Goal: Task Accomplishment & Management: Manage account settings

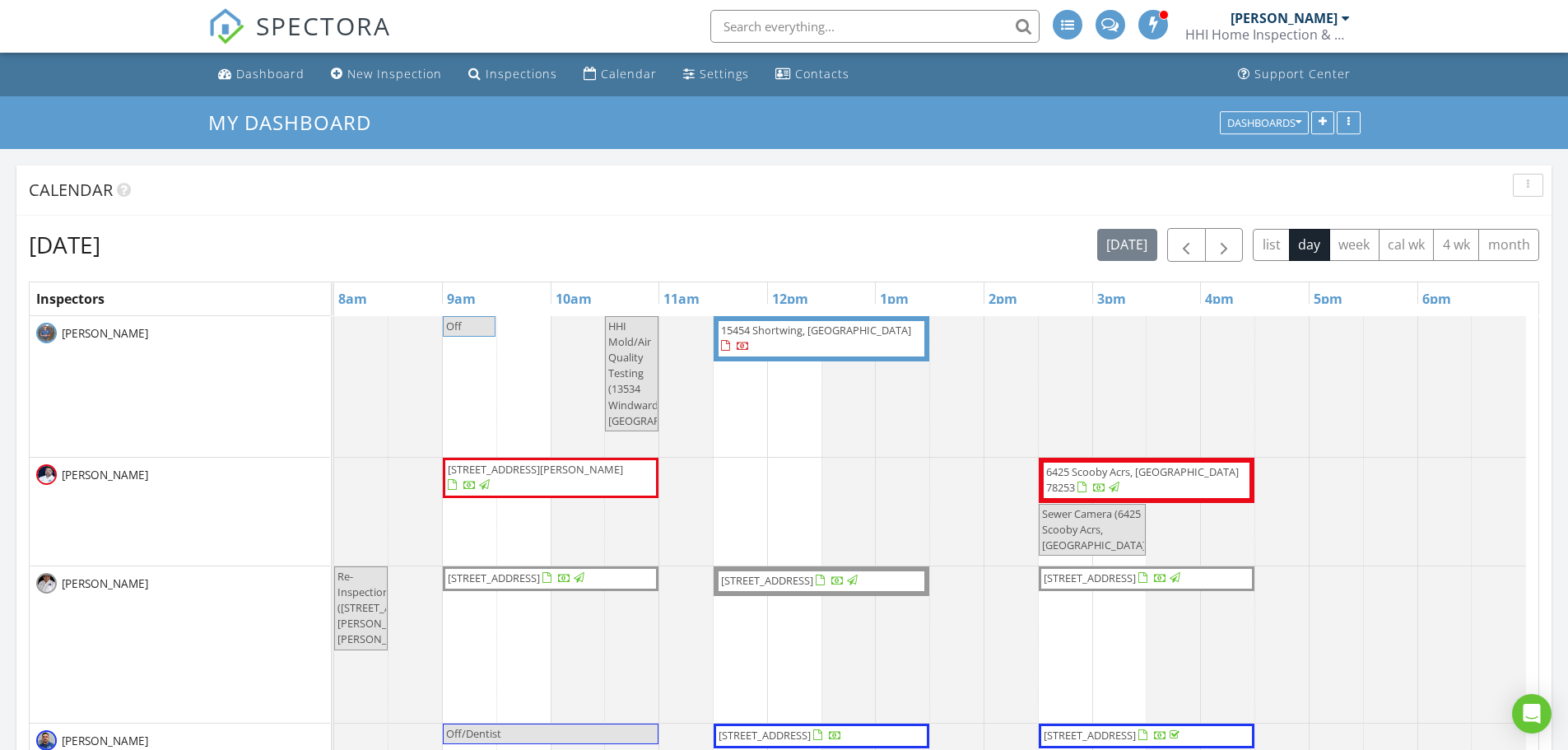
scroll to position [8, 8]
click at [626, 80] on div "Calendar" at bounding box center [629, 73] width 56 height 16
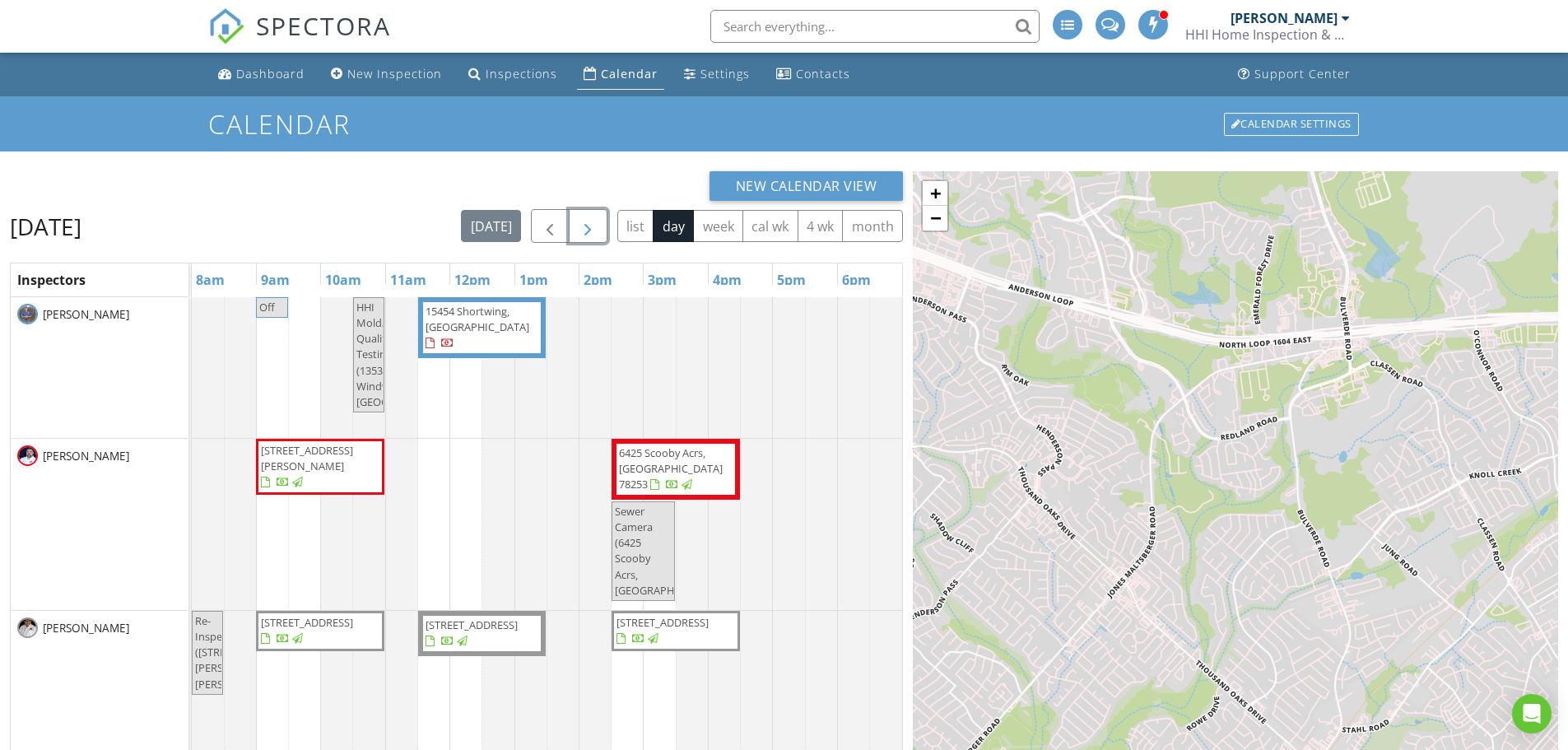
click at [598, 238] on button "button" at bounding box center [588, 225] width 39 height 34
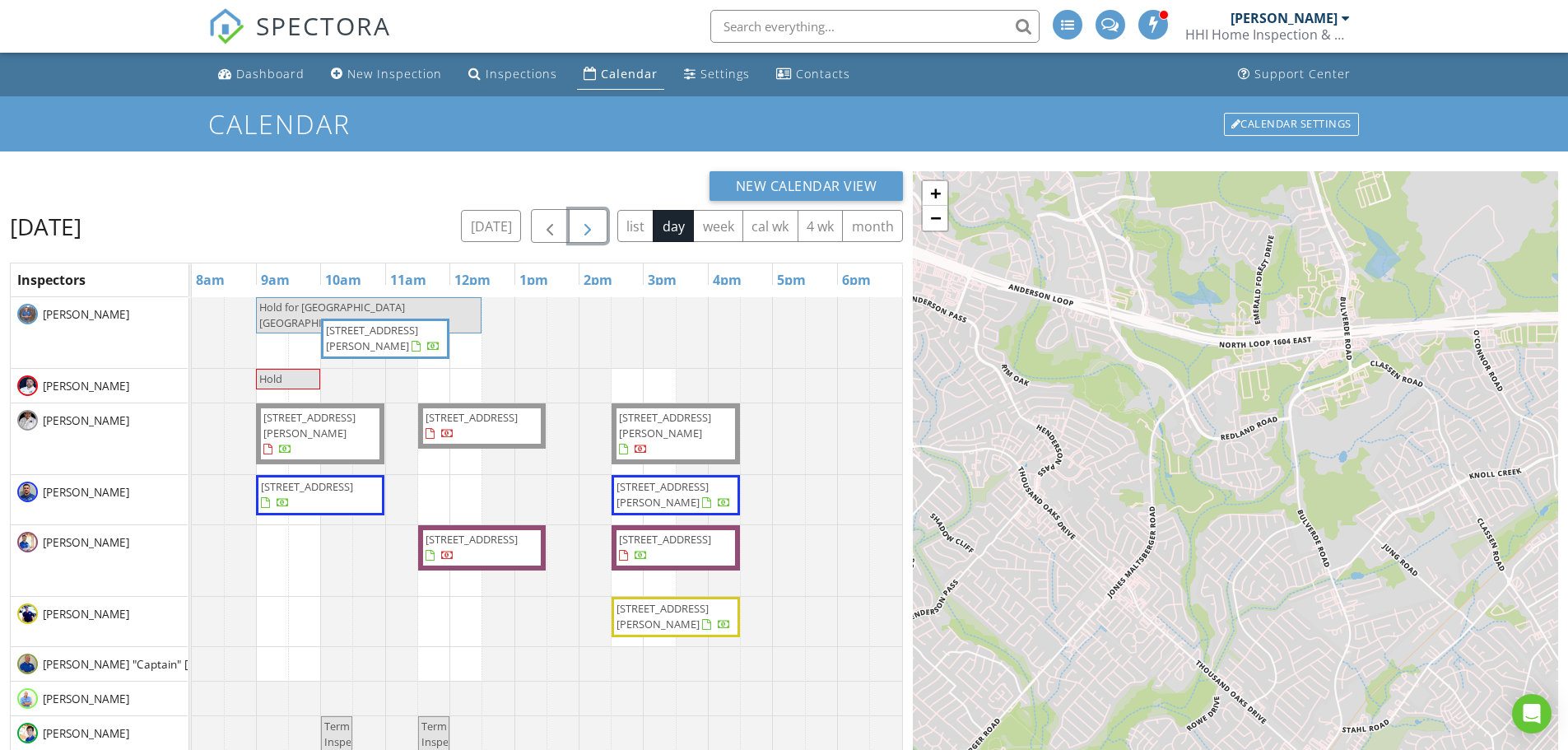
click at [598, 238] on button "button" at bounding box center [588, 225] width 39 height 34
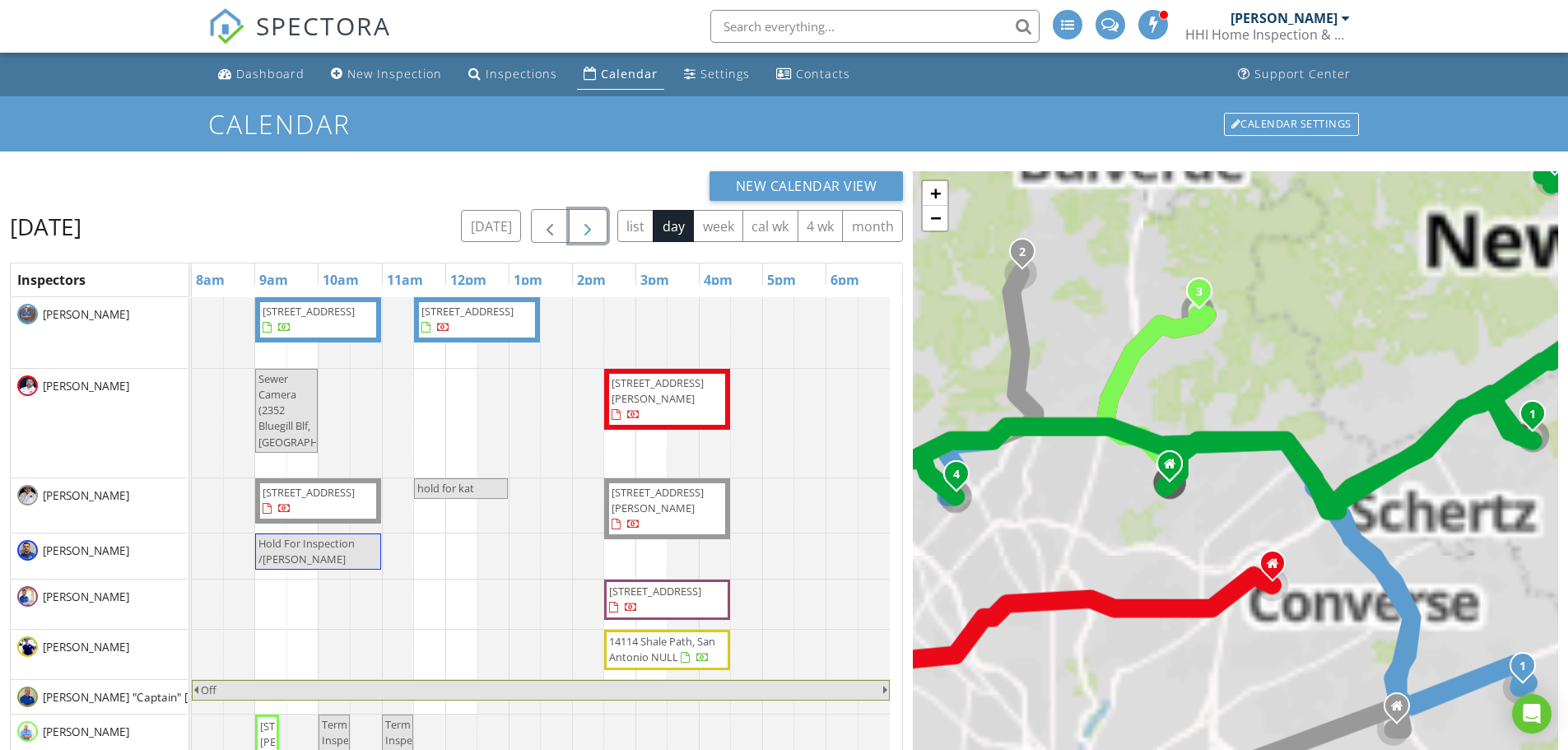
click at [473, 483] on span "hold for kat" at bounding box center [446, 488] width 57 height 15
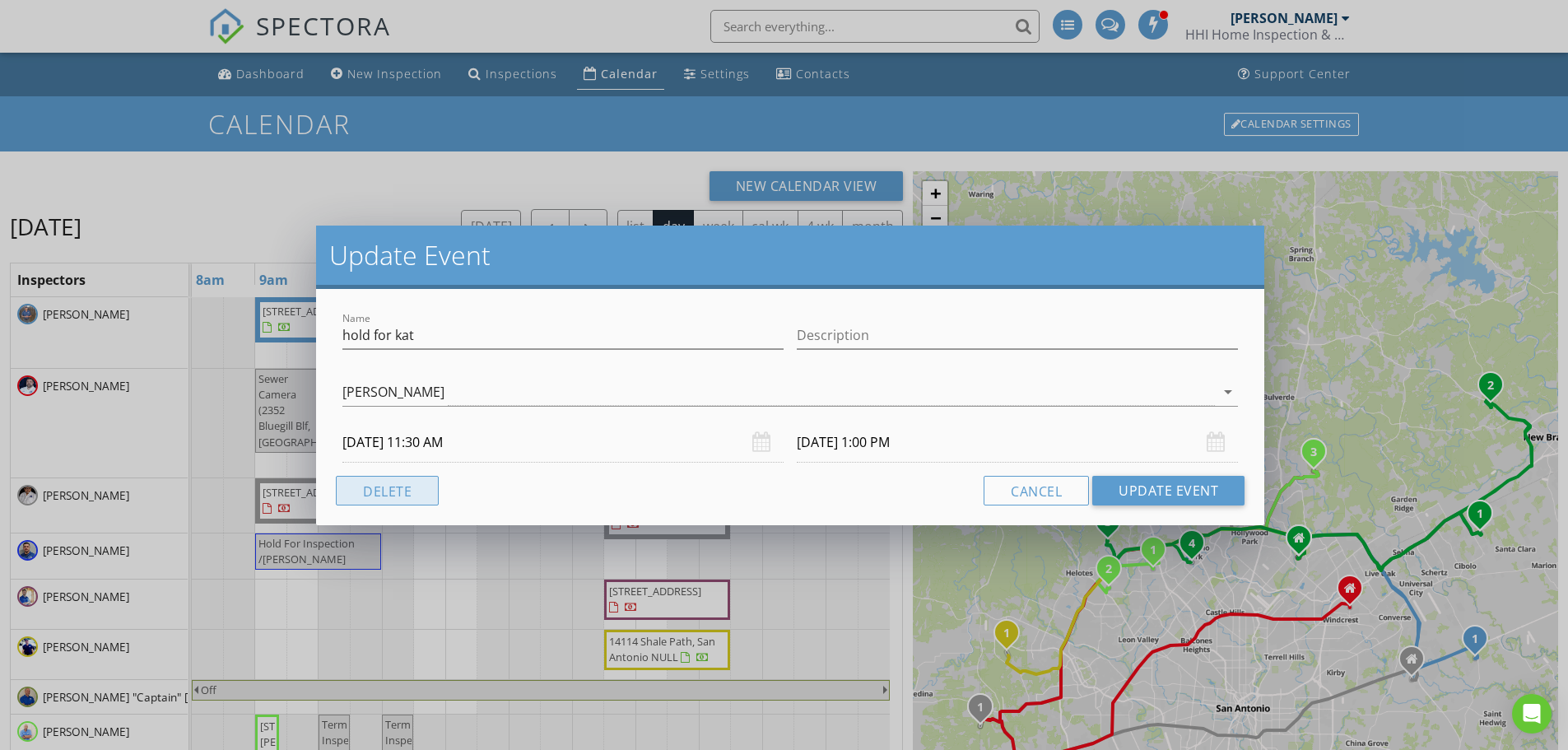
click at [420, 481] on button "Delete" at bounding box center [387, 491] width 103 height 30
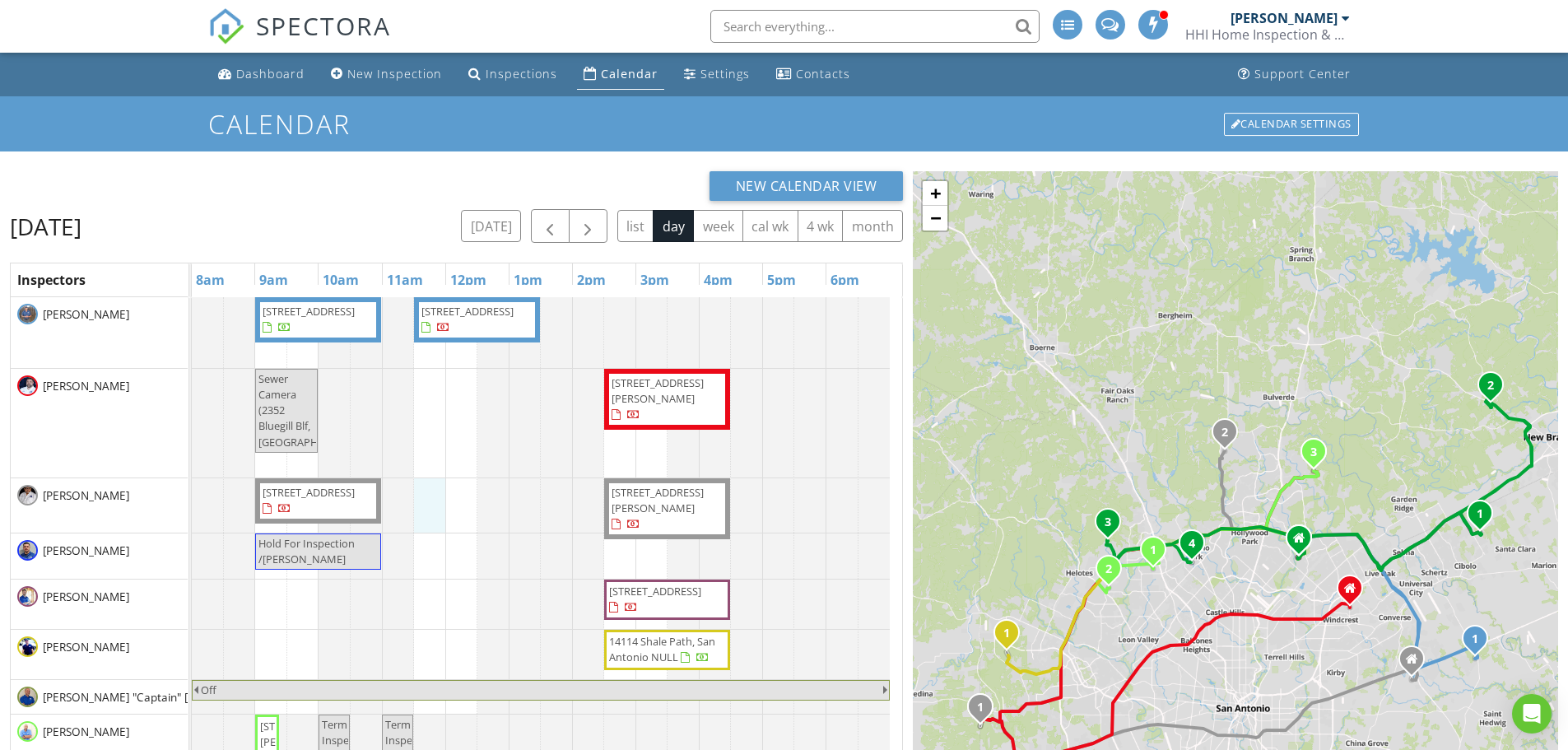
click at [431, 492] on div "13202 Hagerd Lp, Saint Hedwig 78152 210 Box Oak, Shavano Park 78230 Sewer Camer…" at bounding box center [548, 690] width 711 height 784
click at [451, 421] on link "Inspection" at bounding box center [427, 424] width 84 height 27
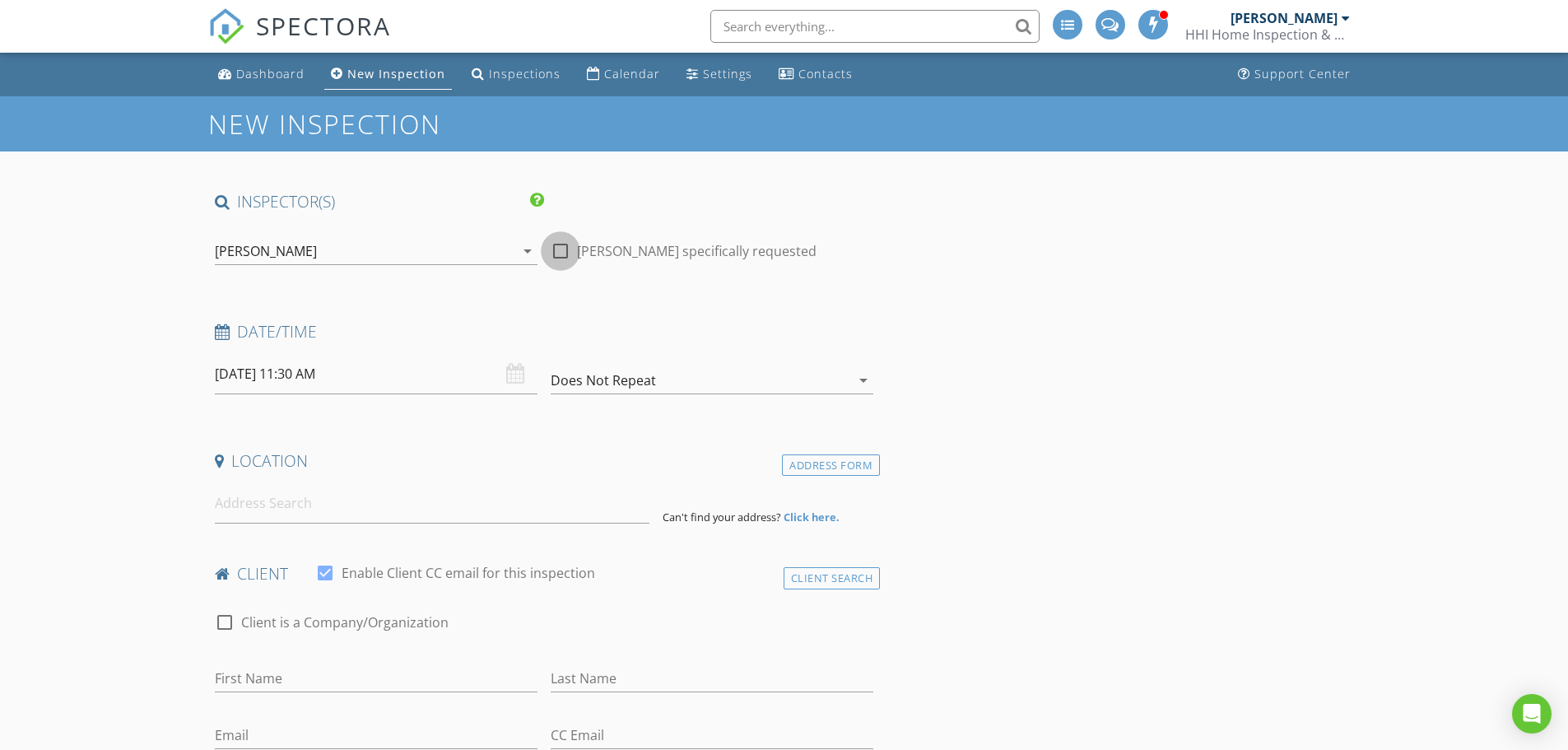
click at [561, 249] on div at bounding box center [561, 251] width 28 height 28
checkbox input "true"
click at [476, 504] on input at bounding box center [432, 503] width 435 height 41
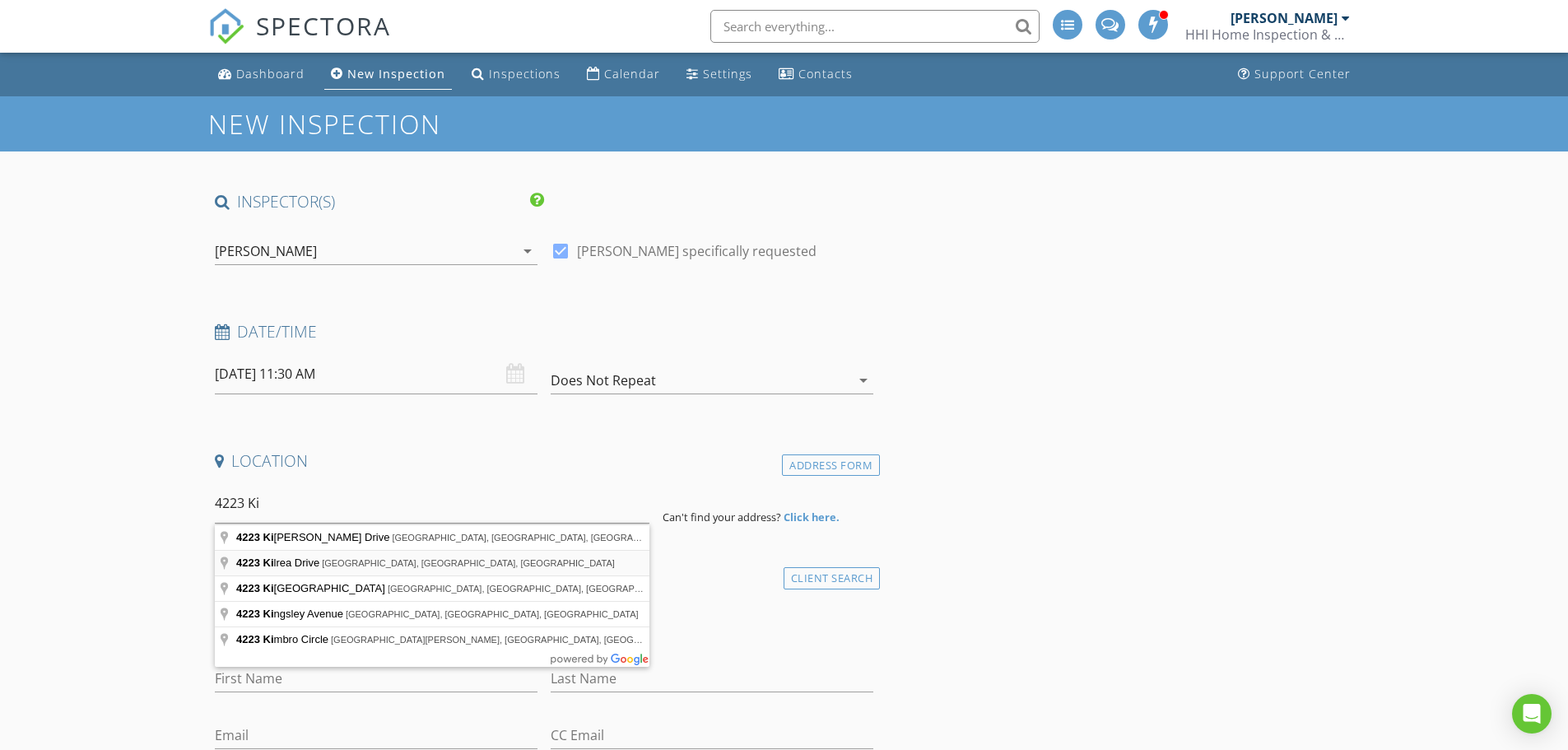
type input "4223 Kilrea Drive, San Antonio, TX, USA"
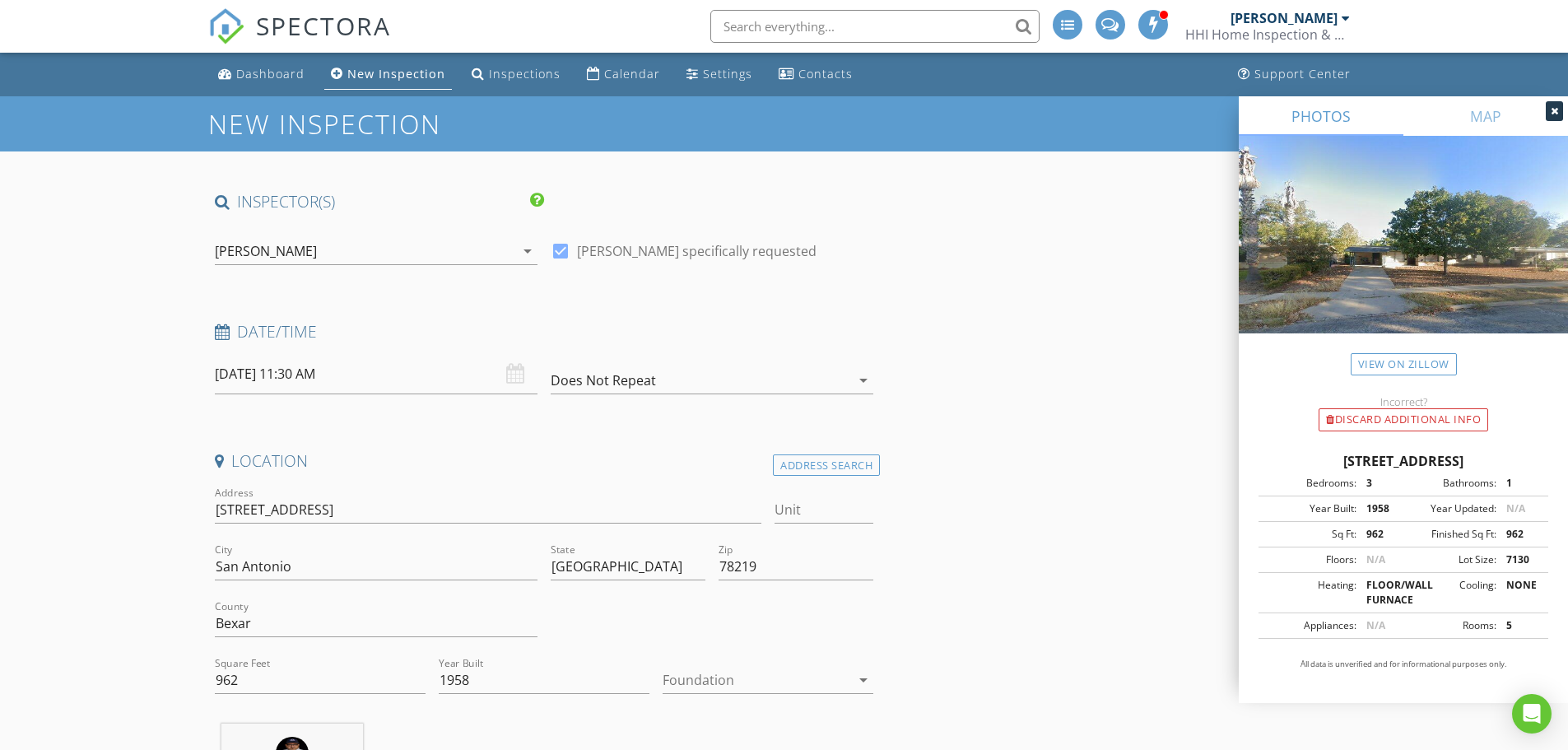
click at [704, 681] on div at bounding box center [756, 680] width 188 height 27
click at [704, 681] on div "Slab" at bounding box center [768, 681] width 185 height 20
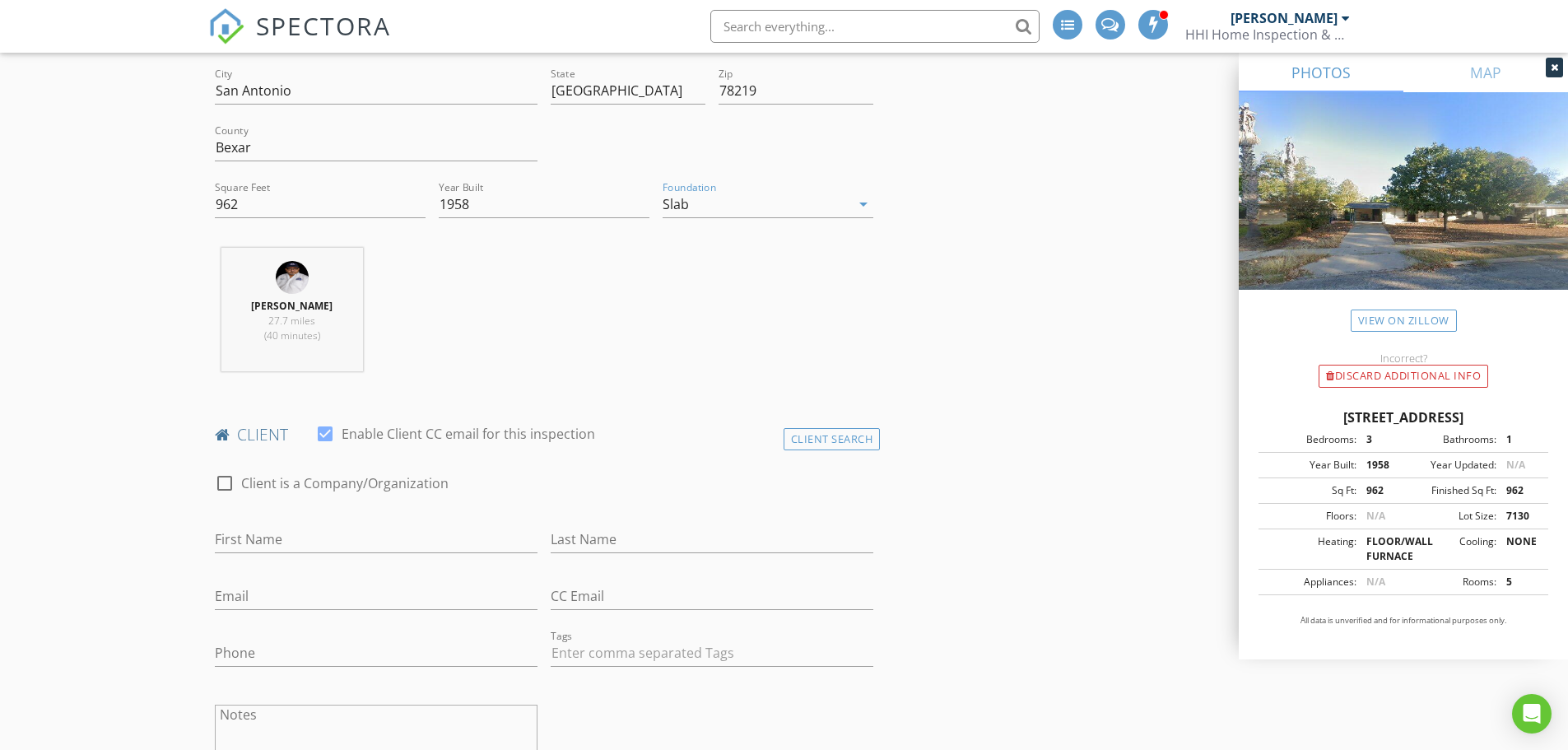
scroll to position [494, 0]
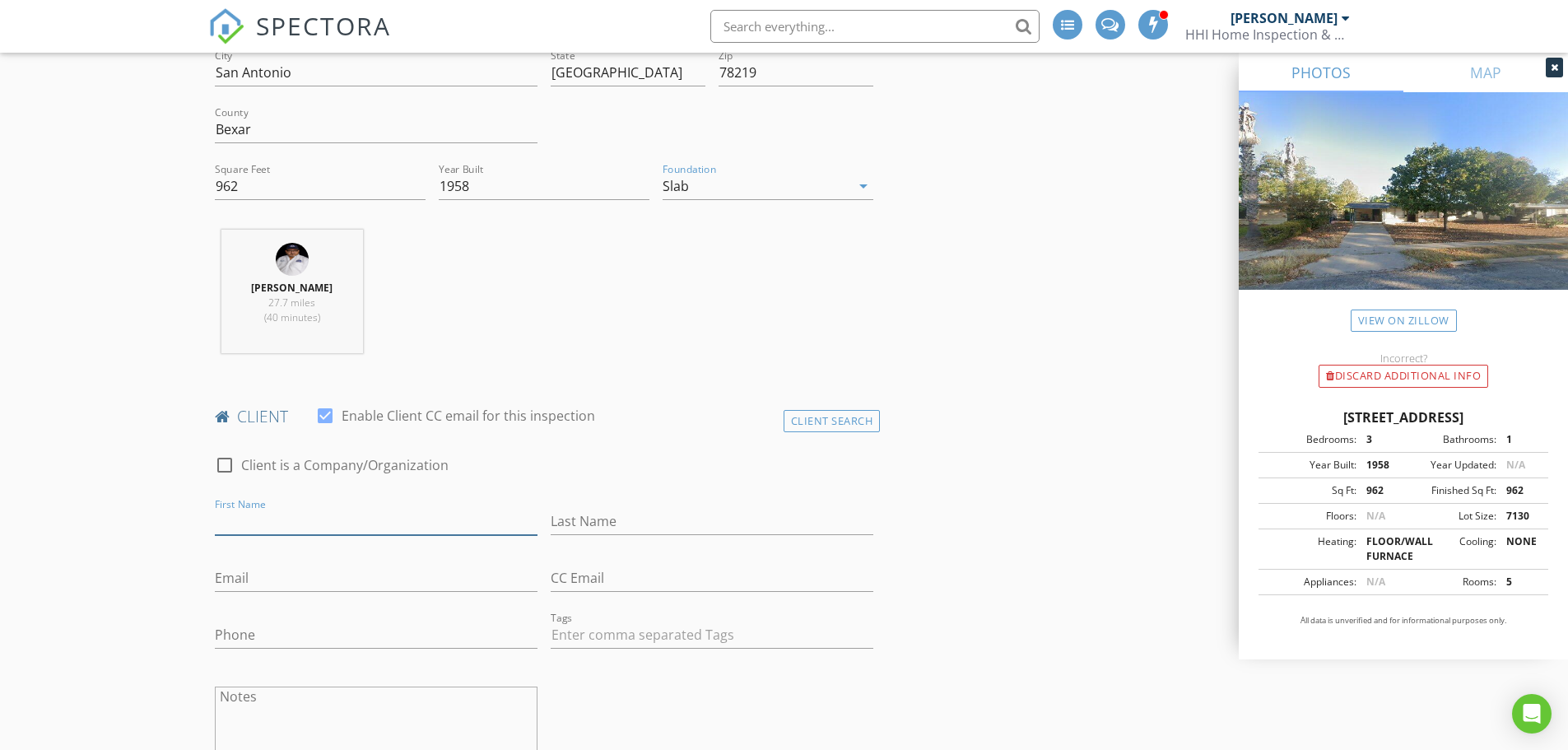
click at [364, 527] on input "First Name" at bounding box center [376, 521] width 323 height 27
type input "Jean"
type input "Drew"
type input "[EMAIL_ADDRESS][DOMAIN_NAME]"
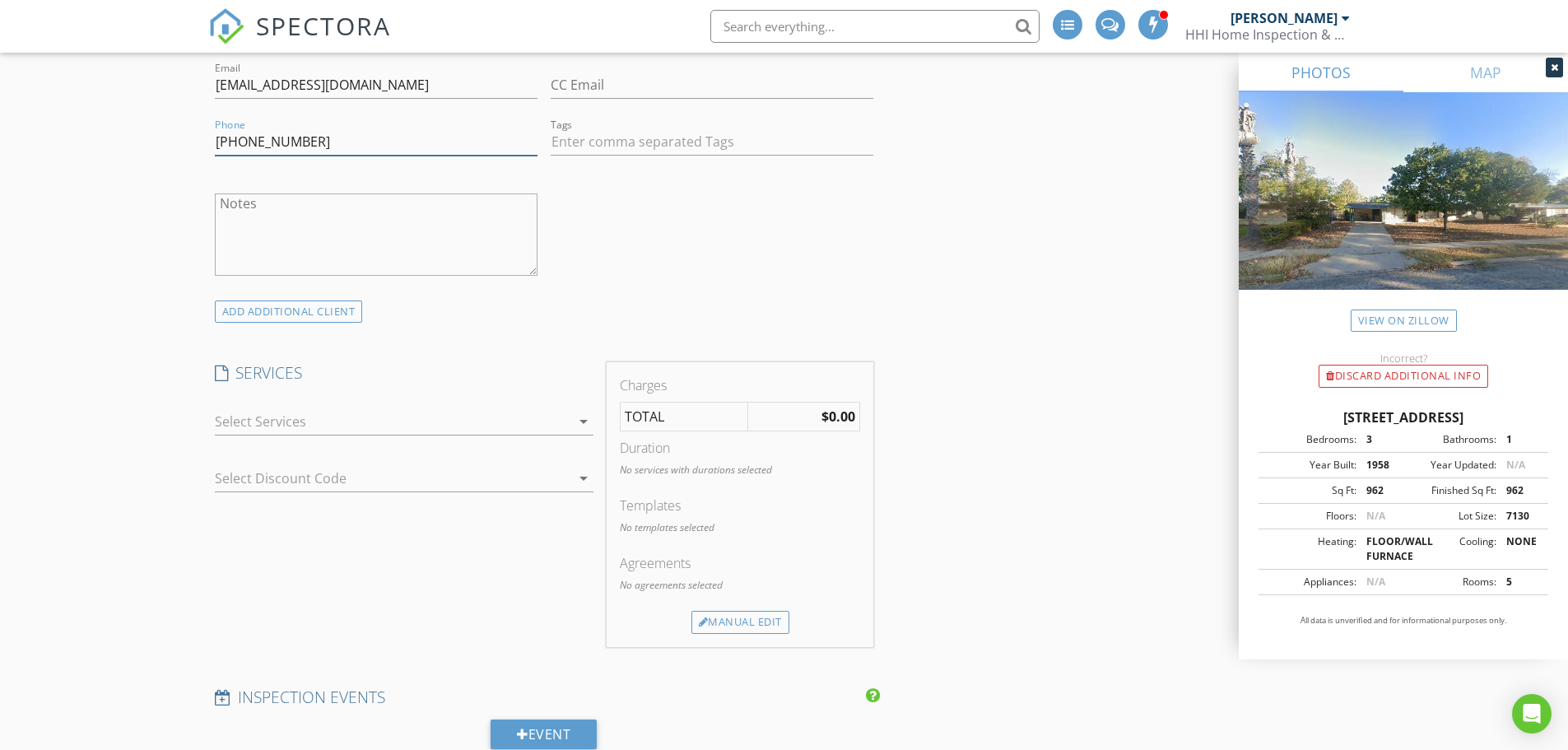
scroll to position [988, 0]
type input "210-445-9078"
click at [295, 425] on div at bounding box center [392, 421] width 355 height 27
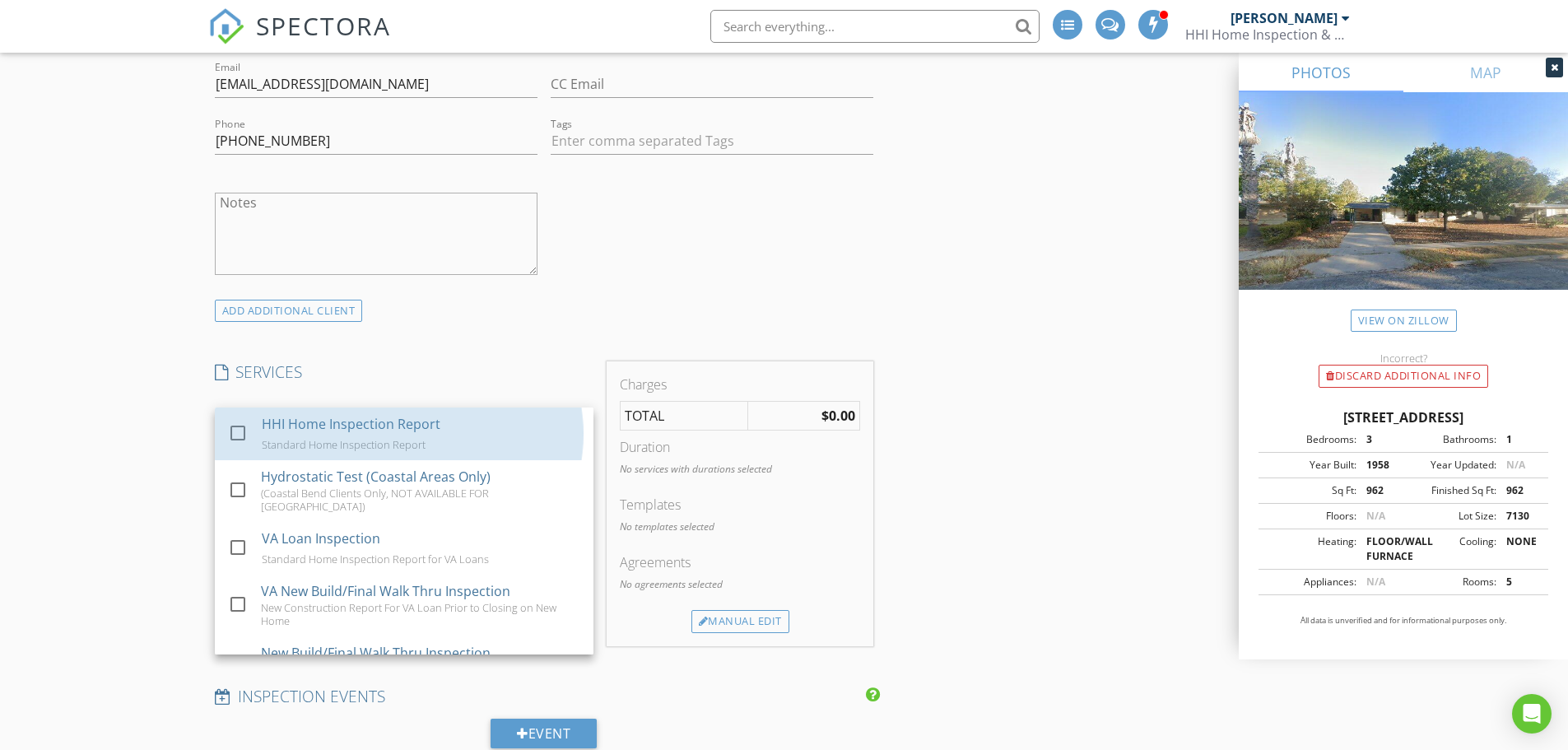
click at [295, 425] on div "HHI Home Inspection Report" at bounding box center [350, 424] width 179 height 20
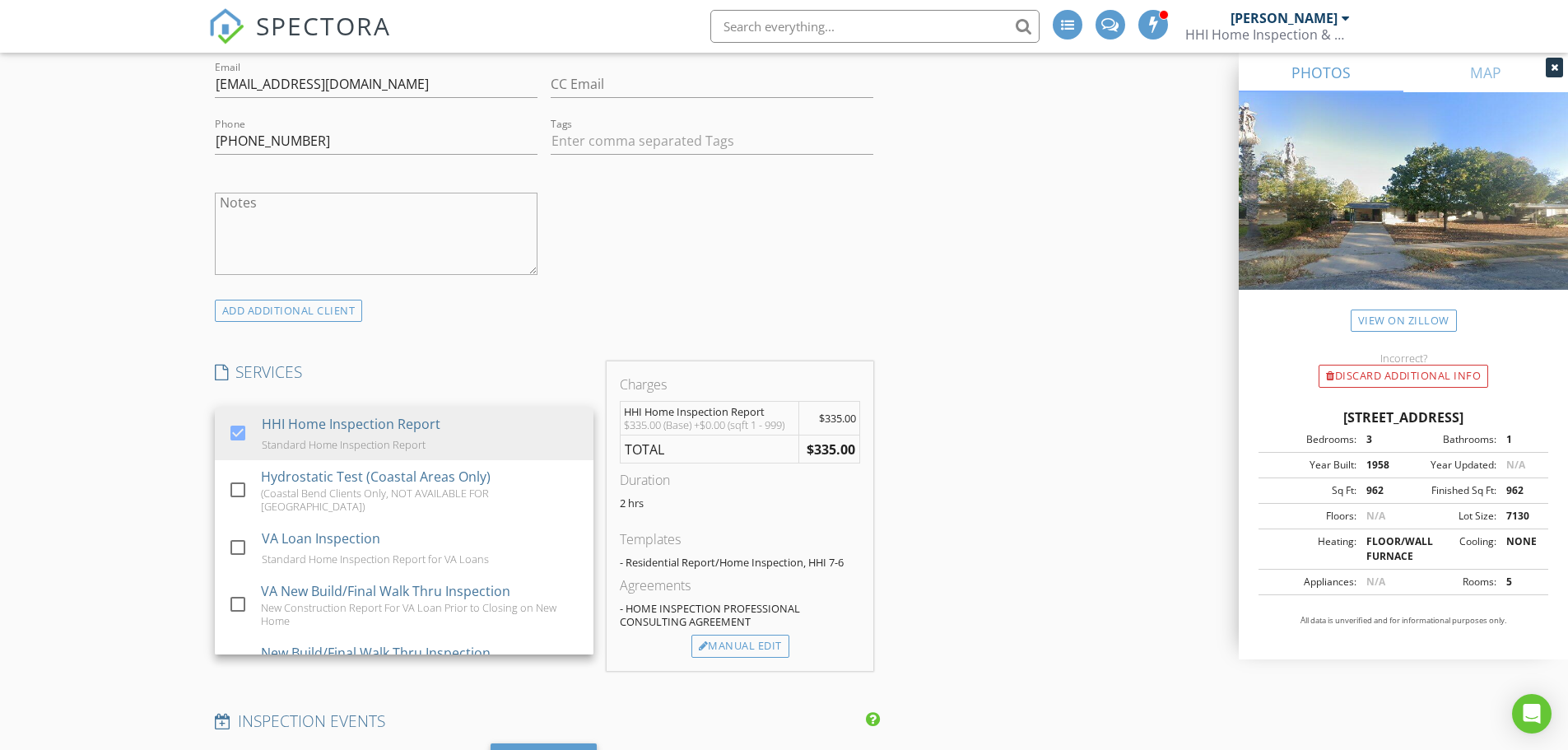
click at [180, 439] on div "New Inspection INSPECTOR(S) check_box_outline_blank JJ Henson check_box_outline…" at bounding box center [784, 688] width 1568 height 3160
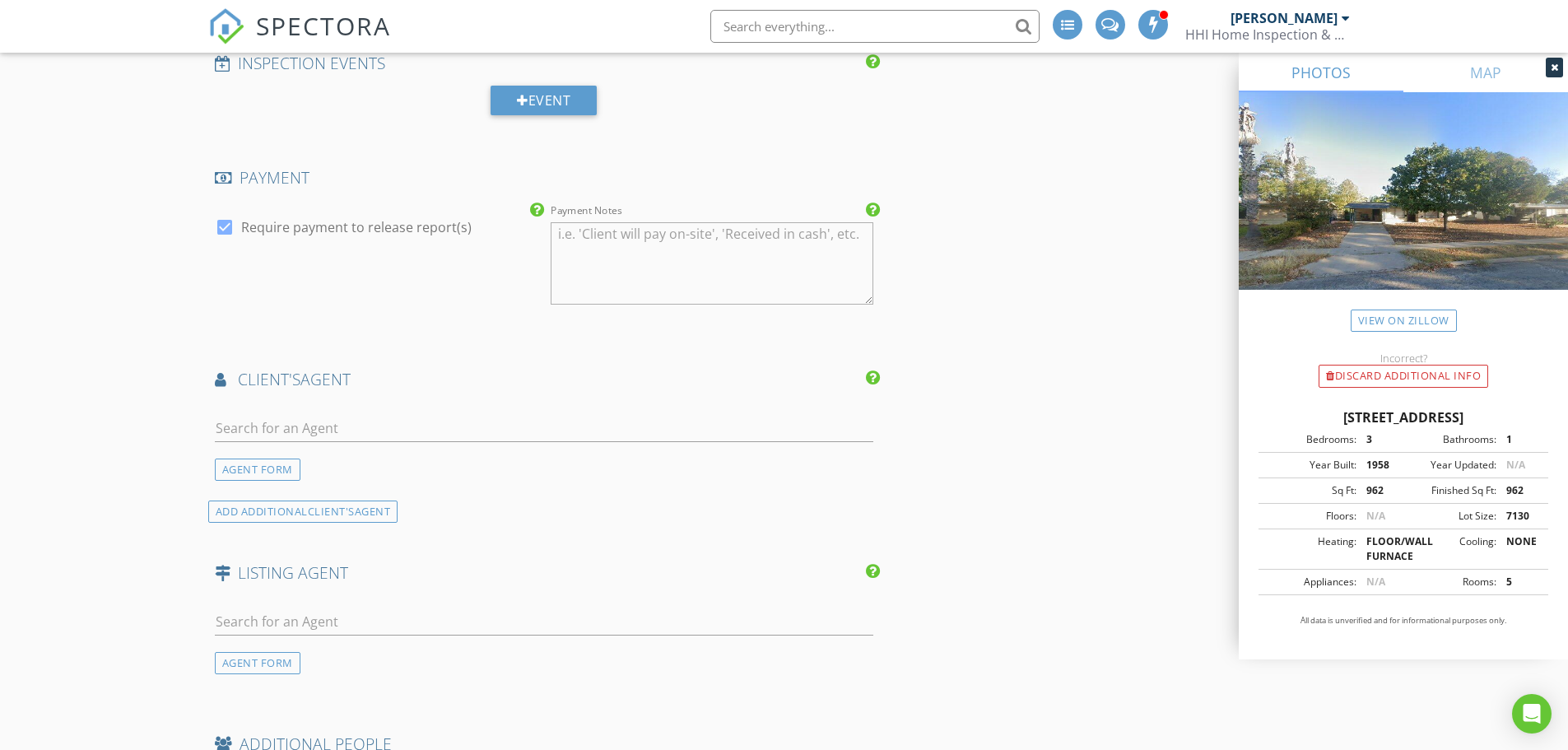
scroll to position [1730, 0]
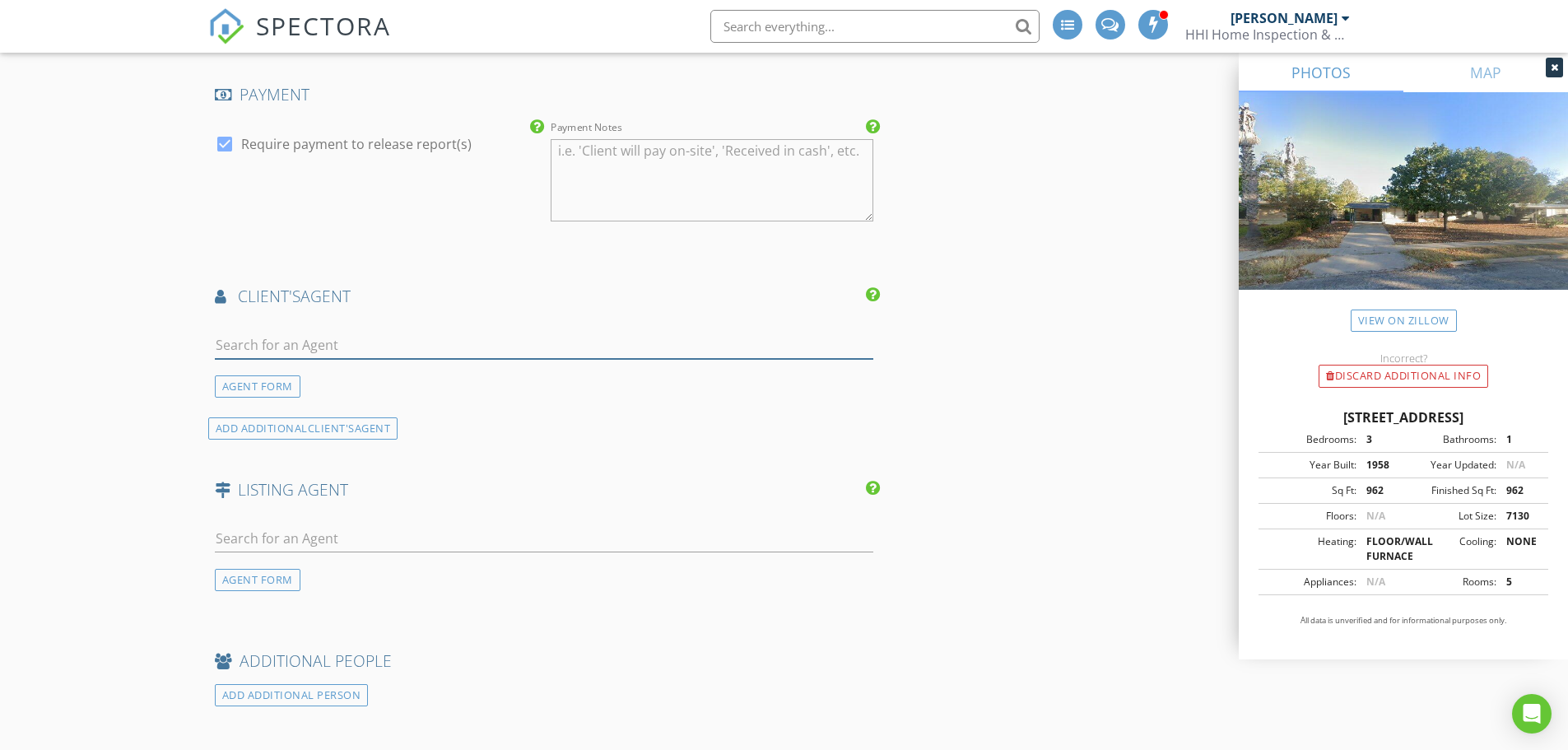
click at [315, 344] on input "text" at bounding box center [544, 345] width 659 height 27
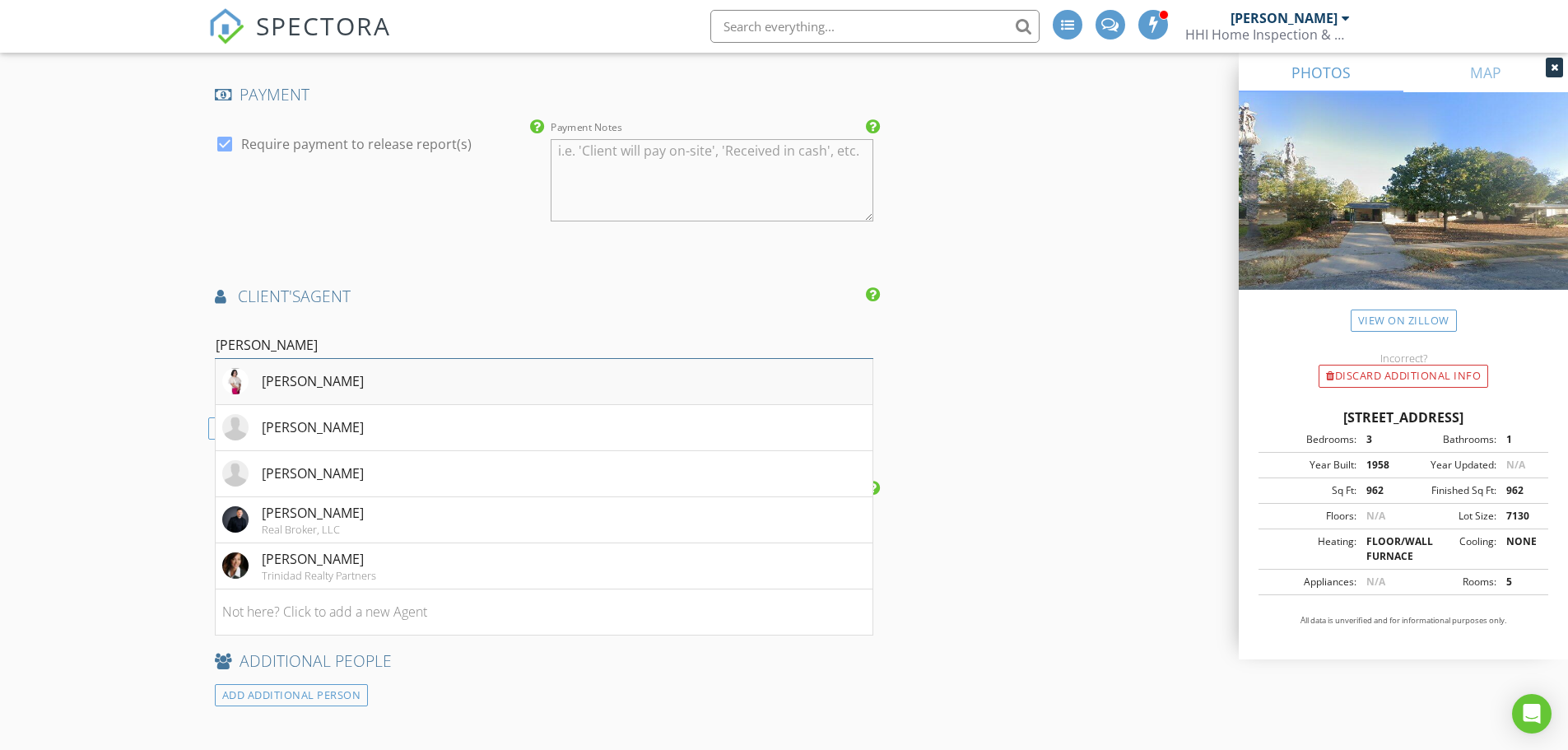
type input "lee"
click at [327, 368] on div "Amanda Lee Regalado" at bounding box center [292, 381] width 142 height 27
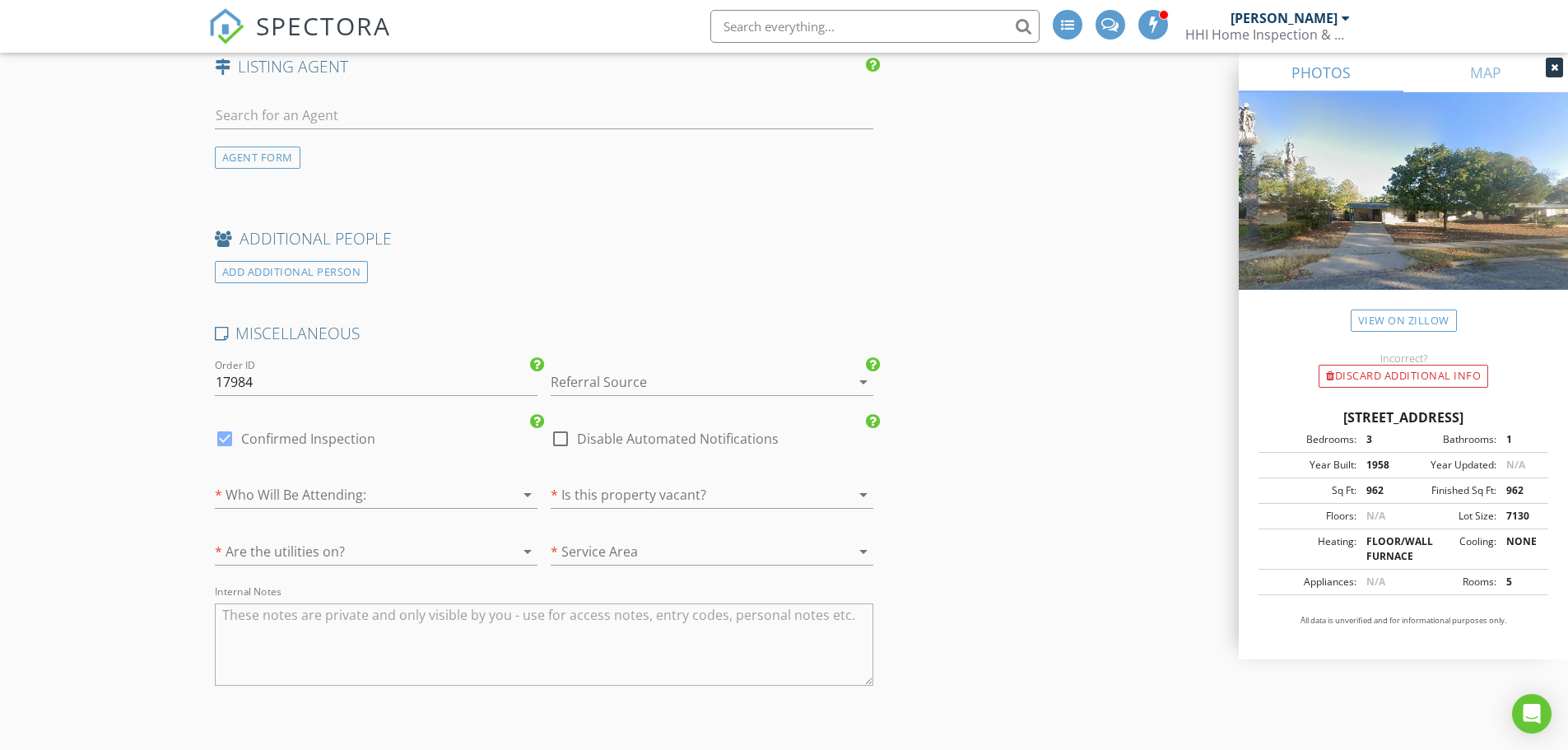
scroll to position [2552, 0]
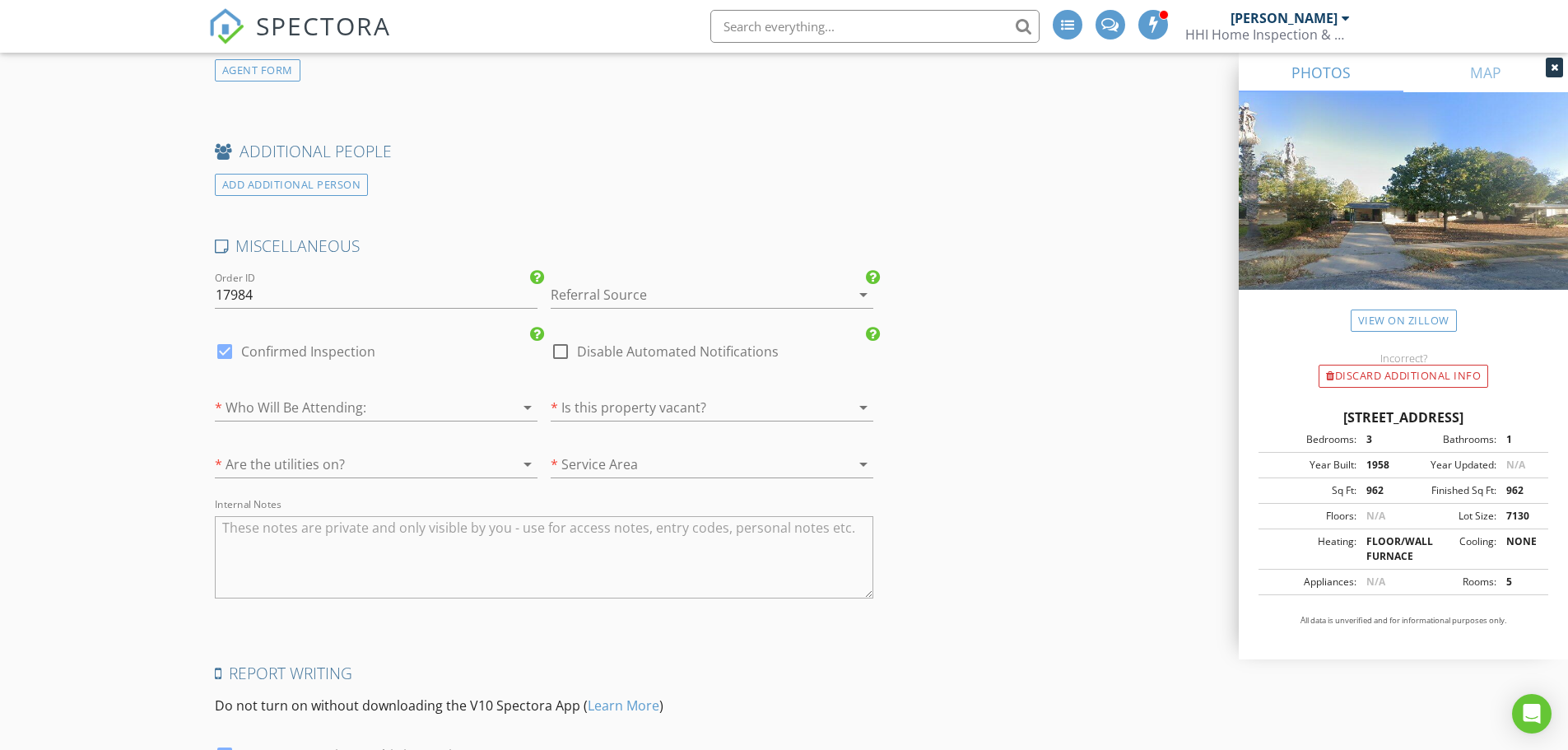
click at [668, 289] on div at bounding box center [689, 295] width 277 height 27
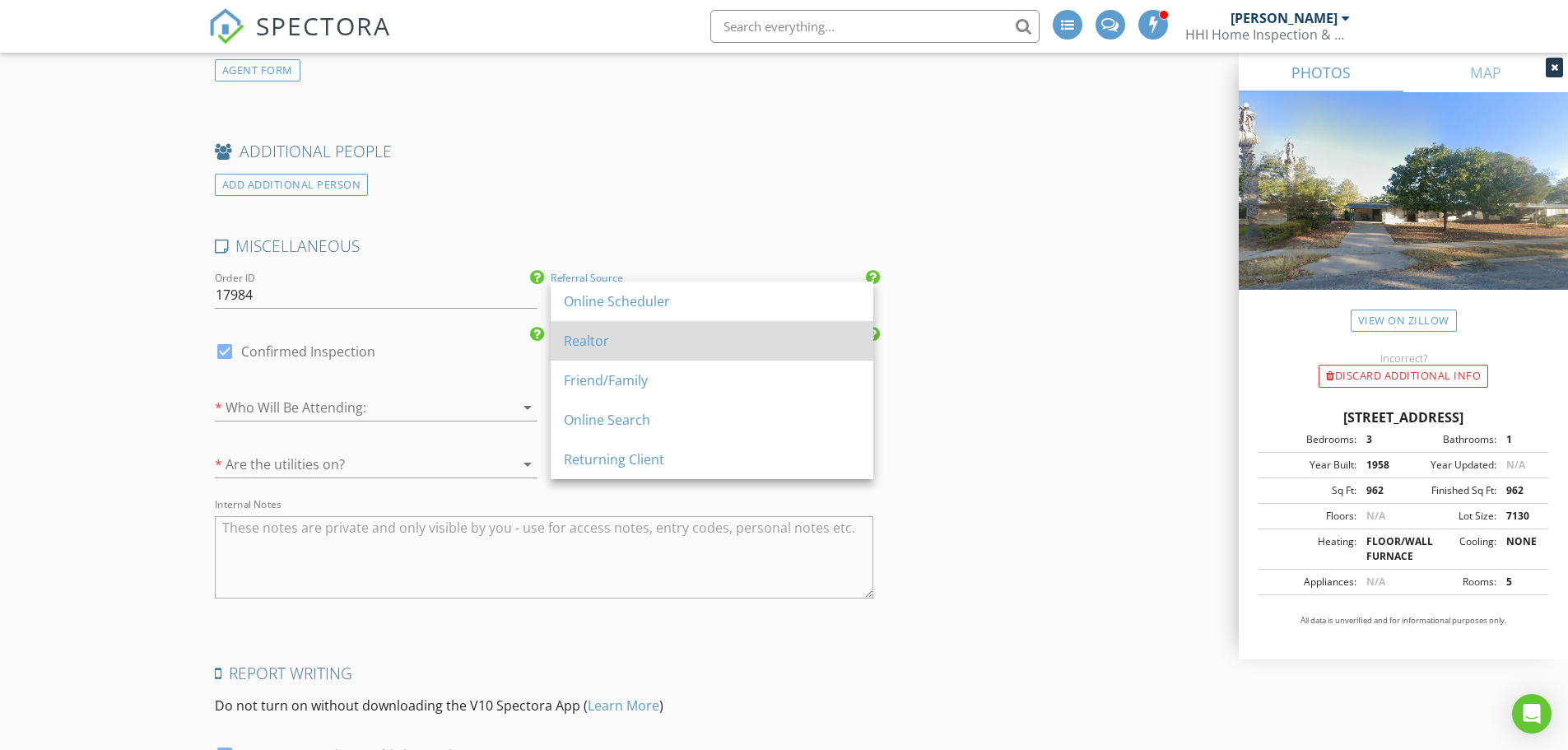
click at [649, 335] on div "Realtor" at bounding box center [712, 341] width 297 height 20
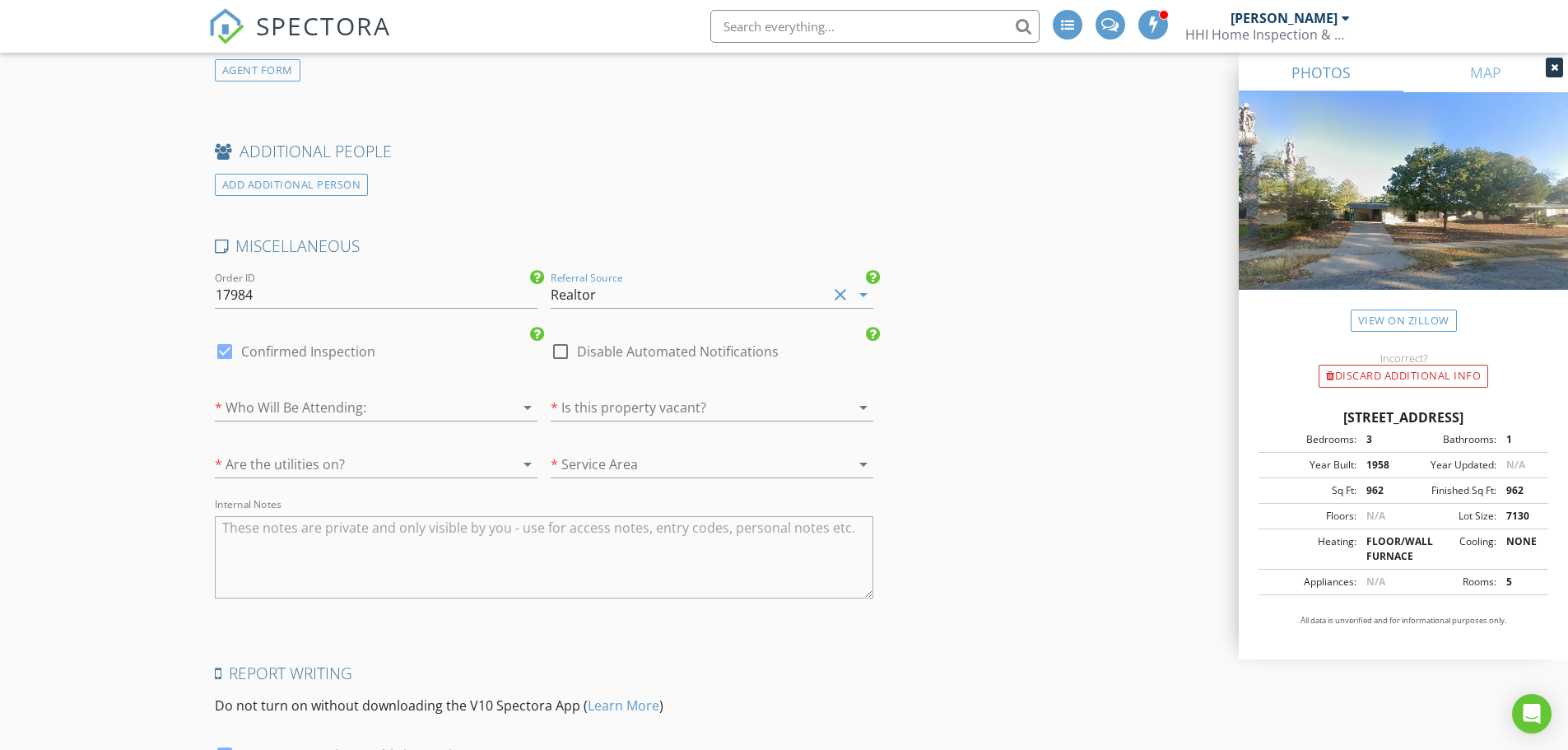
click at [461, 399] on div at bounding box center [353, 408] width 277 height 27
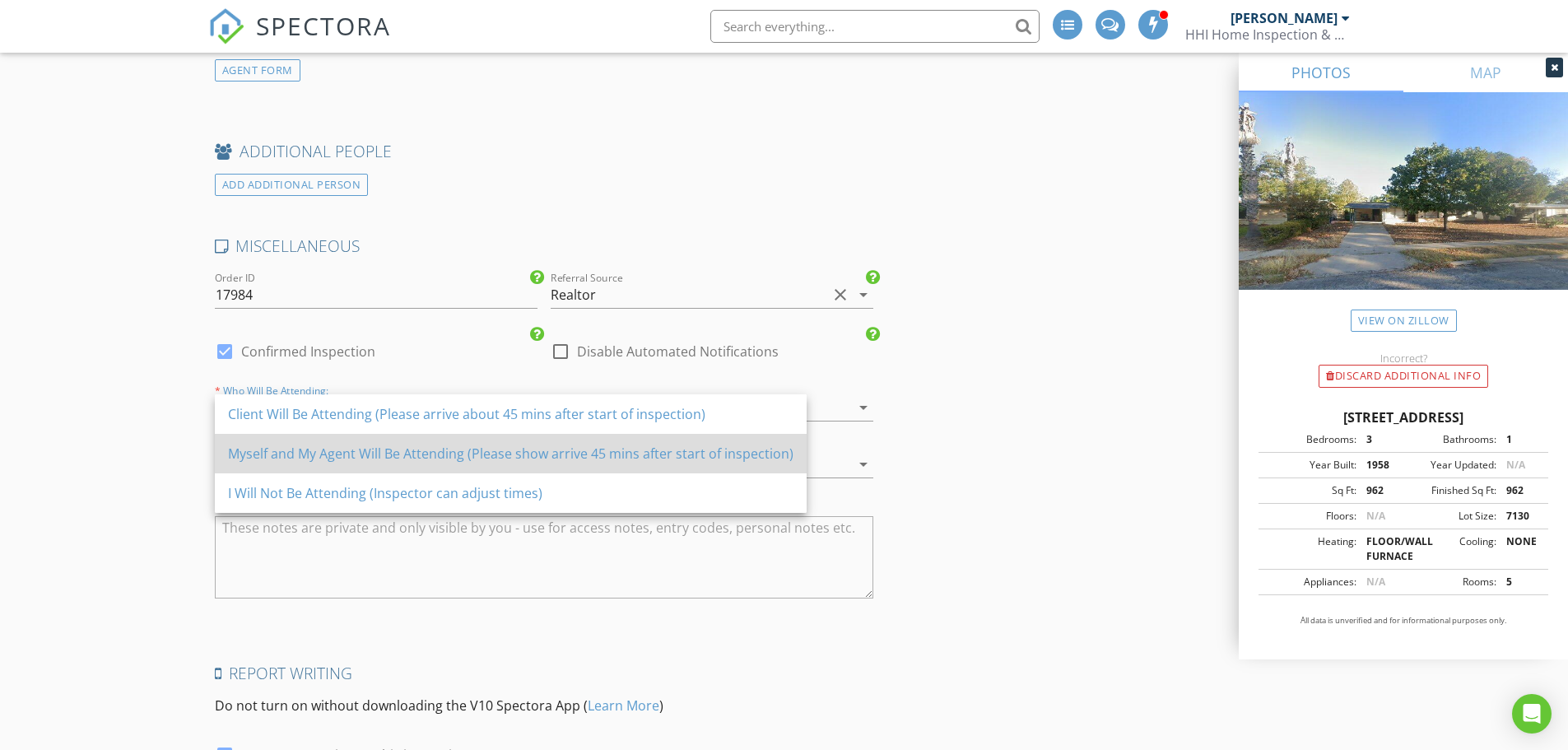
click at [480, 454] on div "Myself and My Agent Will Be Attending (Please show arrive 45 mins after start o…" at bounding box center [510, 454] width 566 height 20
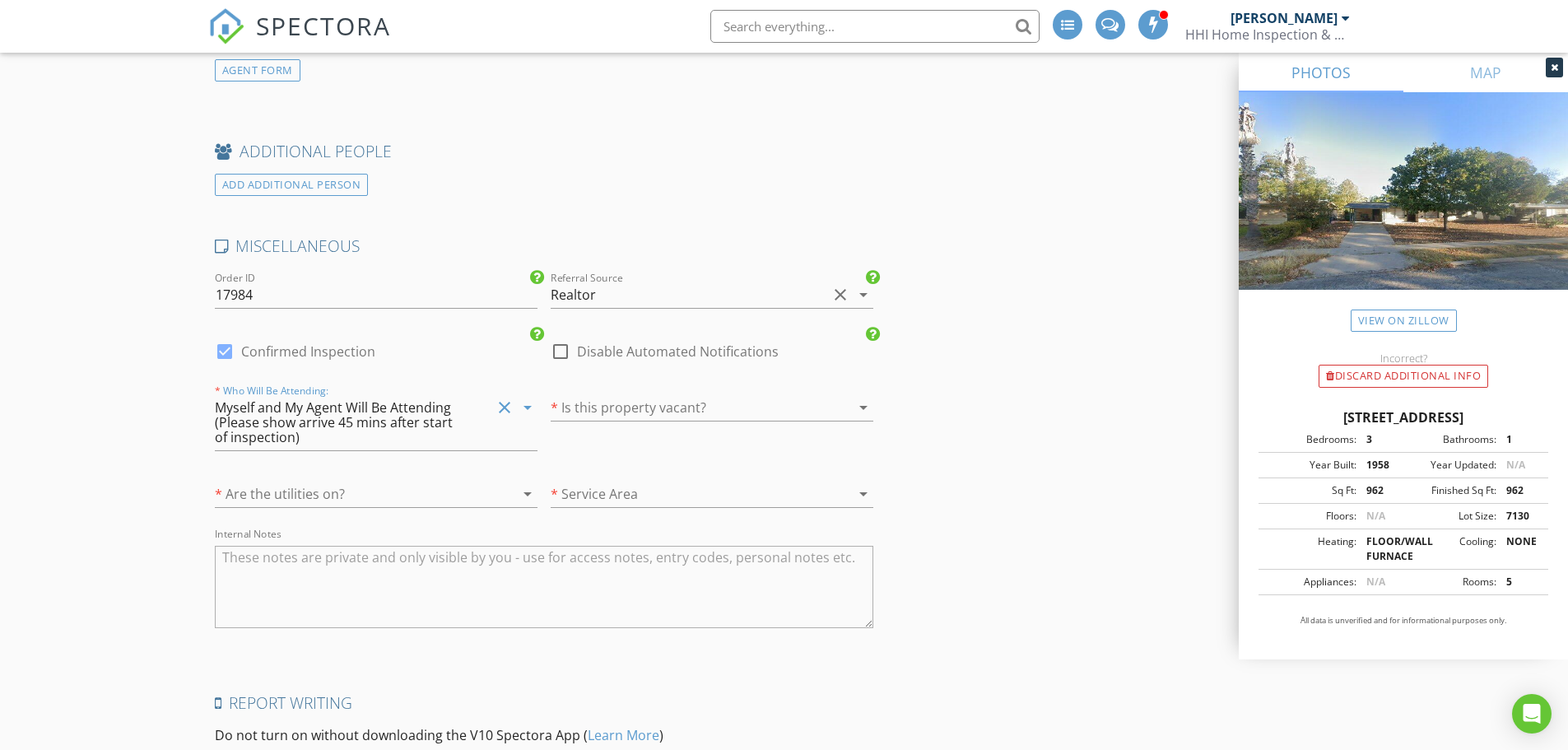
click at [614, 408] on div at bounding box center [689, 408] width 277 height 27
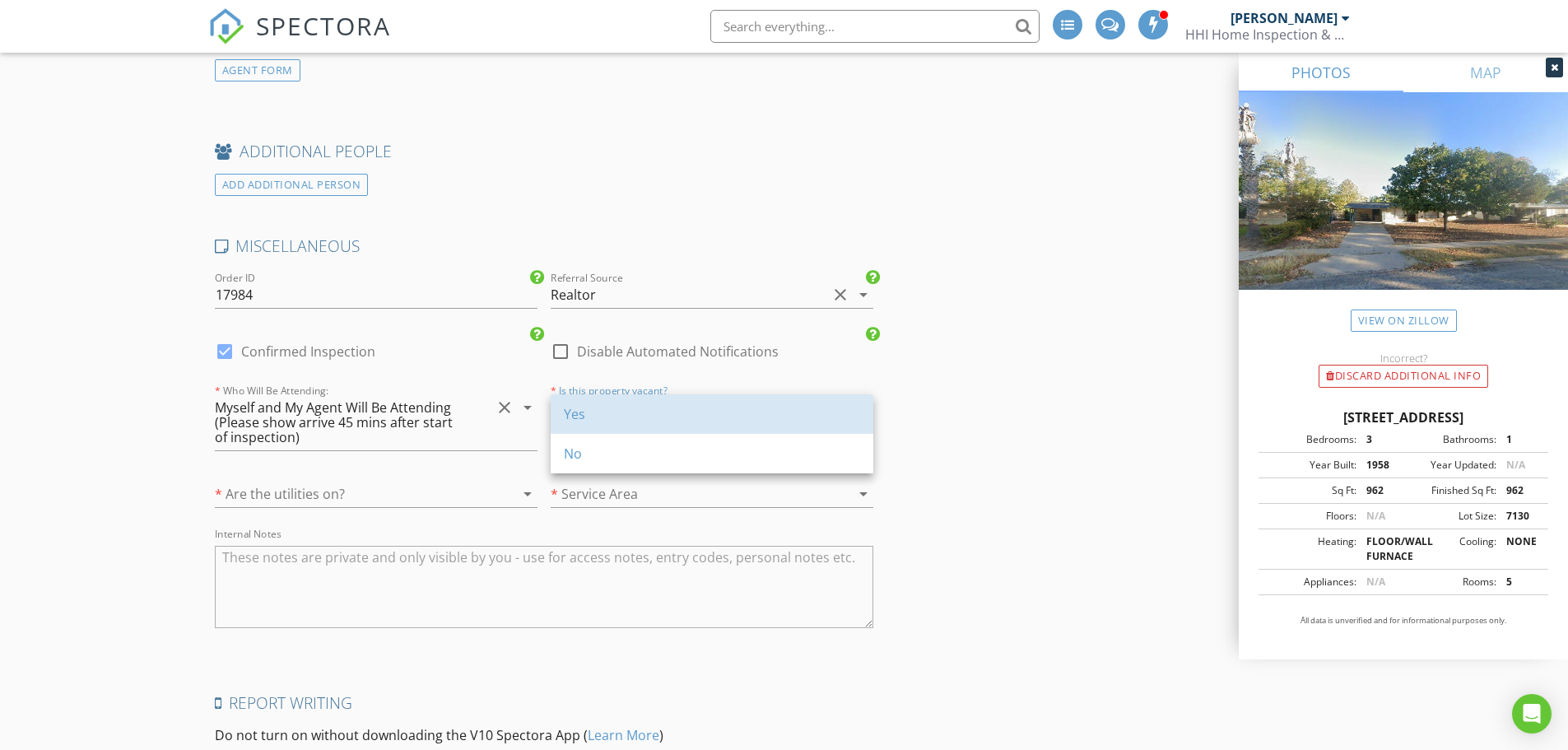
click at [614, 408] on div "Yes" at bounding box center [712, 414] width 297 height 20
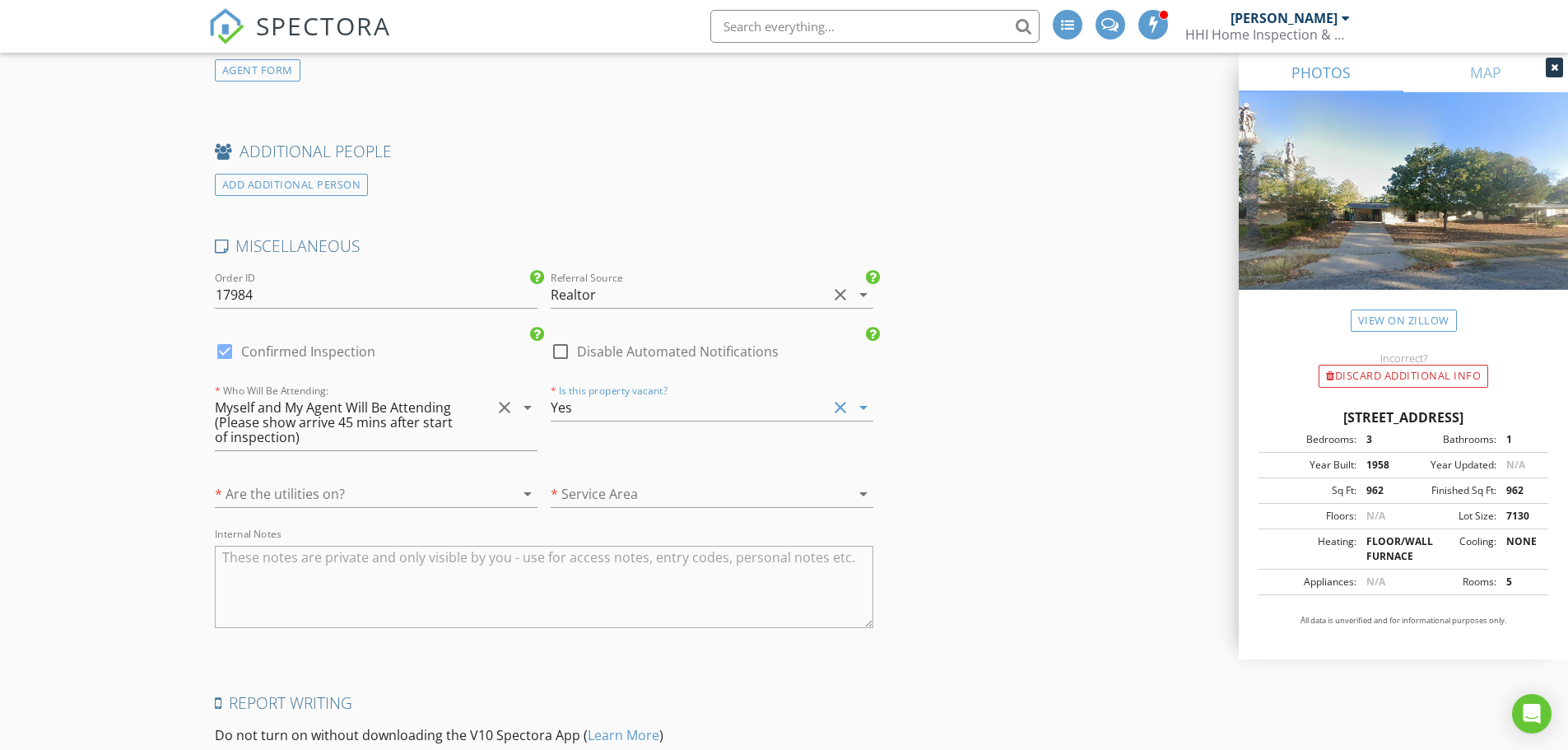
click at [486, 479] on div "* Are the utilities on? arrow_drop_down" at bounding box center [376, 497] width 323 height 54
click at [605, 410] on div "Yes" at bounding box center [689, 408] width 277 height 27
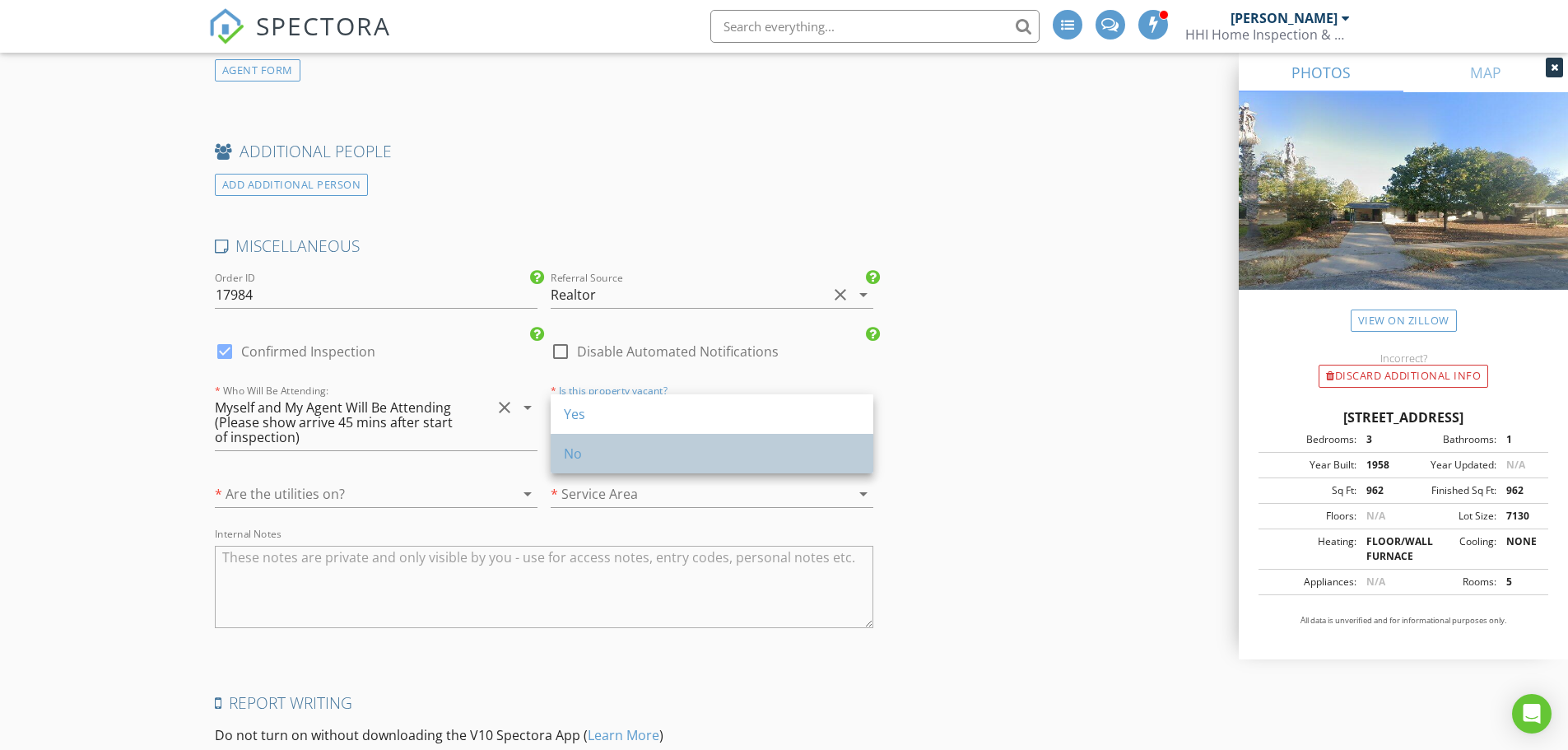
click at [606, 450] on div "No" at bounding box center [712, 454] width 297 height 20
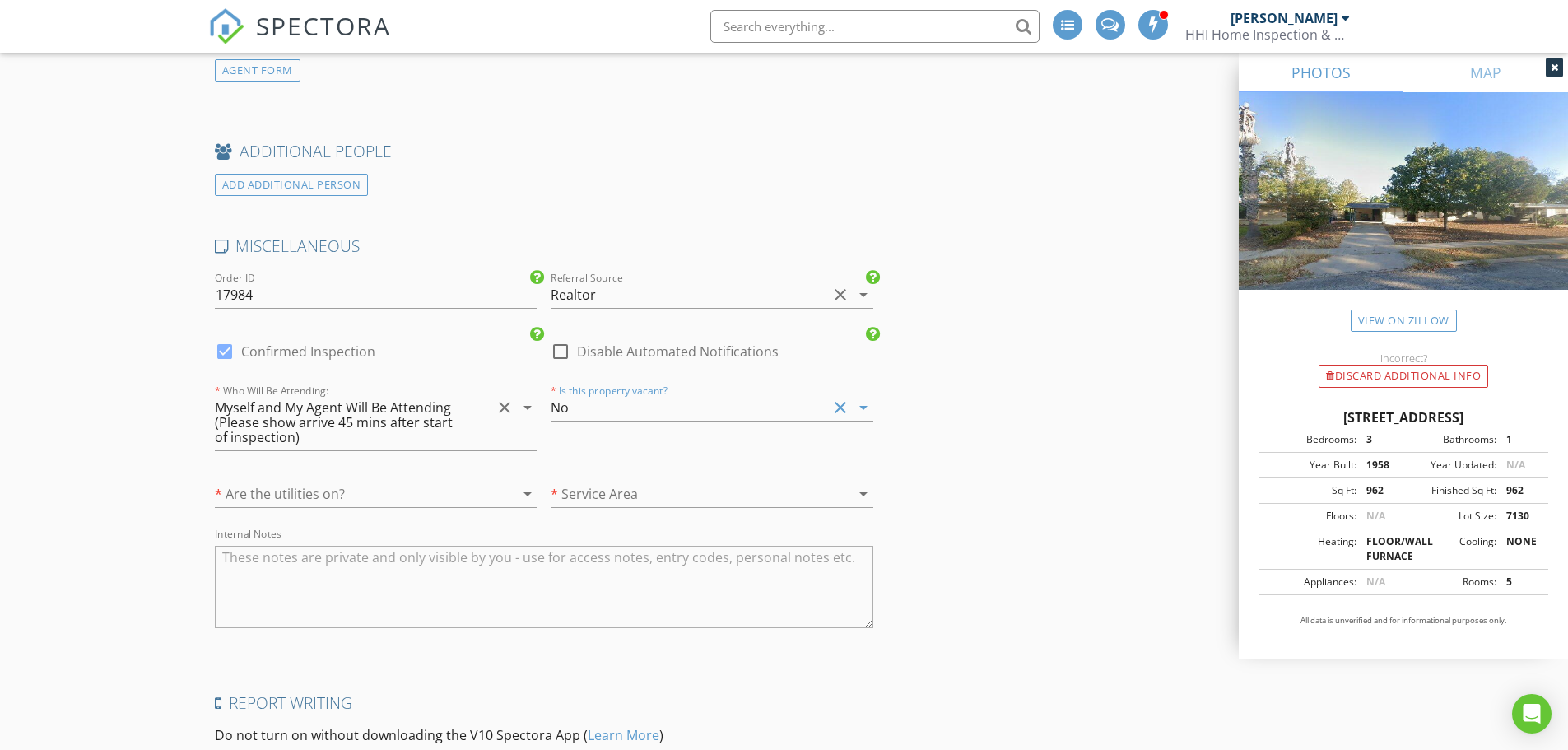
click at [442, 499] on div at bounding box center [353, 494] width 277 height 27
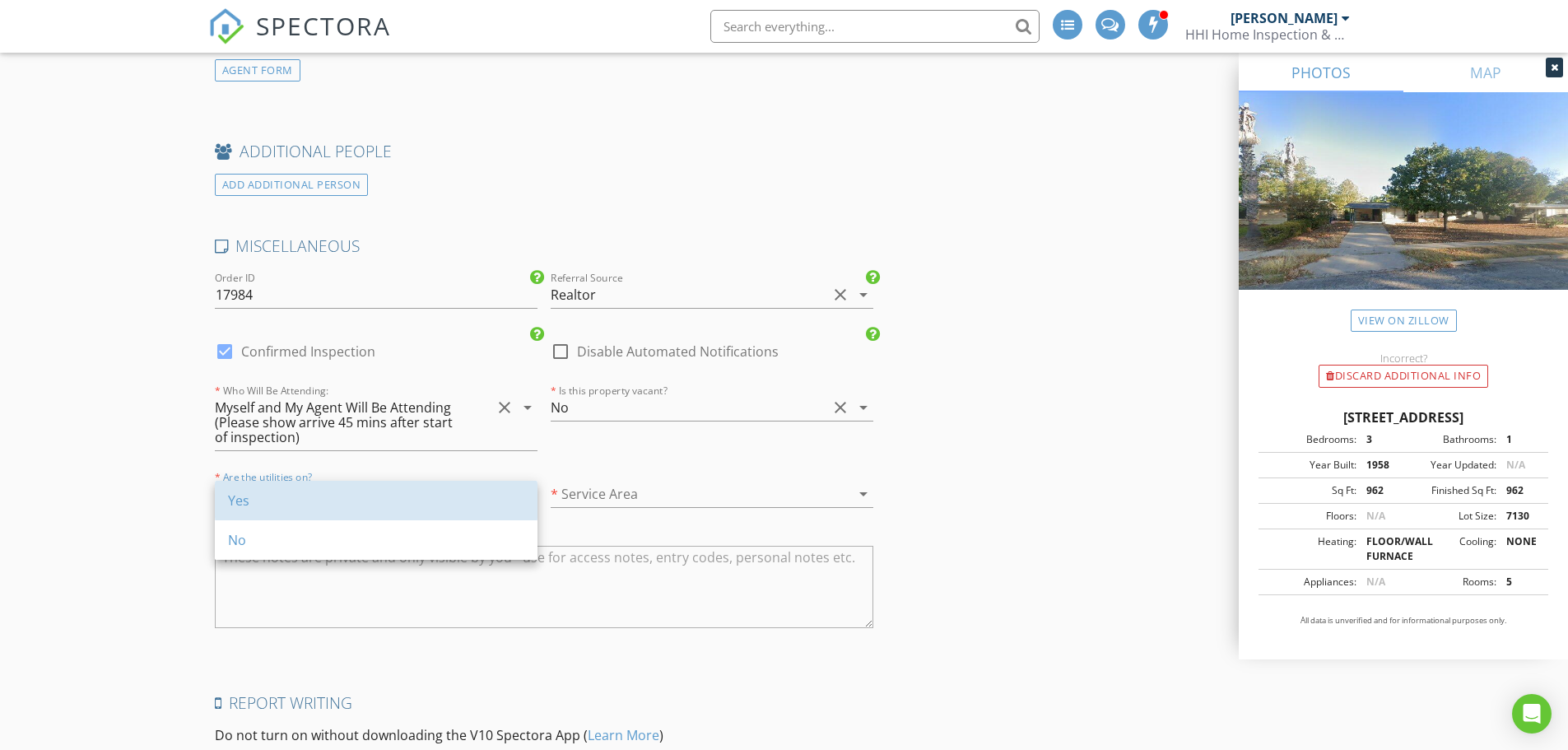
drag, startPoint x: 442, startPoint y: 499, endPoint x: 514, endPoint y: 496, distance: 72.1
click at [443, 499] on div "Yes" at bounding box center [376, 501] width 297 height 20
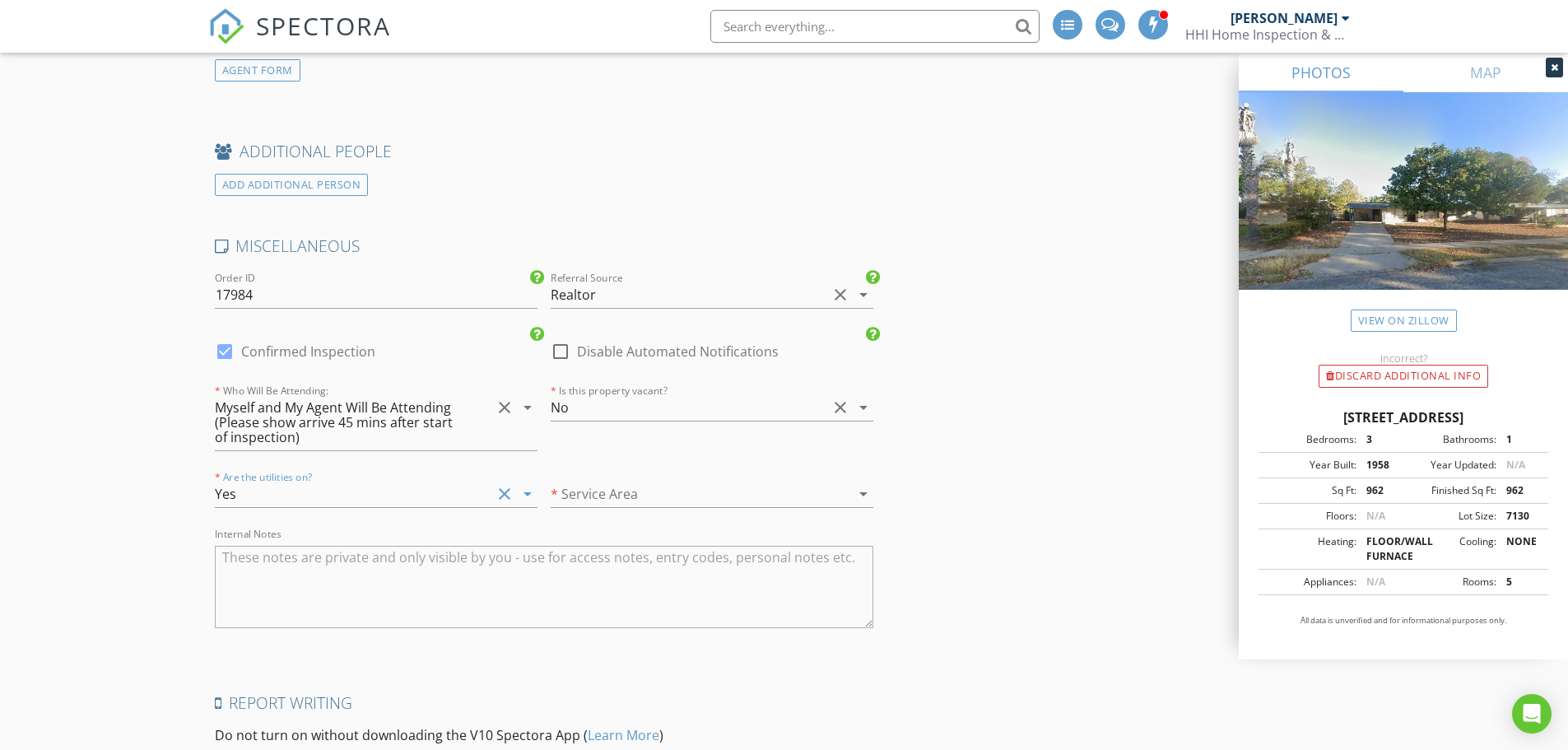
click at [583, 491] on div at bounding box center [689, 494] width 277 height 27
click at [583, 491] on div "[GEOGRAPHIC_DATA]" at bounding box center [733, 501] width 339 height 20
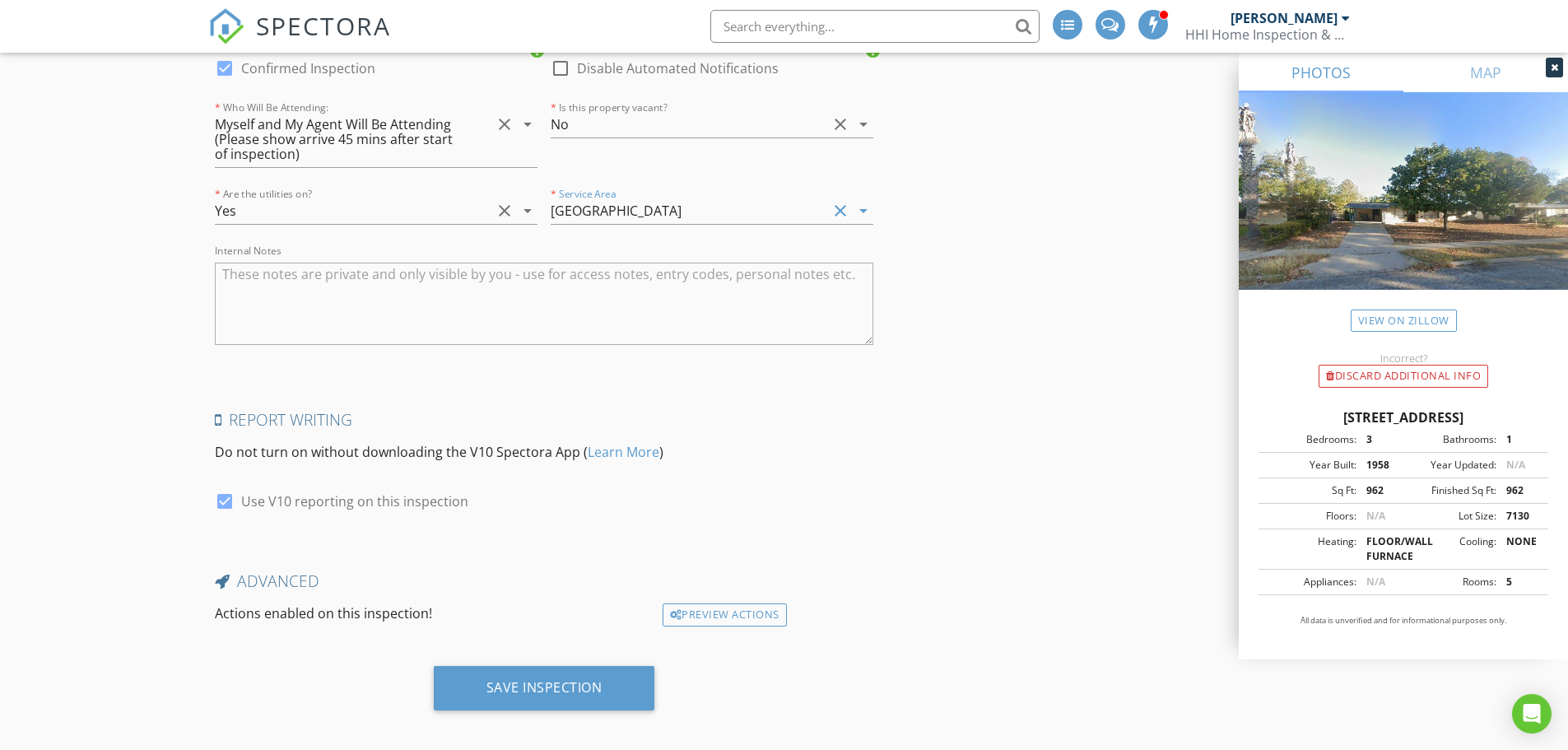
scroll to position [2848, 0]
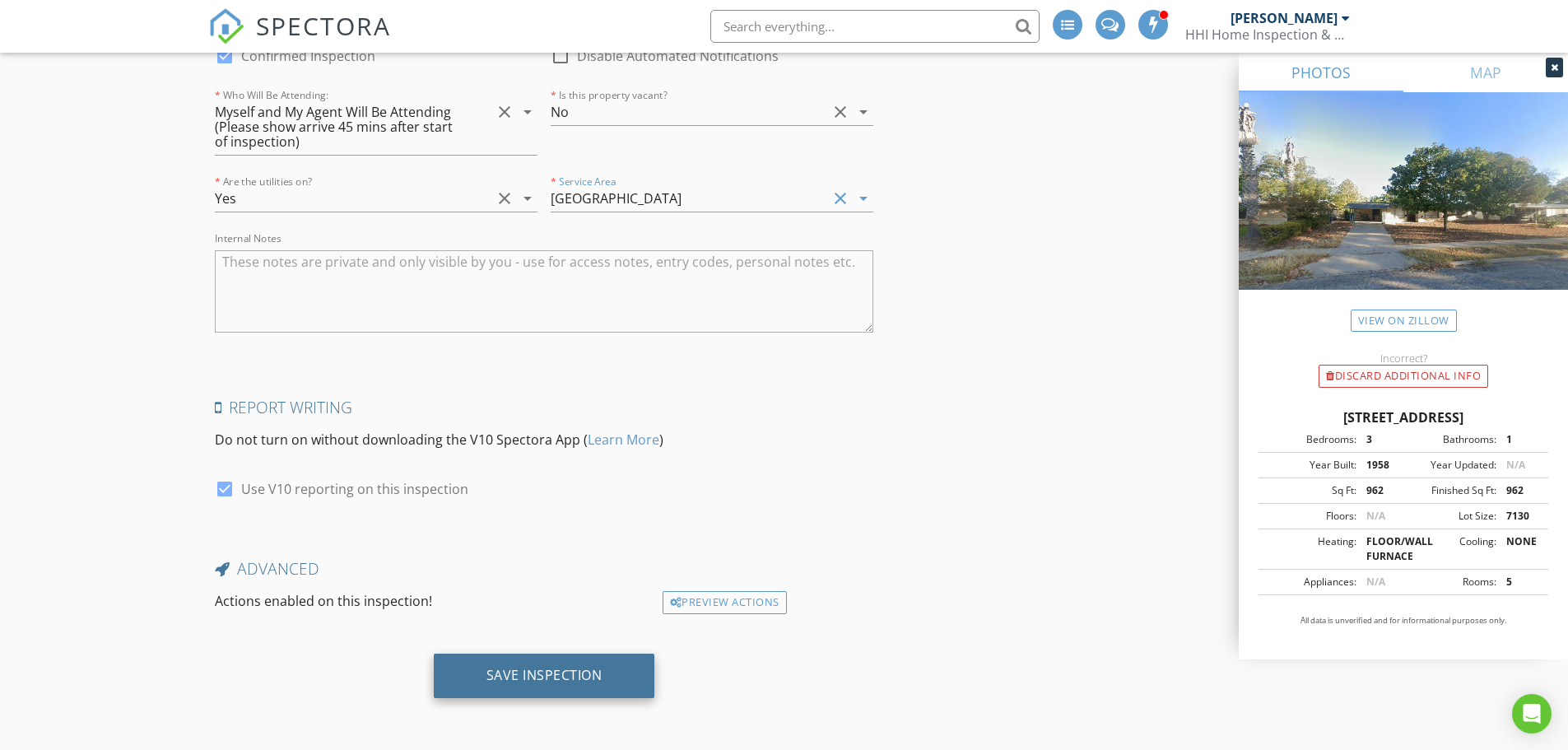
click at [553, 664] on div "Save Inspection" at bounding box center [544, 676] width 221 height 45
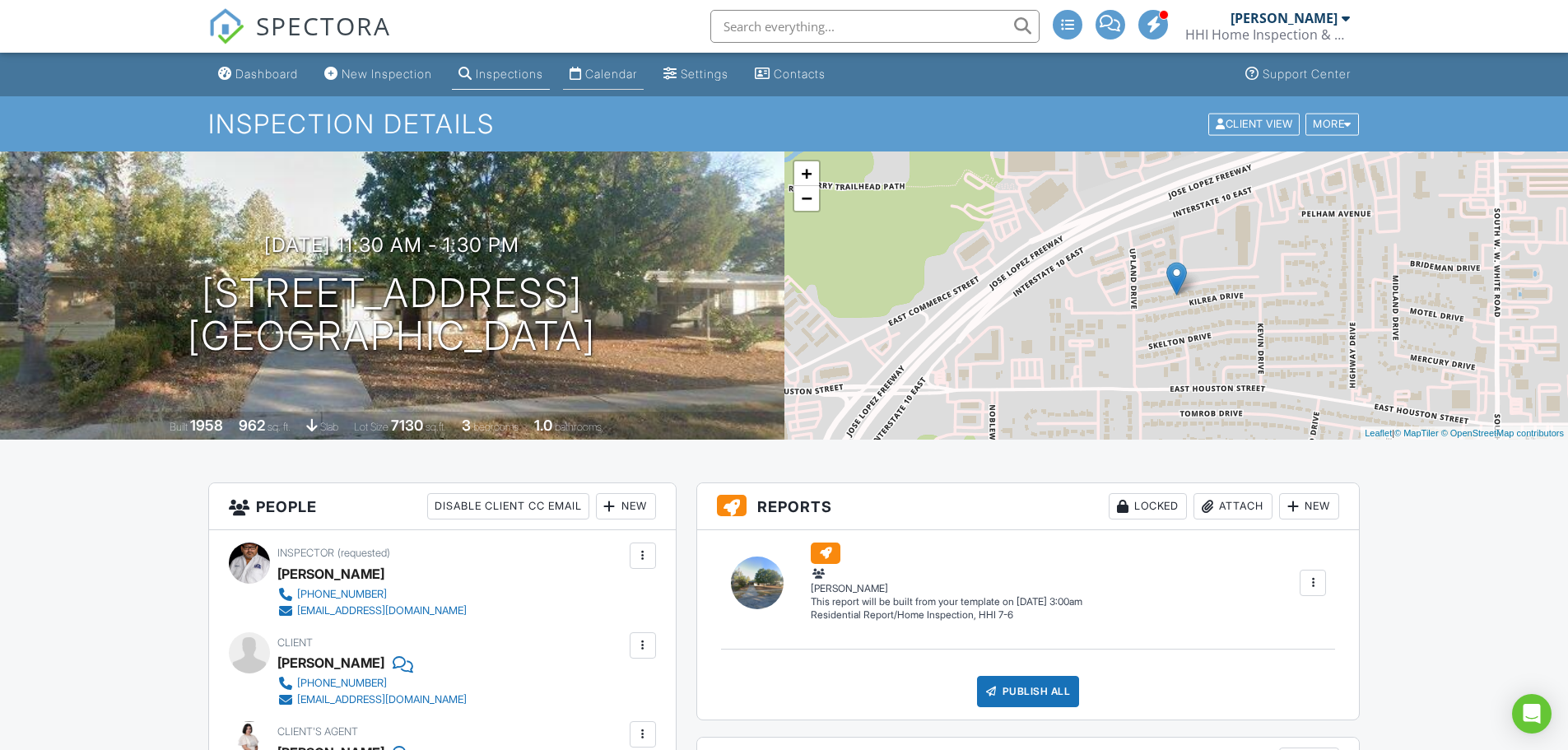
click at [635, 80] on div "Calendar" at bounding box center [610, 73] width 52 height 14
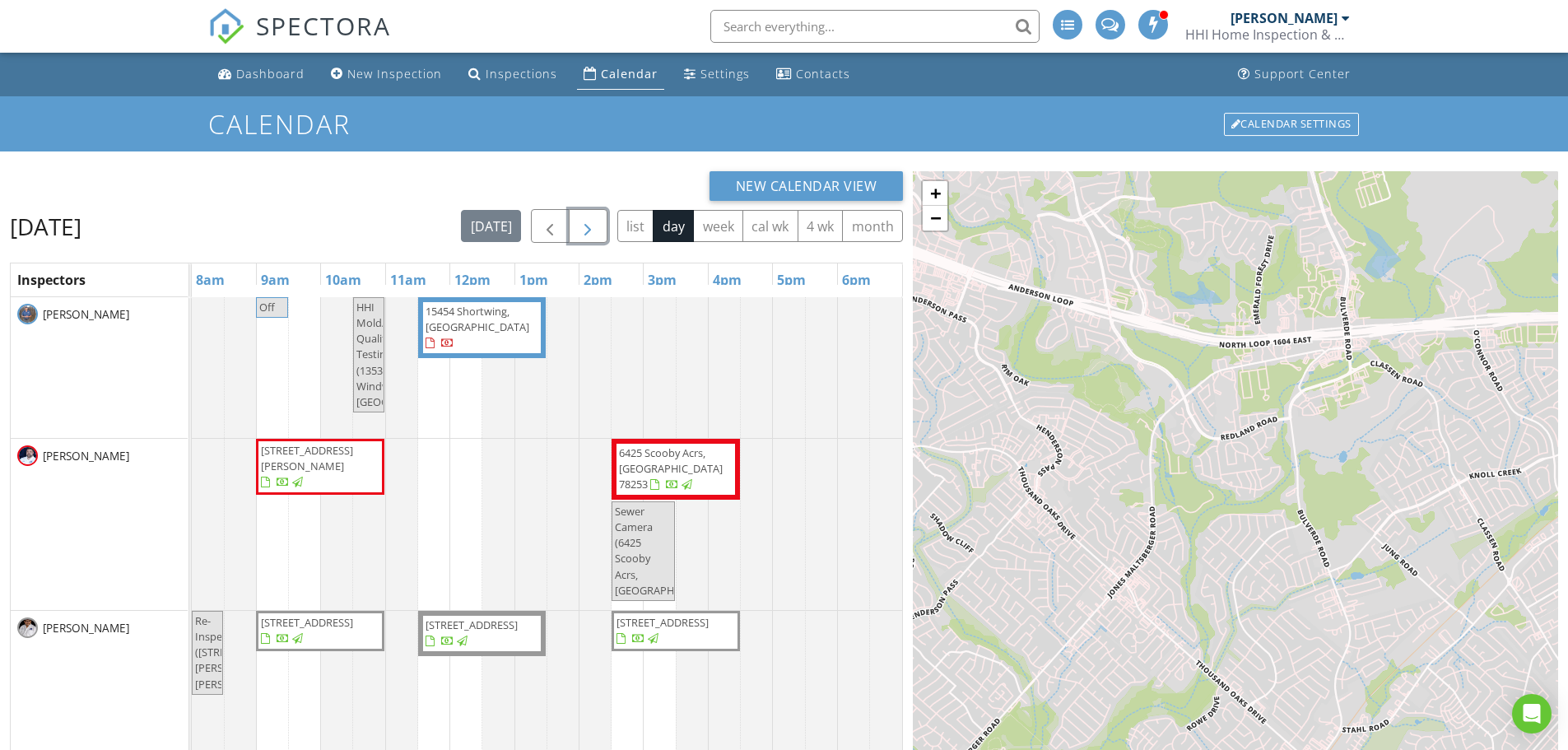
click at [601, 229] on button "button" at bounding box center [588, 225] width 39 height 34
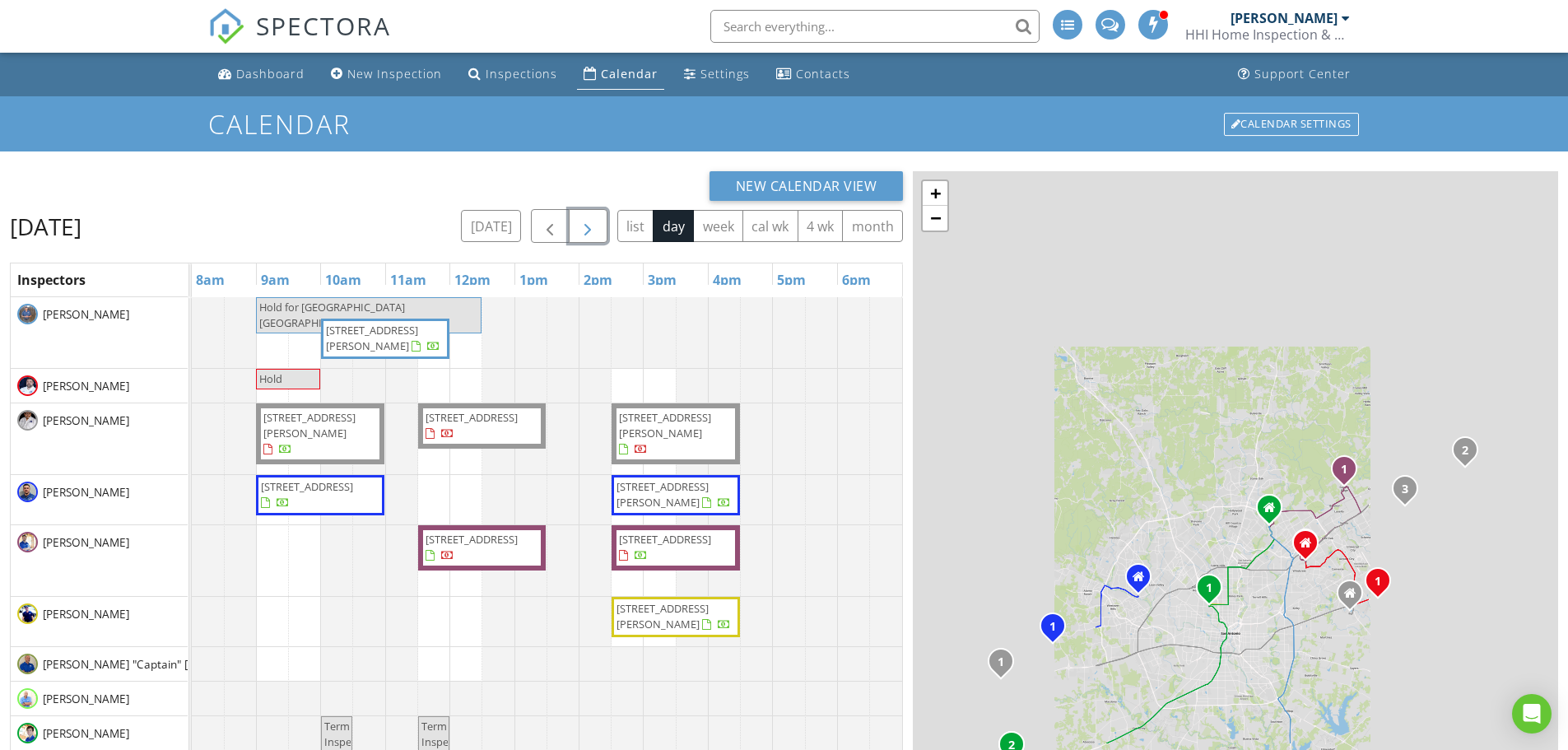
click at [601, 229] on button "button" at bounding box center [588, 225] width 39 height 34
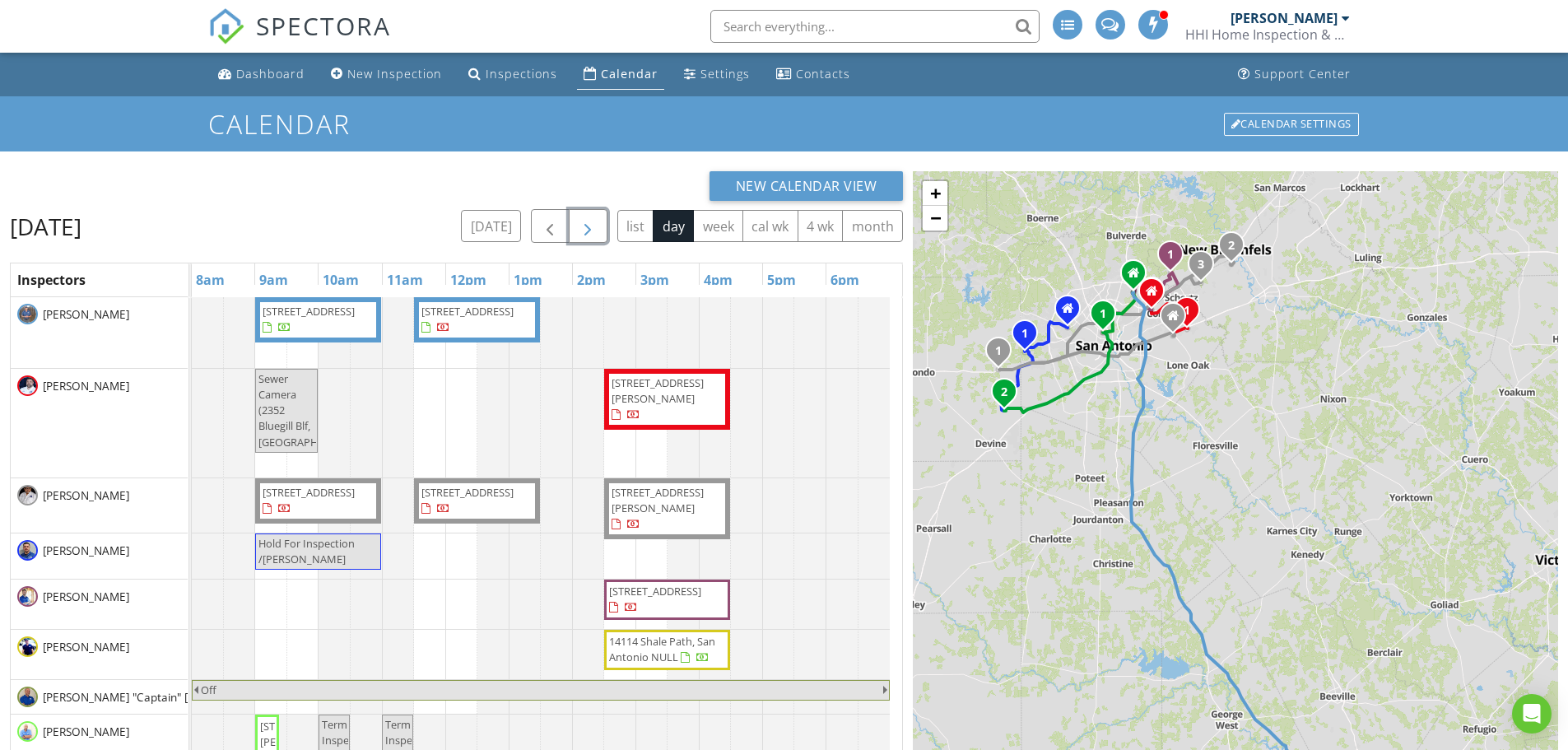
click at [601, 229] on button "button" at bounding box center [588, 225] width 39 height 34
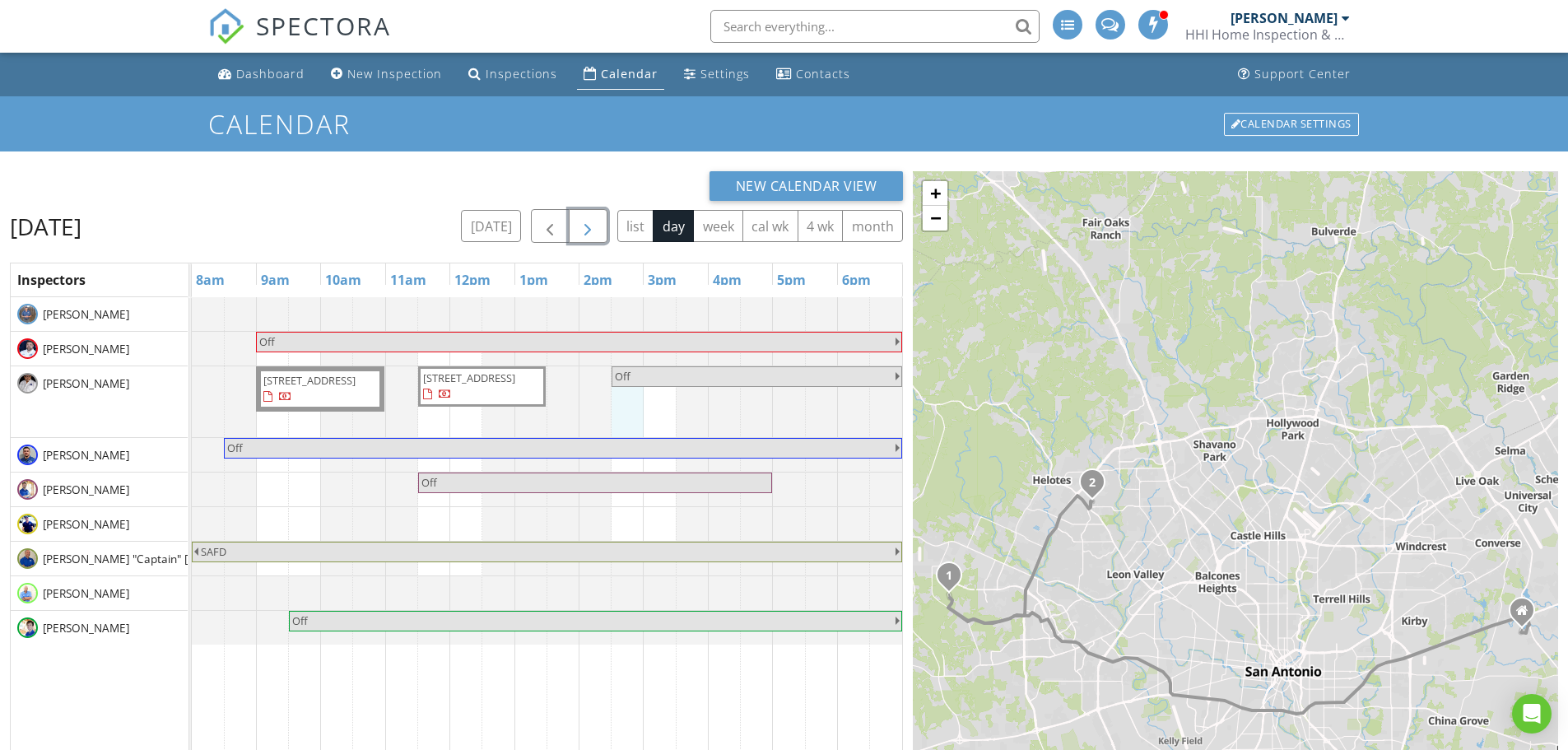
click at [635, 403] on div "Off 14042 San Saba Falls, San Antonio 78253 8619 Glass Gem Dr, San Antonio 7824…" at bounding box center [548, 628] width 711 height 662
click at [620, 350] on link "Event" at bounding box center [625, 360] width 84 height 27
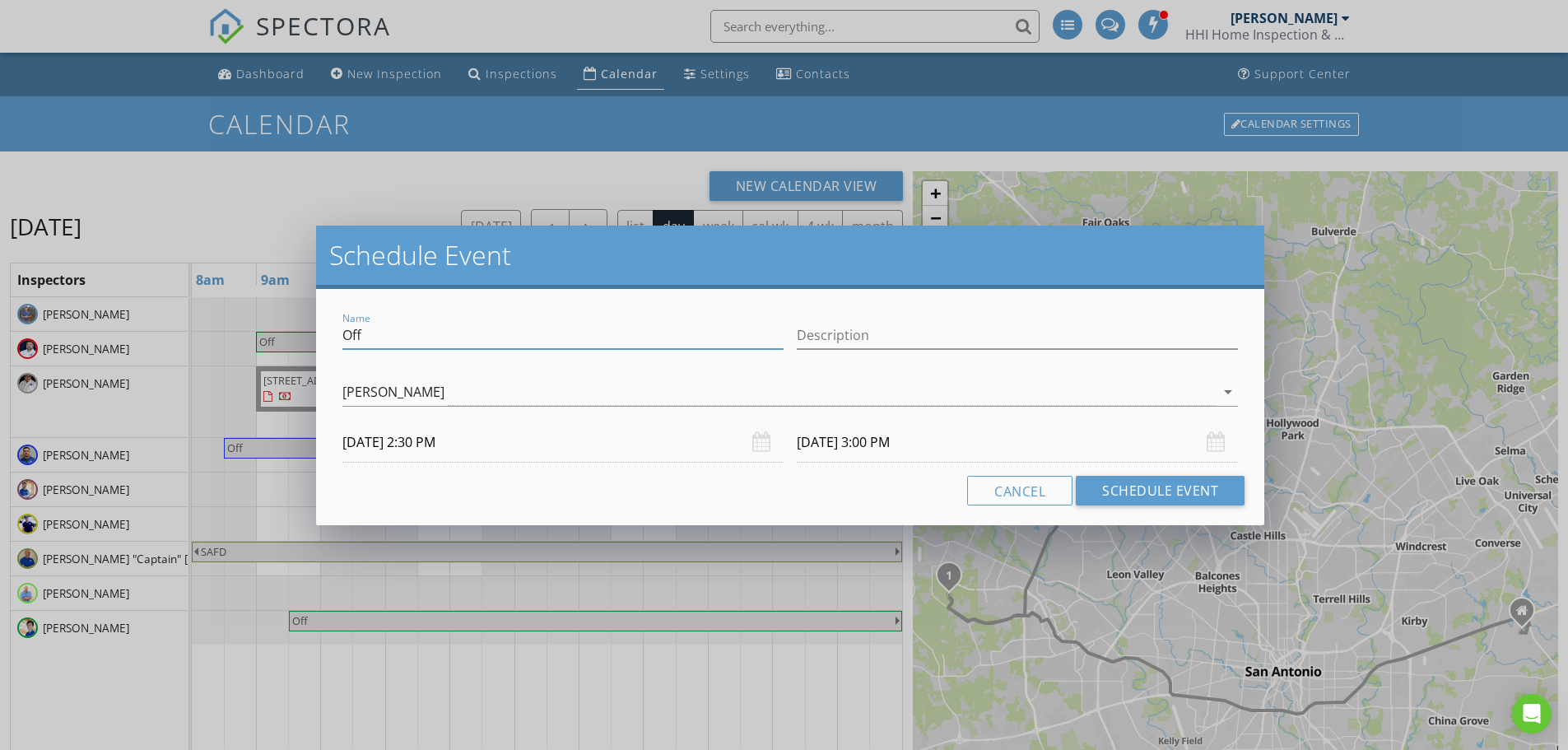
click at [495, 334] on input "Off" at bounding box center [562, 336] width 441 height 27
type input "O"
type input "Hold for Kat"
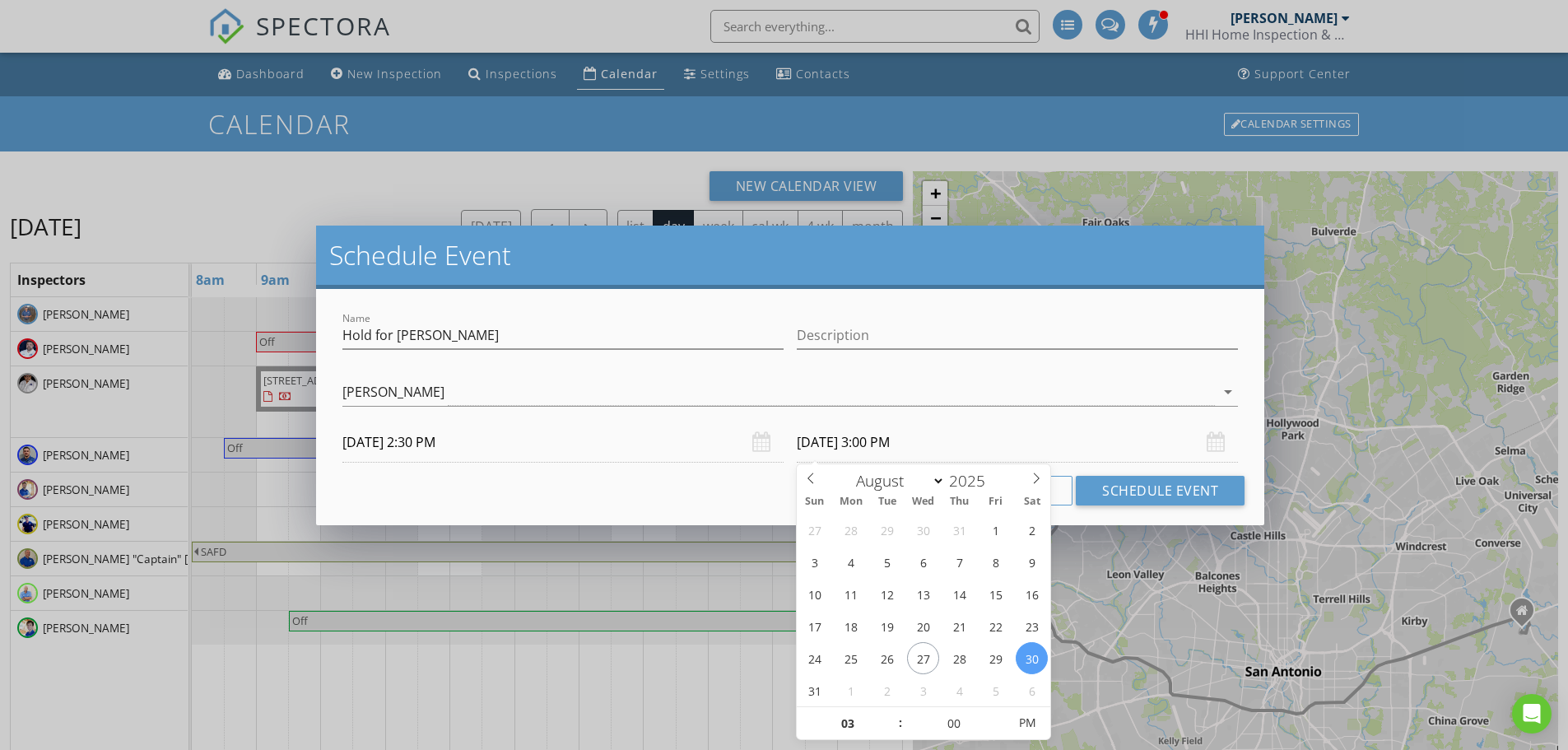
click at [861, 442] on input "08/30/2025 3:00 PM" at bounding box center [1017, 443] width 441 height 41
type input "04"
type input "08/30/2025 4:00 PM"
click at [888, 713] on span at bounding box center [892, 716] width 12 height 17
click at [1146, 488] on button "Schedule Event" at bounding box center [1160, 491] width 169 height 30
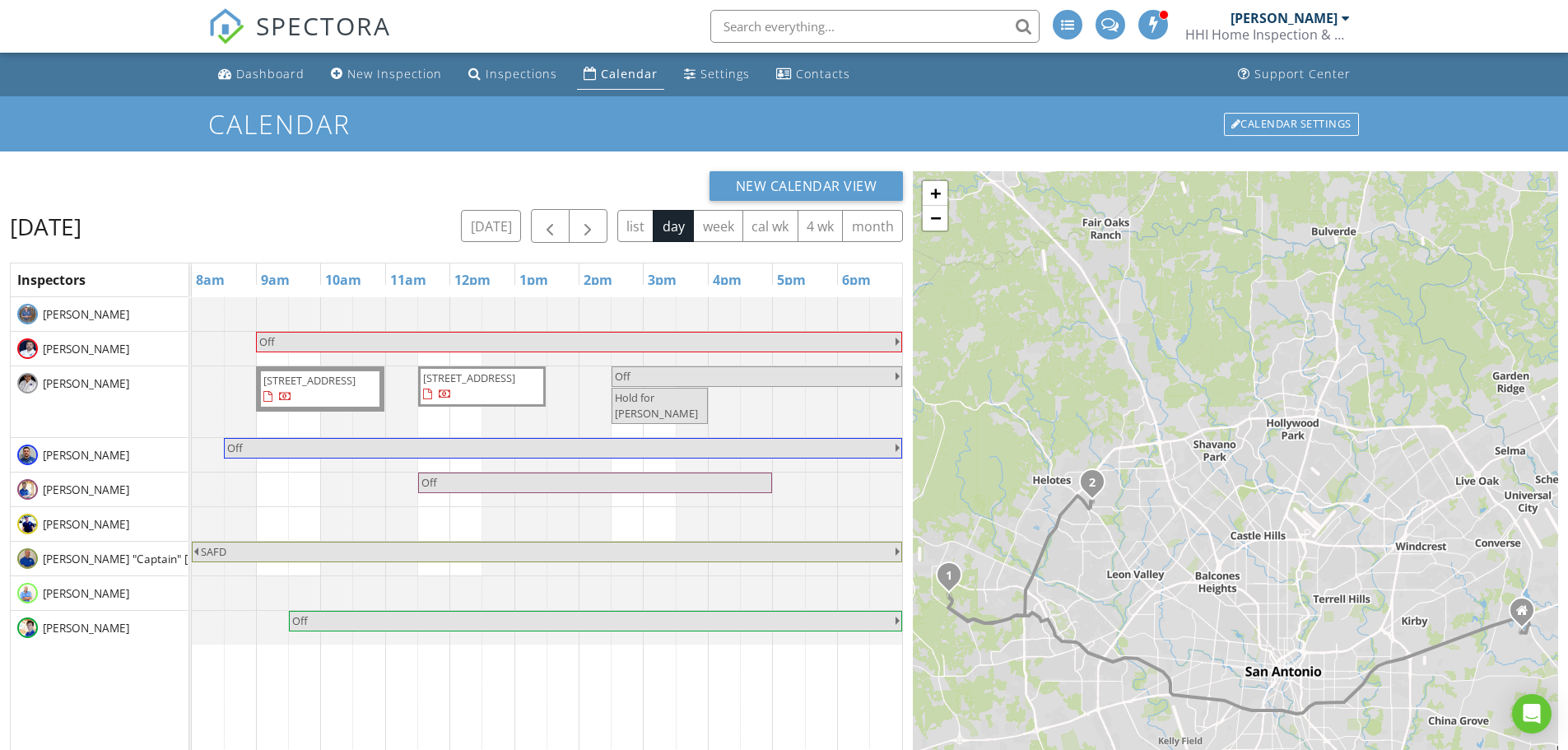
click at [701, 370] on span "Off" at bounding box center [754, 376] width 282 height 16
select select "7"
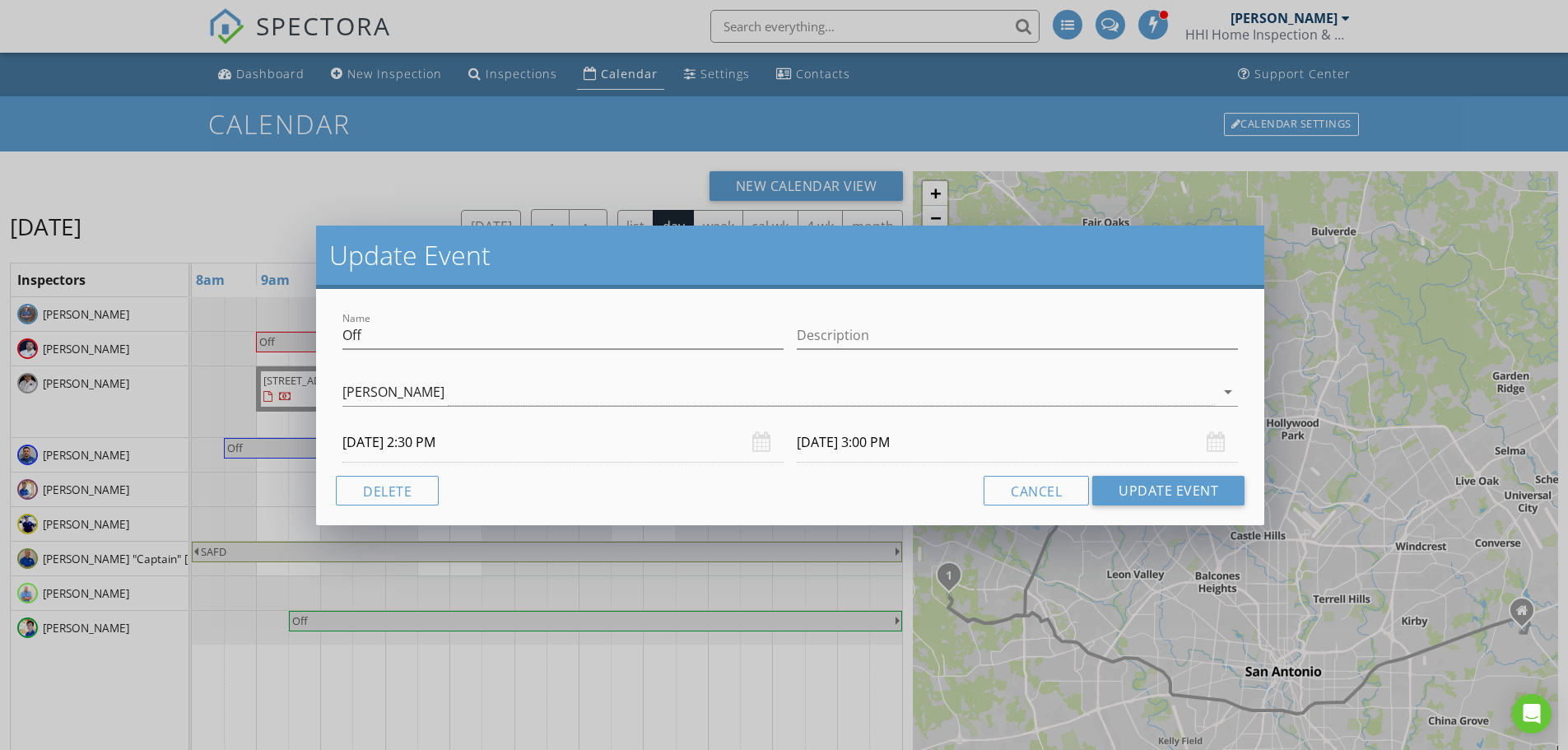
click at [419, 444] on input "08/30/2025 2:30 PM" at bounding box center [562, 443] width 441 height 41
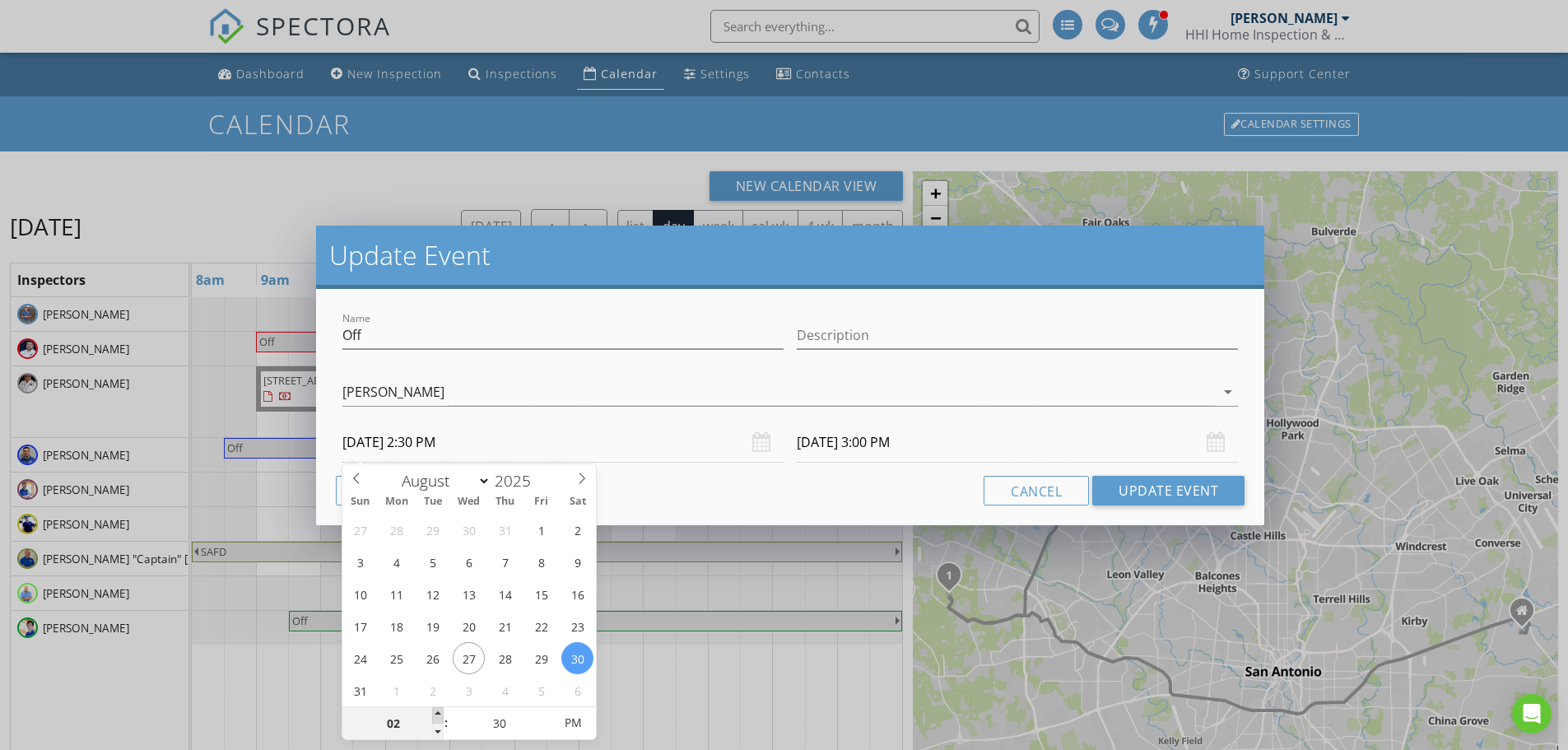
type input "03"
type input "08/30/2025 3:30 PM"
click at [442, 711] on span at bounding box center [438, 716] width 12 height 17
type input "04"
type input "08/30/2025 4:30 PM"
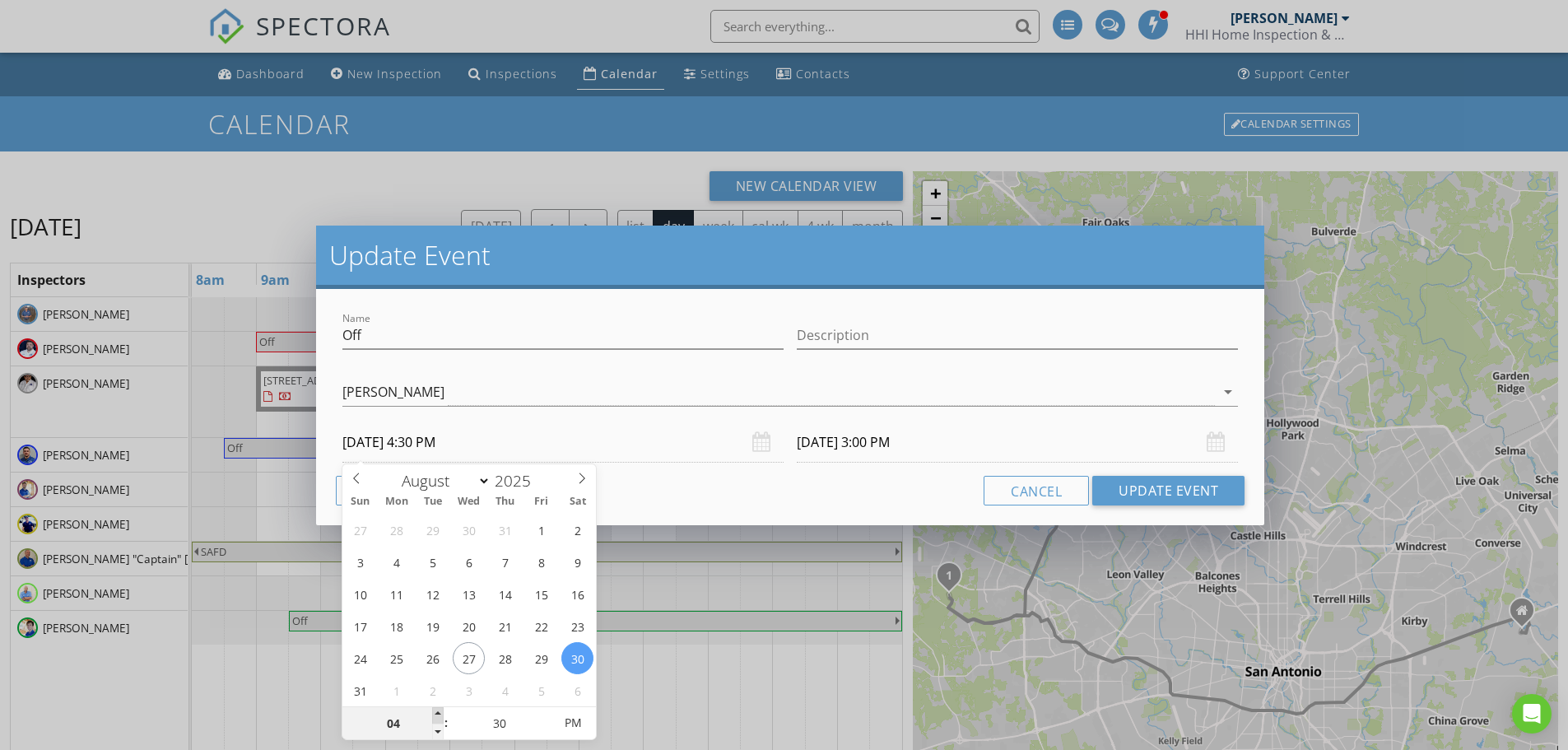
click at [442, 711] on span at bounding box center [438, 716] width 12 height 17
type input "09/01/2025 5:00 PM"
click at [1144, 488] on button "Update Event" at bounding box center [1169, 491] width 152 height 30
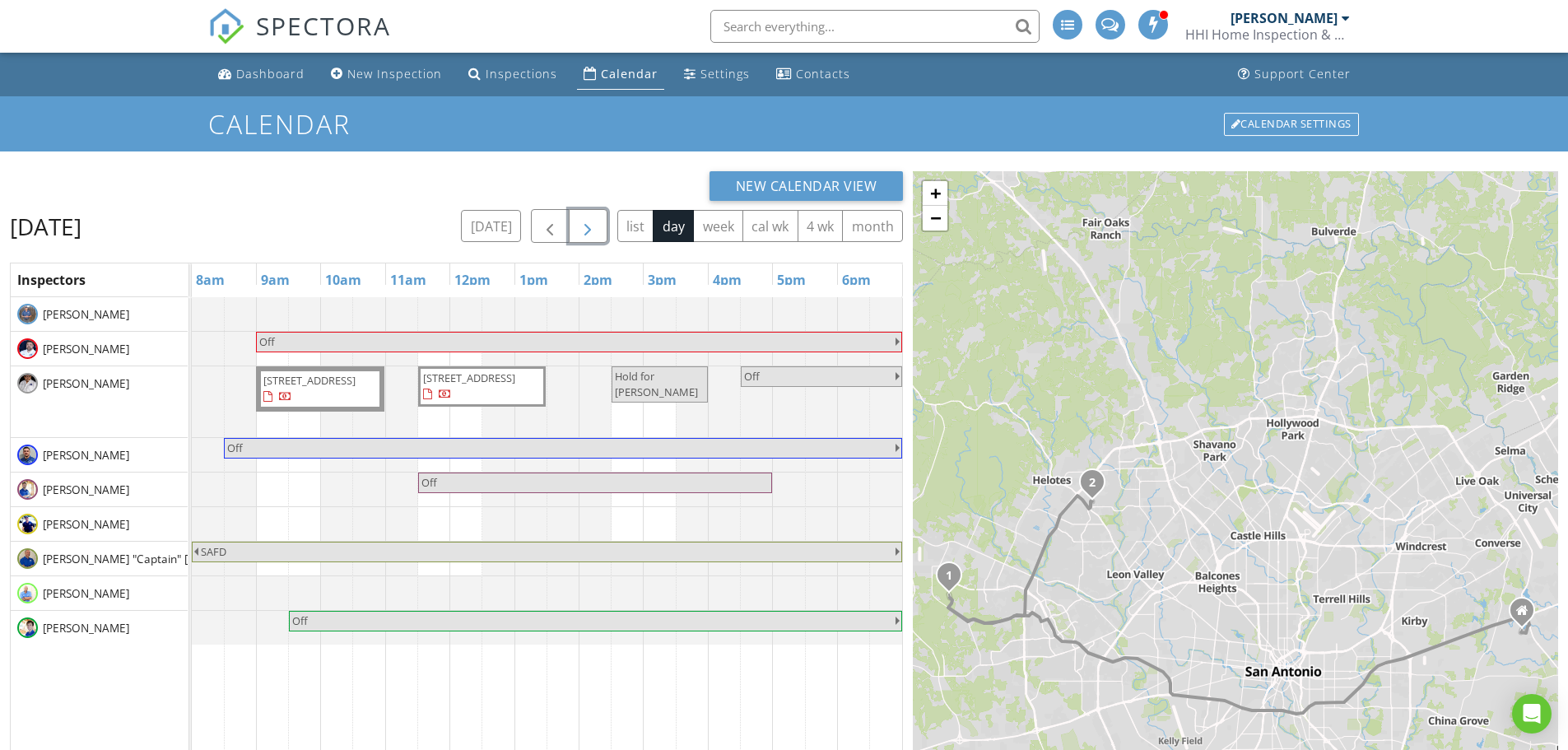
click at [584, 227] on span "button" at bounding box center [588, 226] width 20 height 20
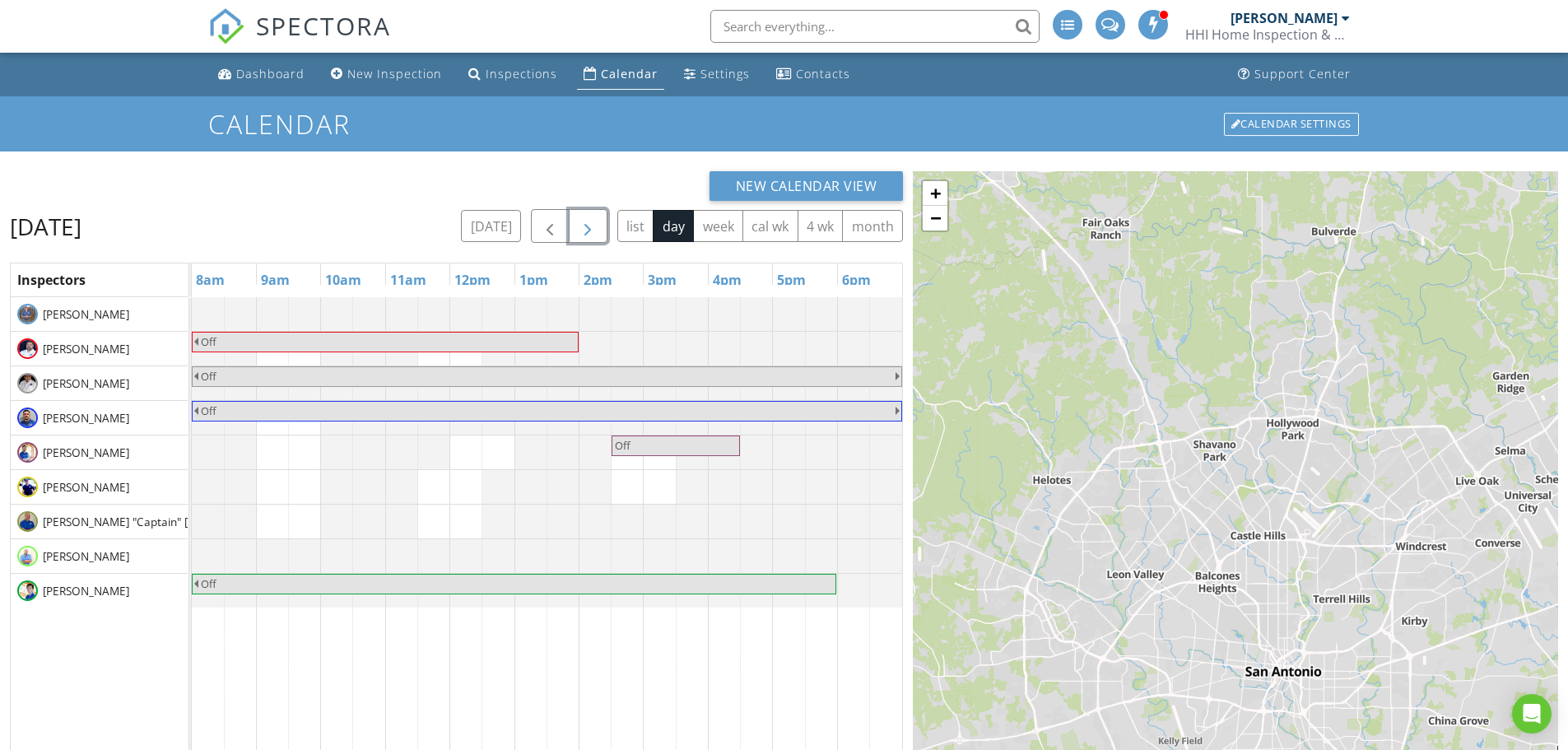
click at [584, 227] on span "button" at bounding box center [588, 226] width 20 height 20
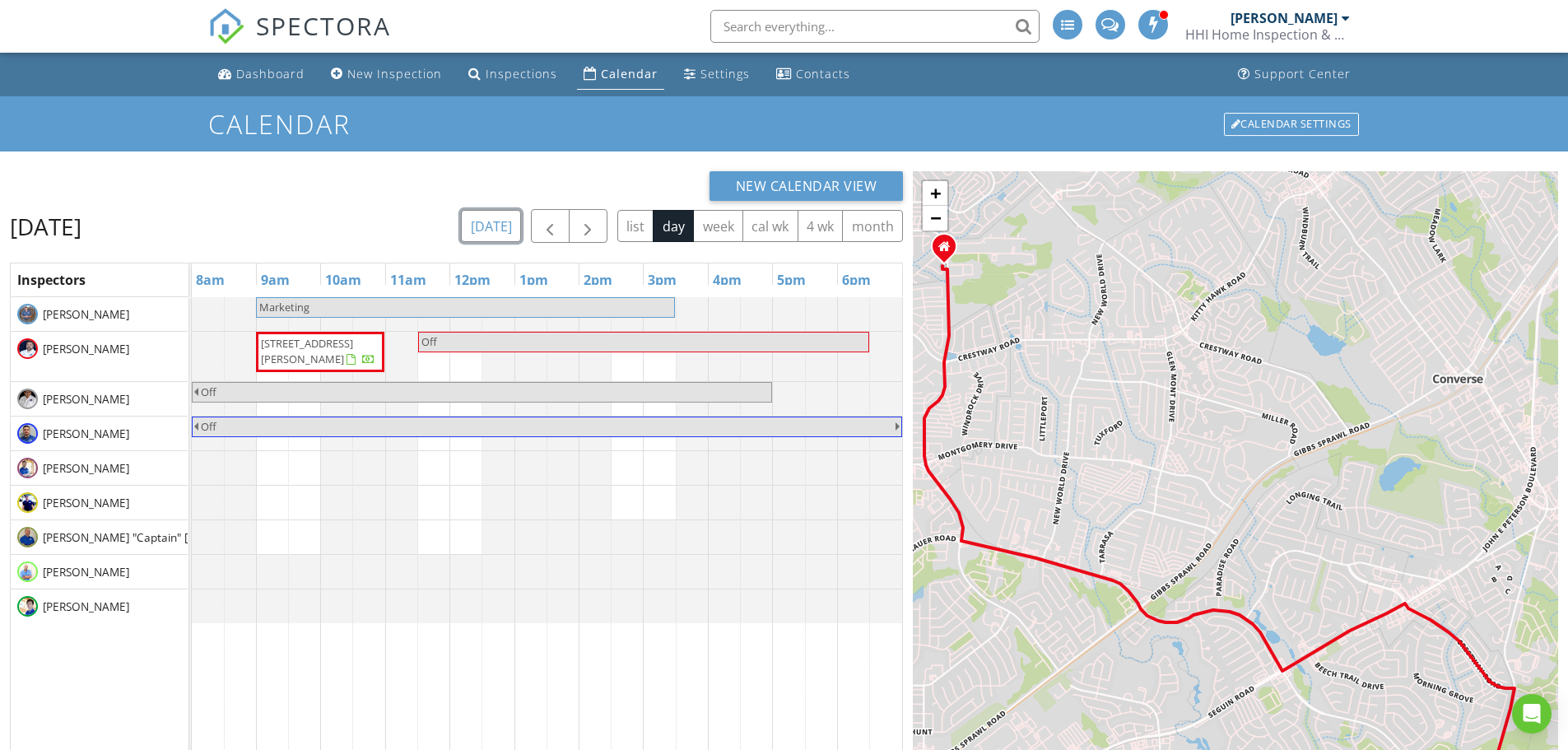
click at [503, 226] on button "today" at bounding box center [490, 225] width 60 height 32
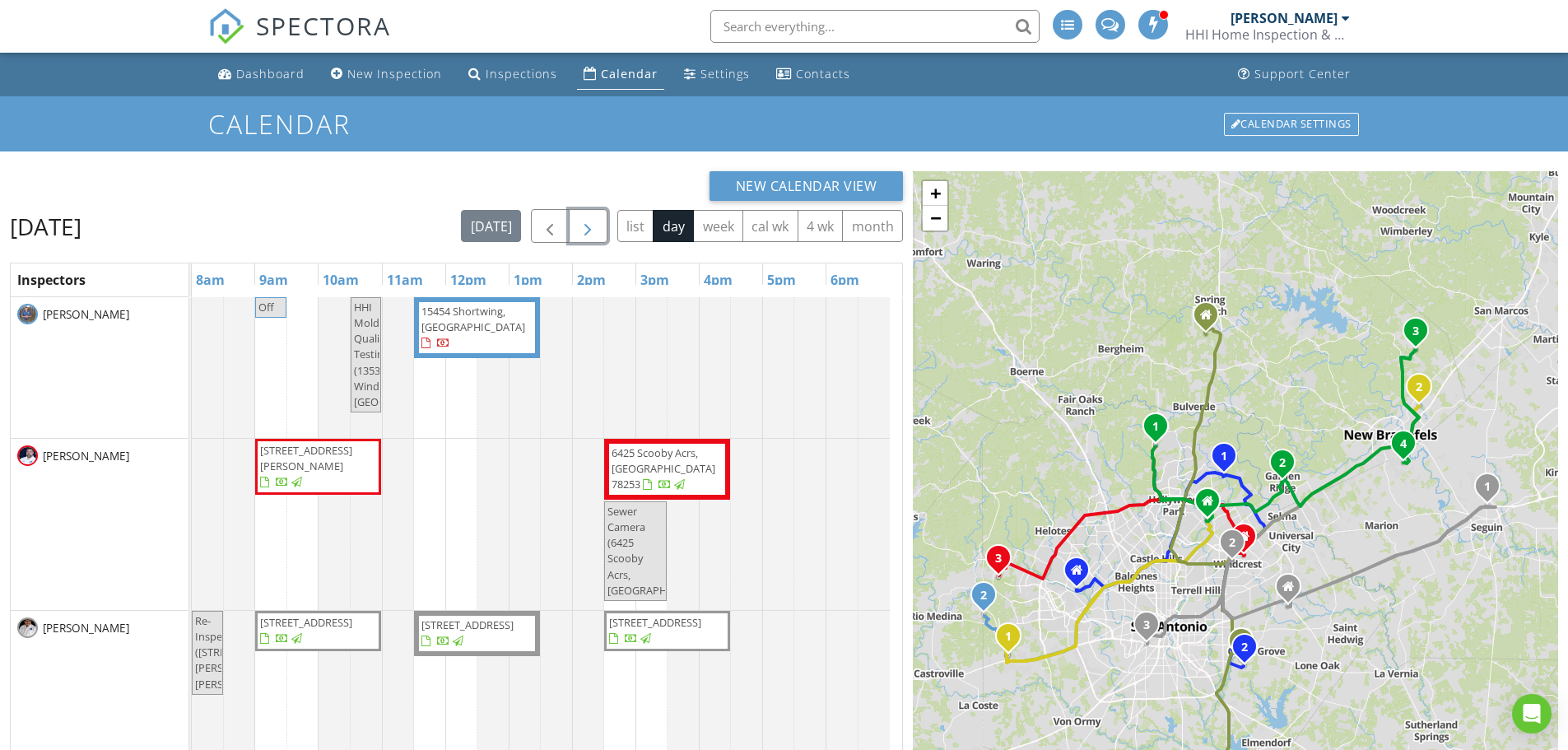
click at [586, 221] on span "button" at bounding box center [588, 226] width 20 height 20
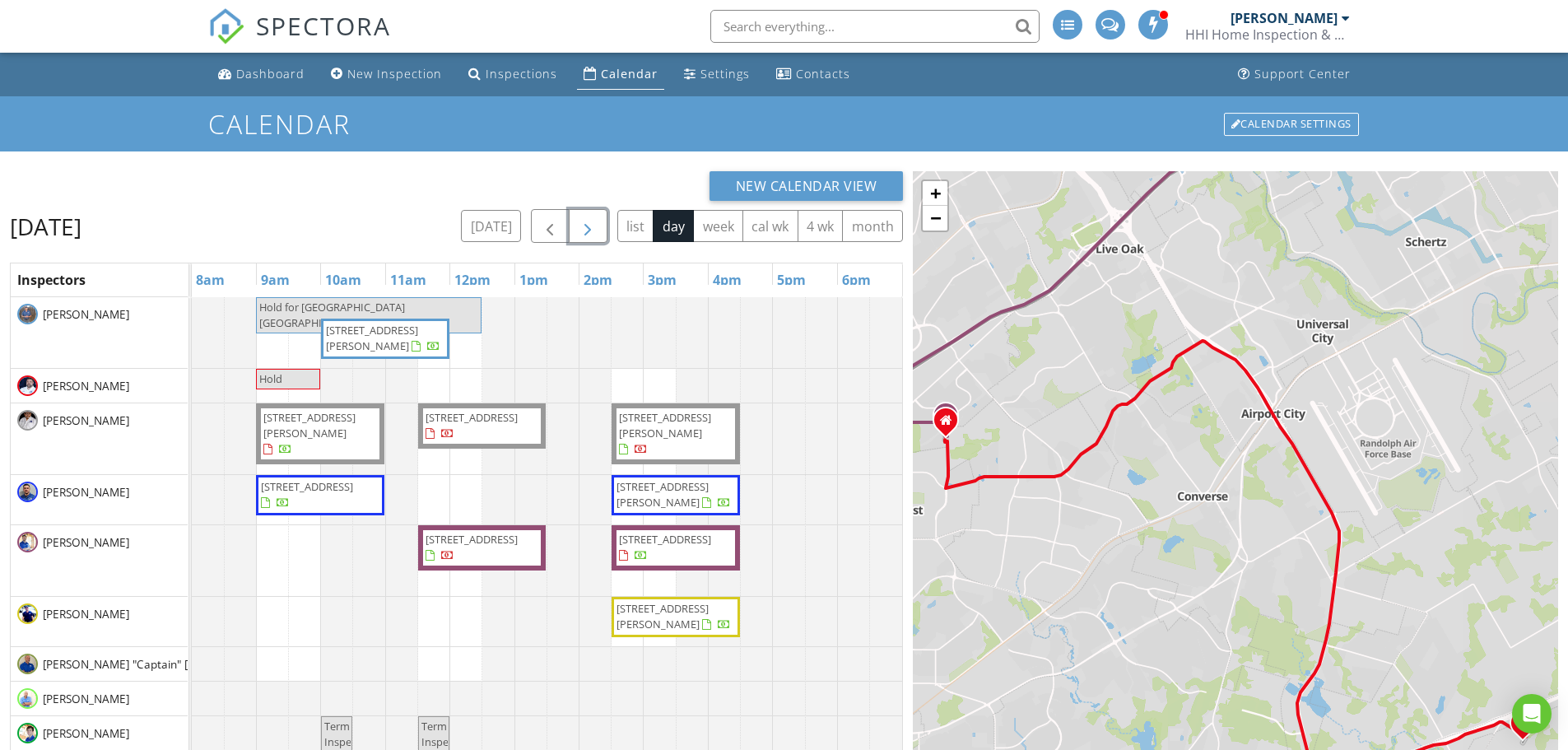
click at [600, 235] on button "button" at bounding box center [588, 225] width 39 height 34
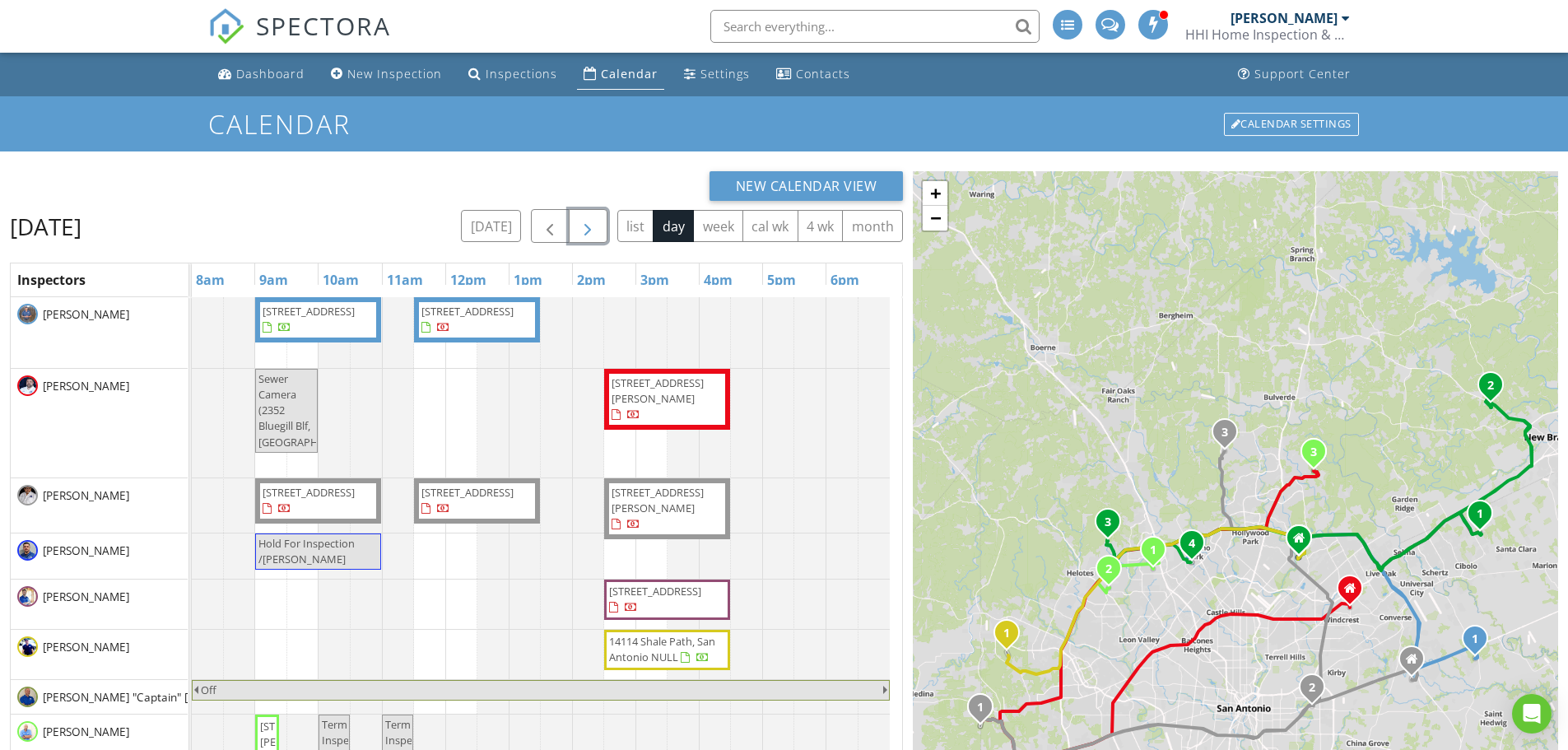
click at [589, 234] on span "button" at bounding box center [588, 226] width 20 height 20
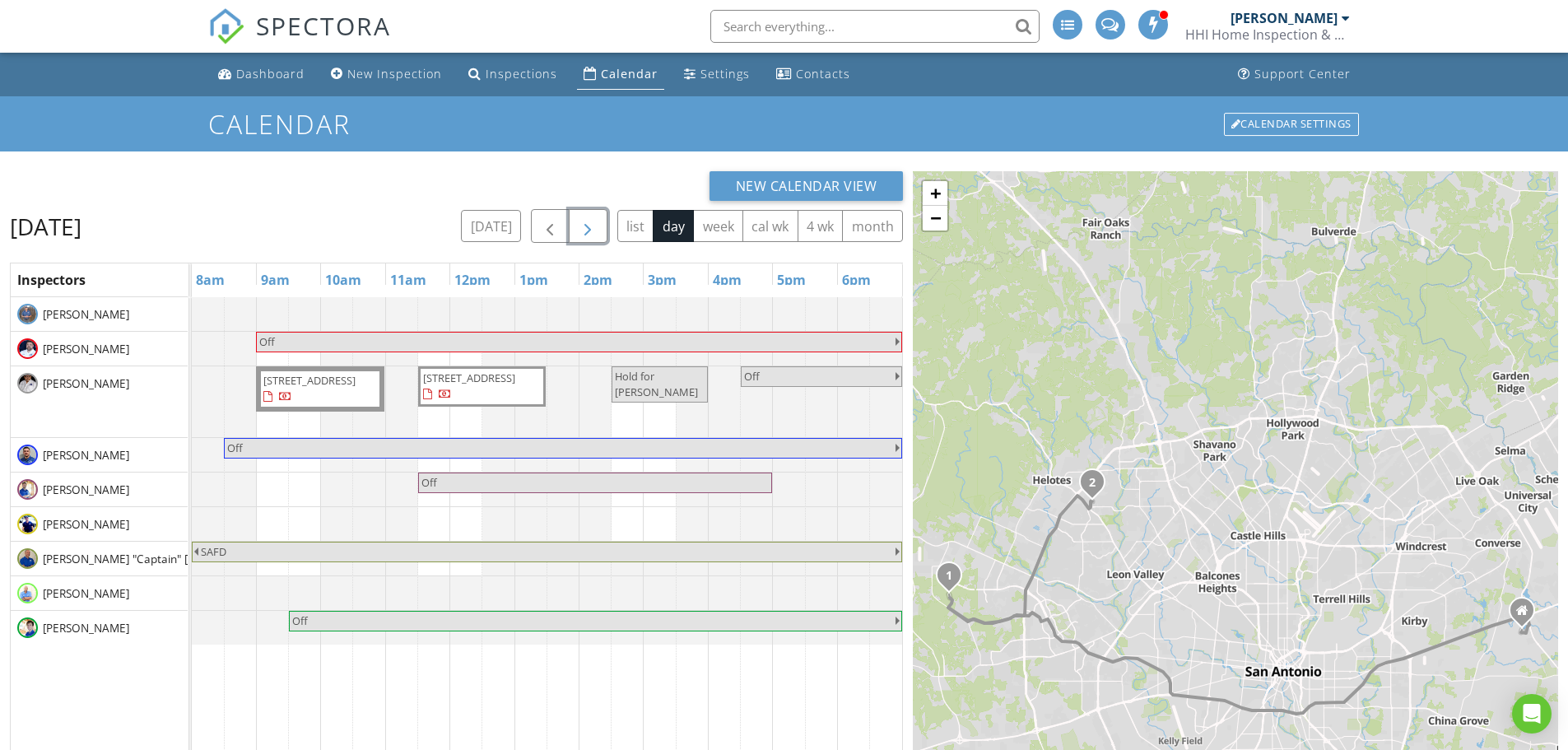
click at [359, 405] on span "14042 San Saba Falls, San Antonio 78253" at bounding box center [320, 389] width 117 height 32
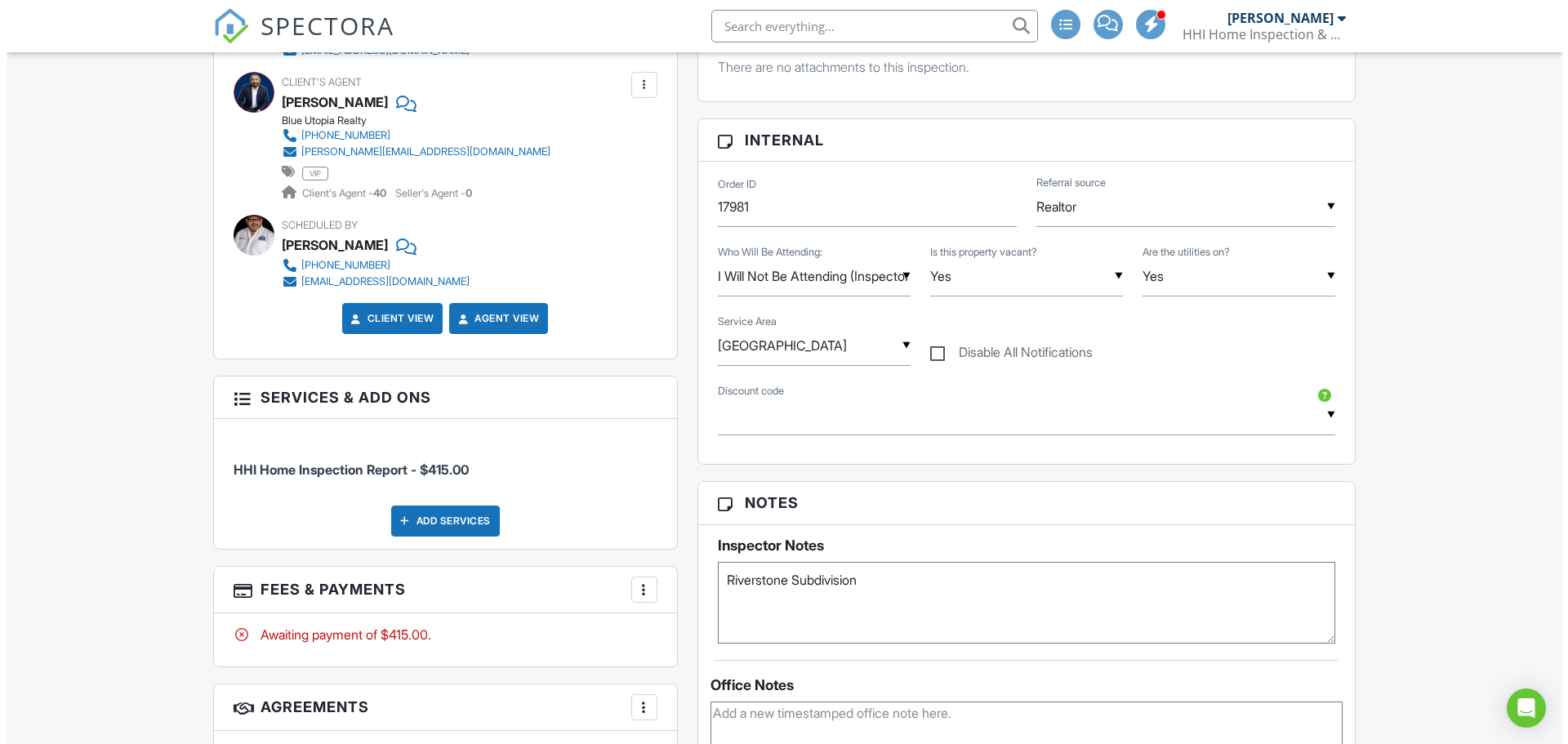
scroll to position [817, 0]
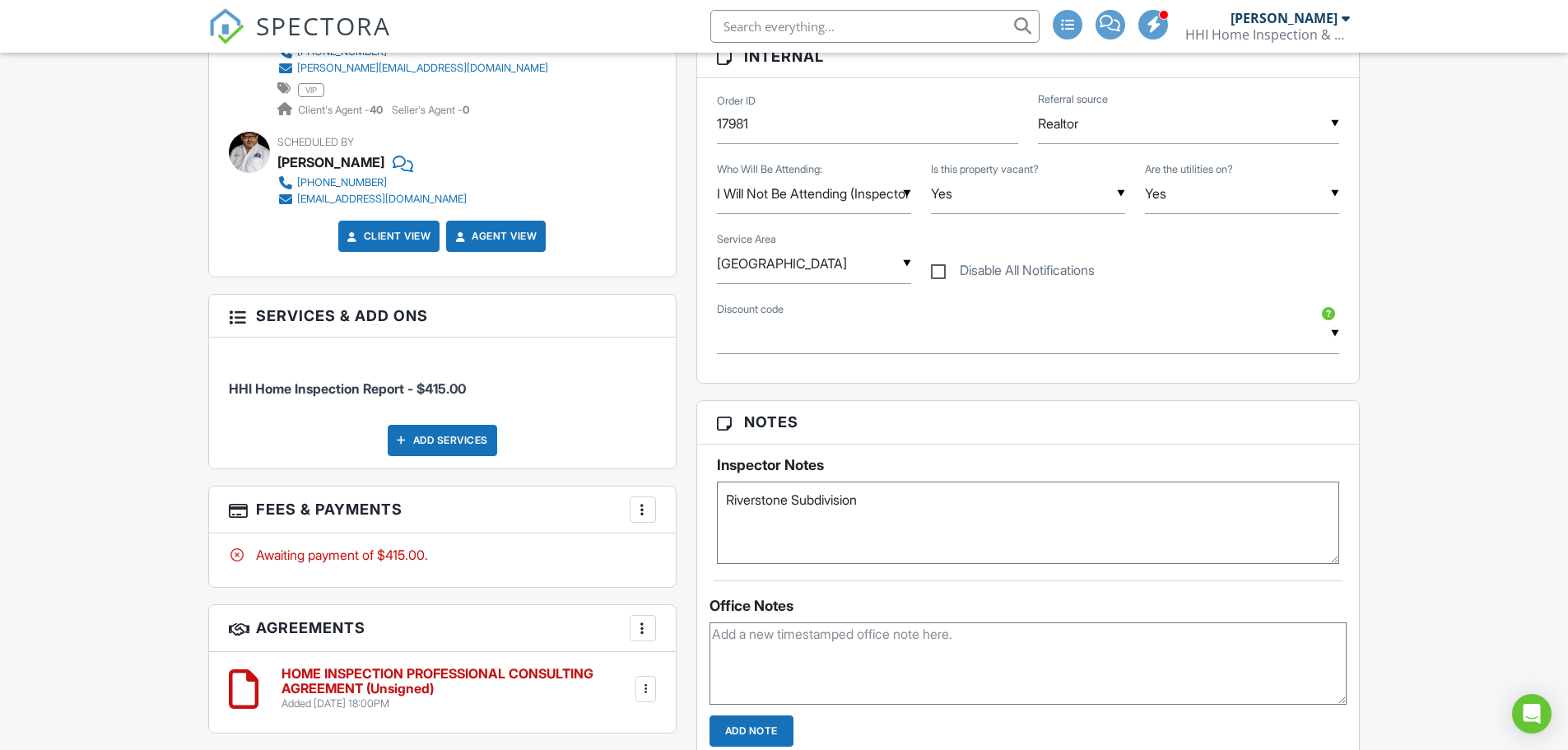
click at [449, 438] on div "Add Services" at bounding box center [442, 441] width 109 height 31
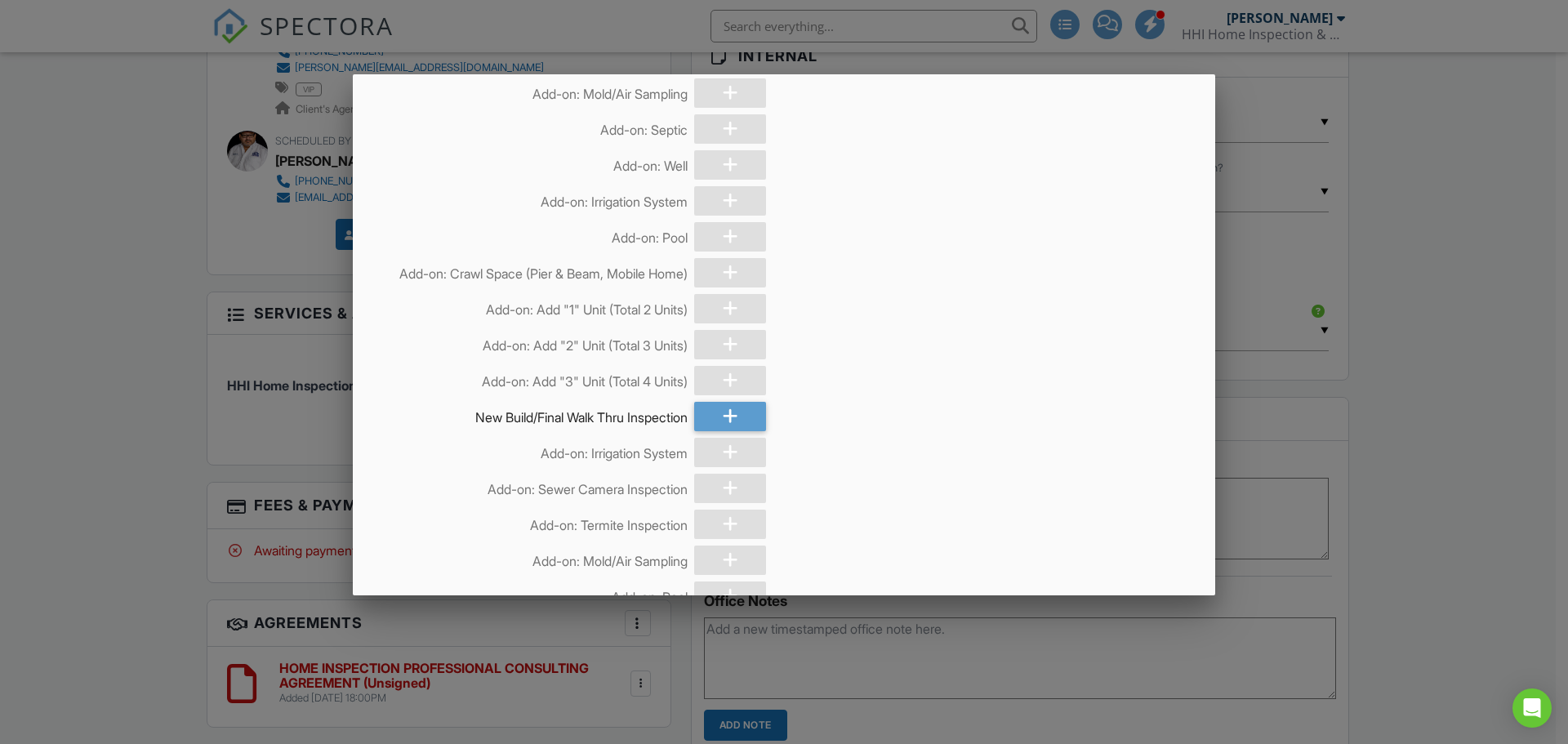
scroll to position [1389, 0]
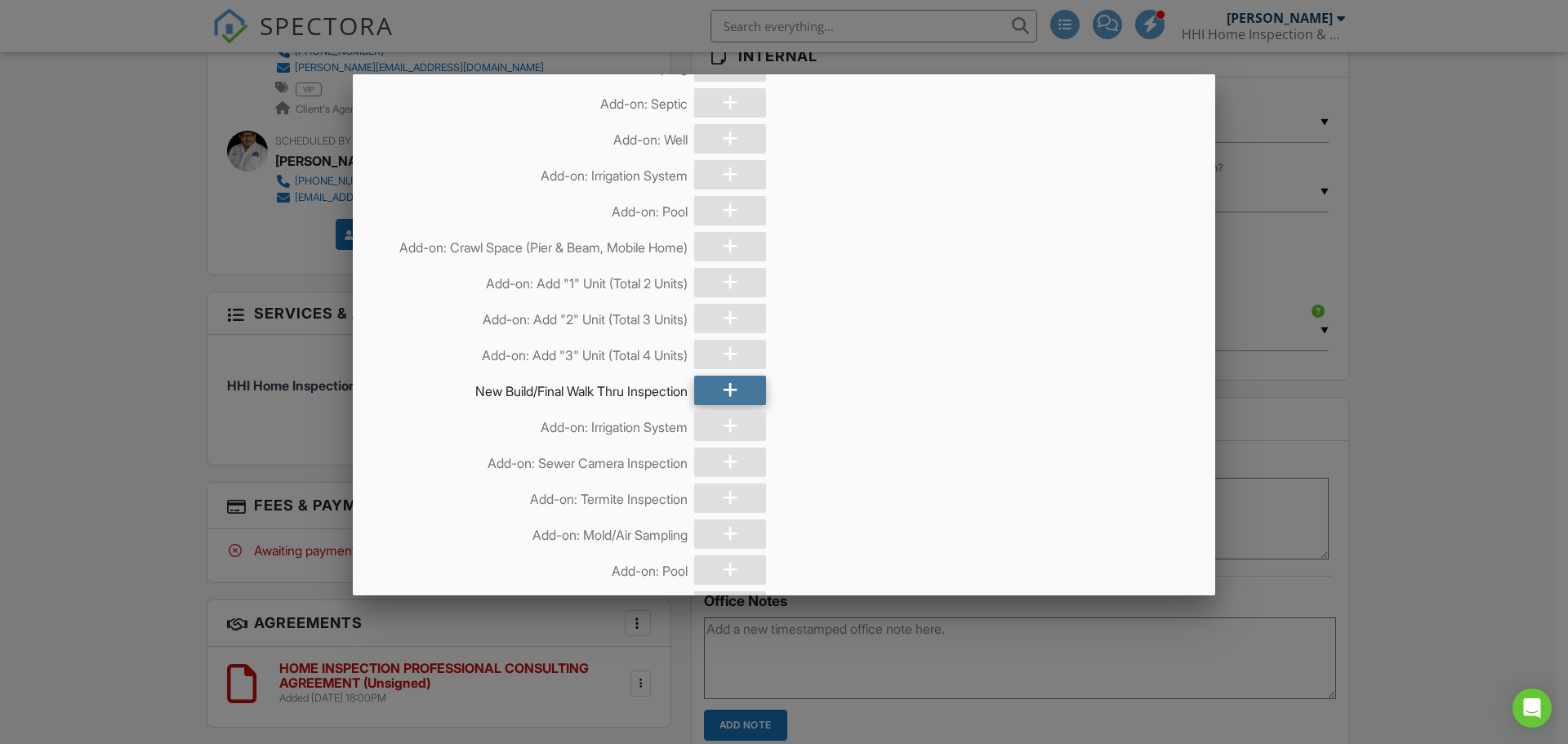
click at [713, 392] on div at bounding box center [730, 390] width 71 height 30
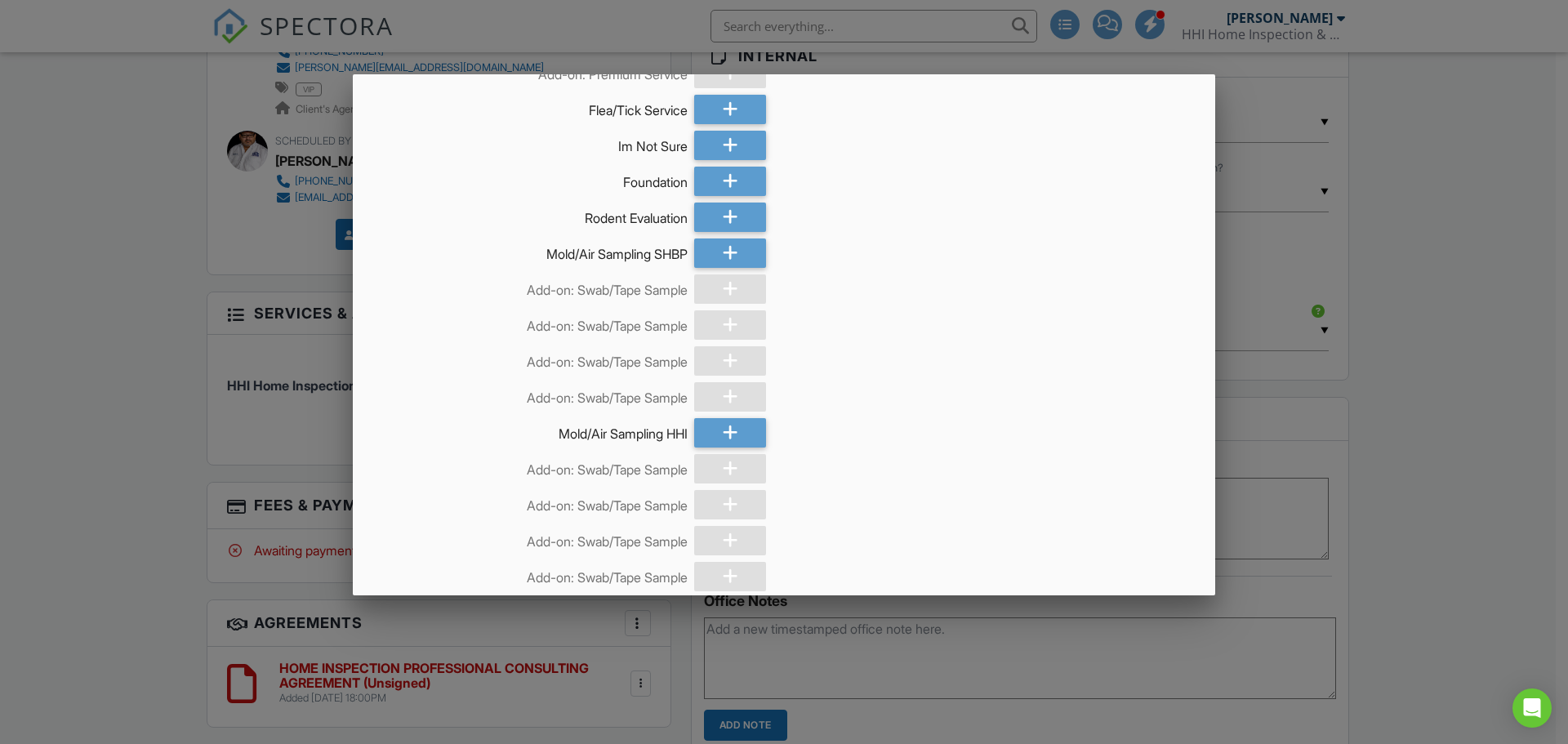
scroll to position [3642, 0]
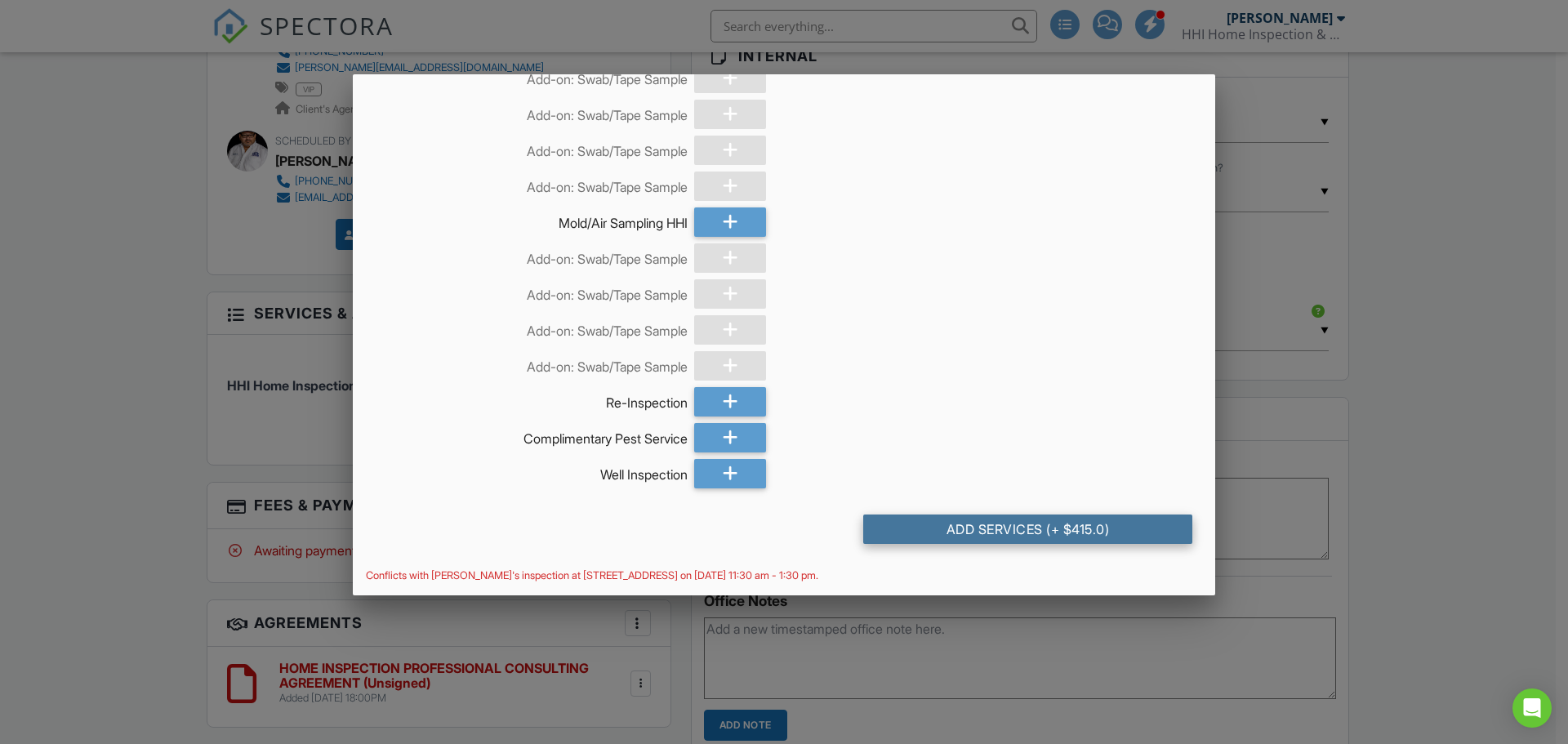
click at [1030, 525] on div "Add Services (+ $415.0)" at bounding box center [1027, 529] width 329 height 30
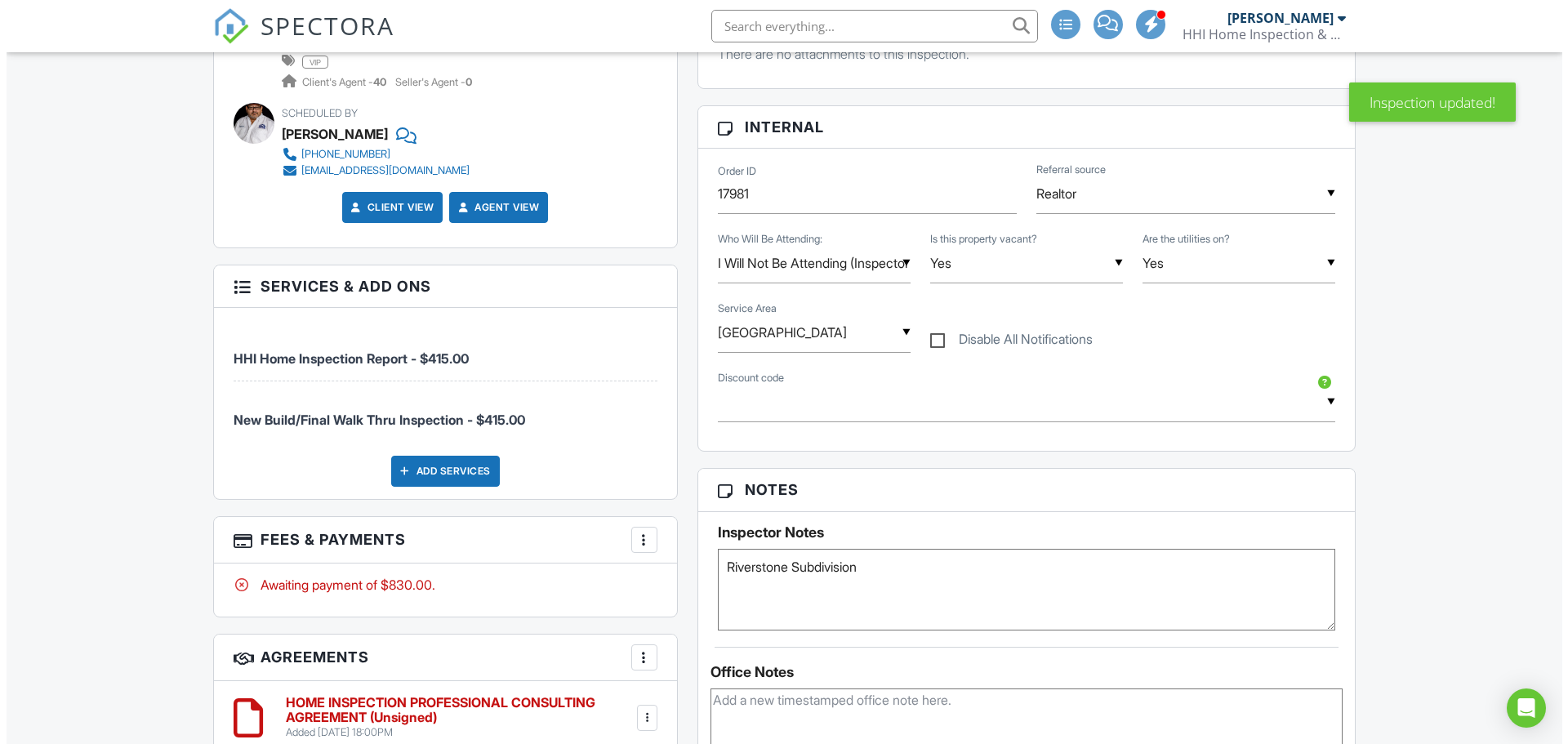
scroll to position [980, 0]
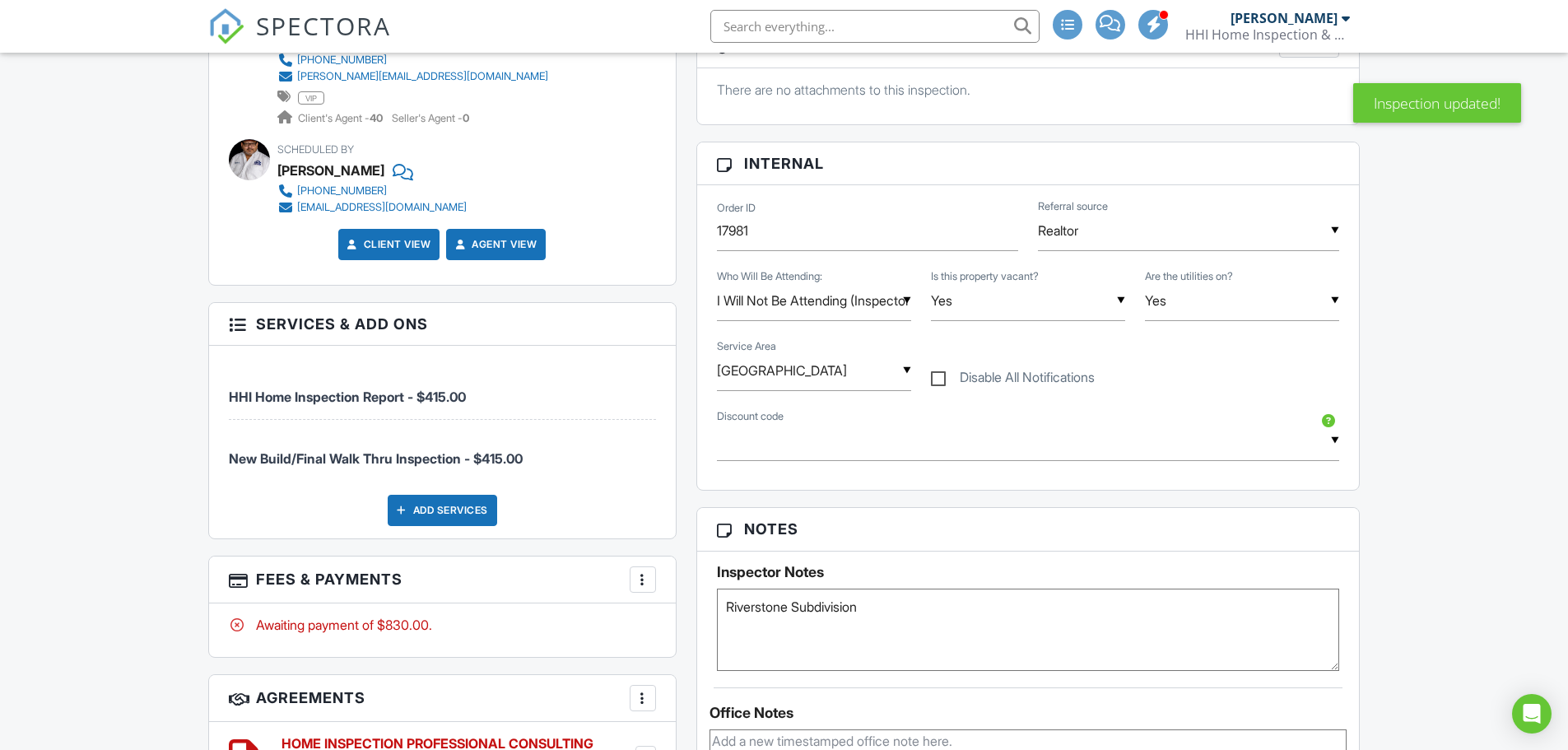
click at [641, 572] on div at bounding box center [643, 580] width 17 height 17
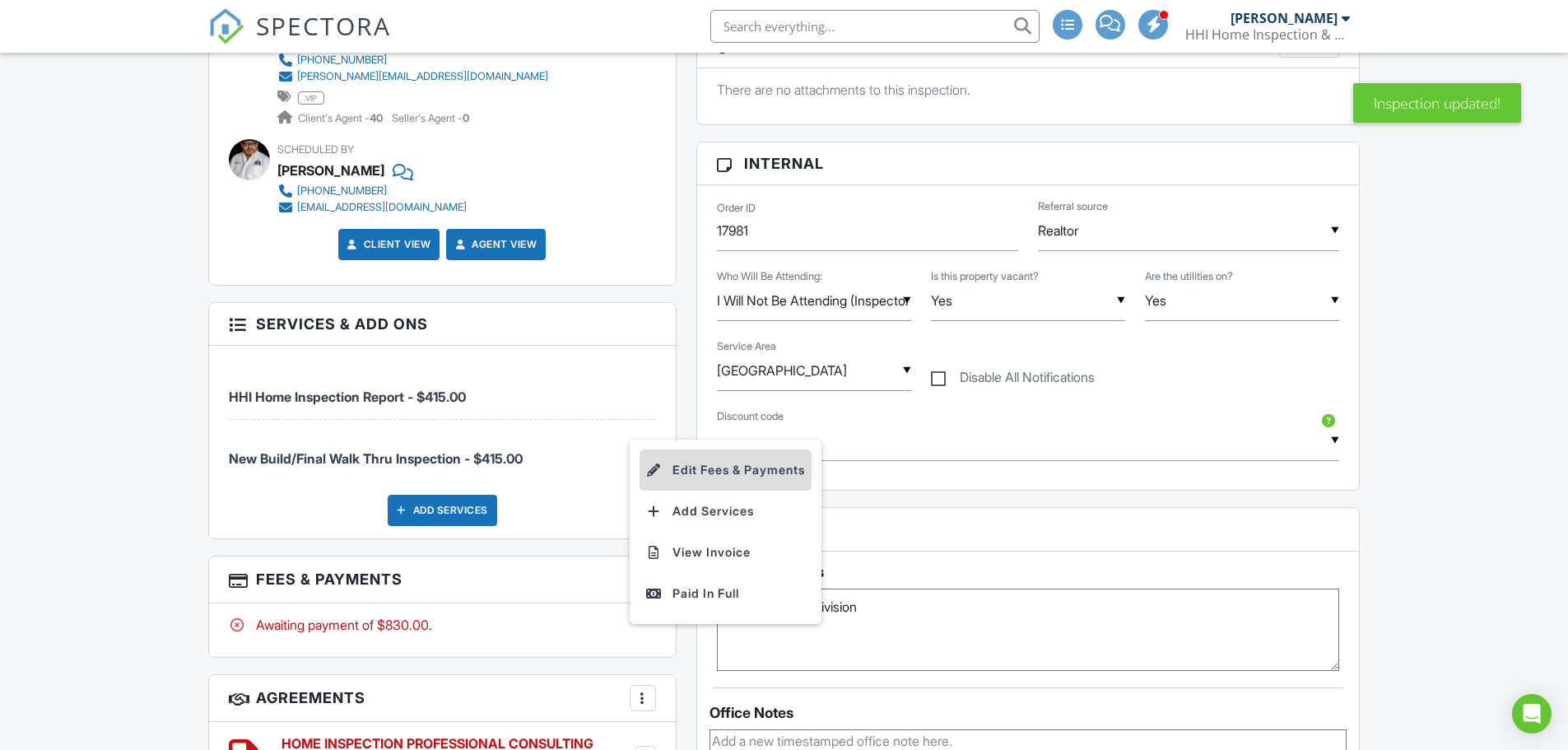
click at [716, 466] on li "Edit Fees & Payments" at bounding box center [726, 471] width 172 height 41
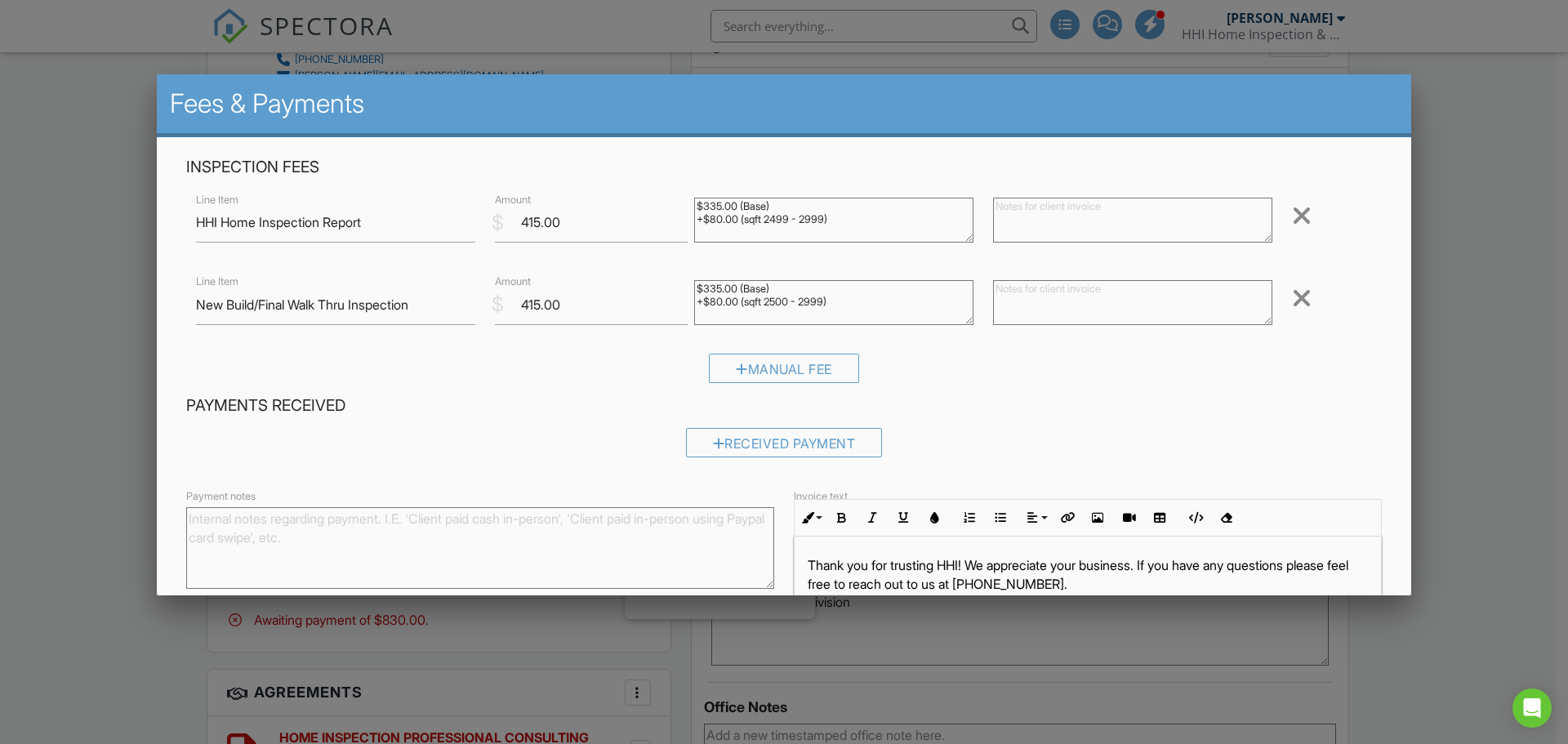
click at [1292, 213] on div at bounding box center [1302, 215] width 20 height 26
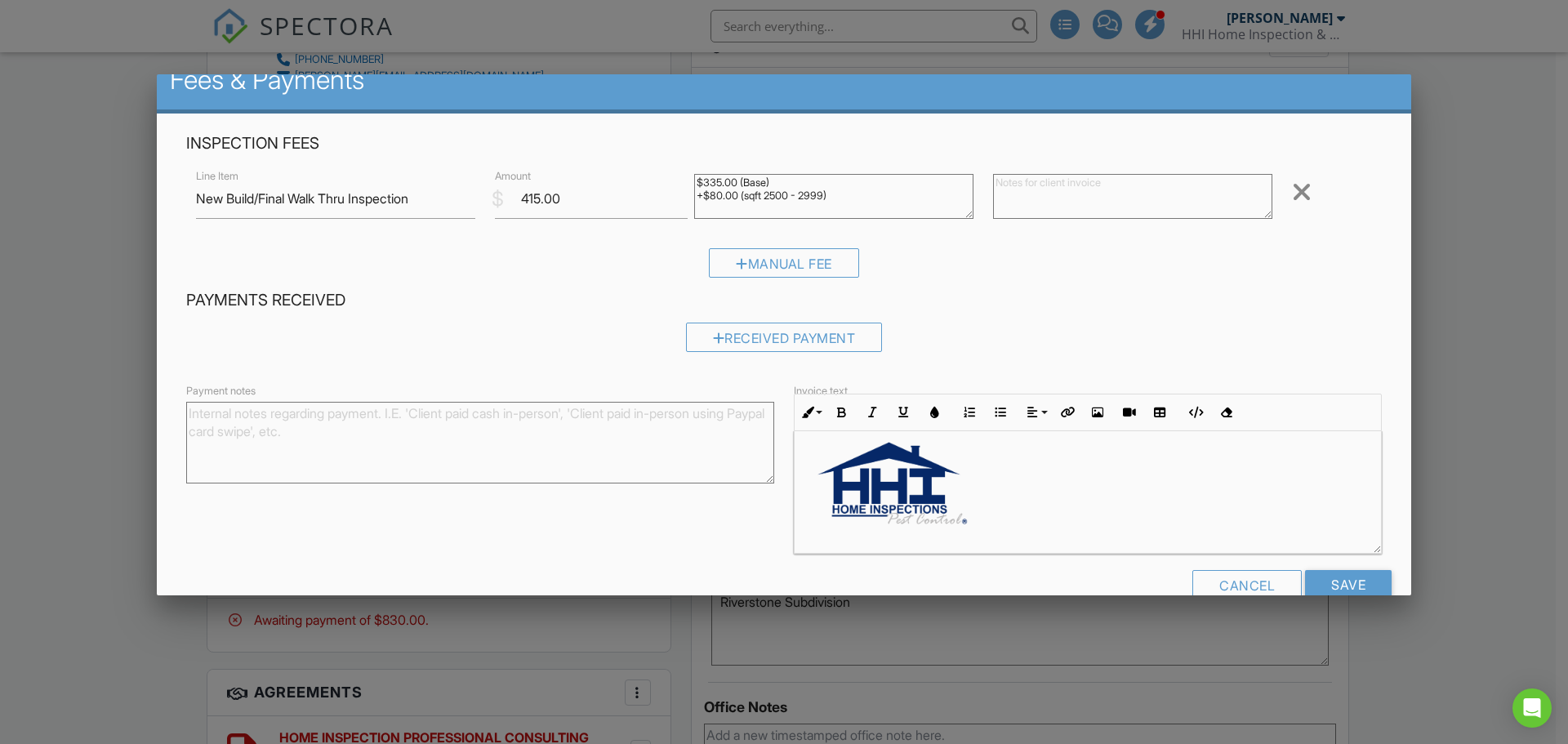
scroll to position [60, 0]
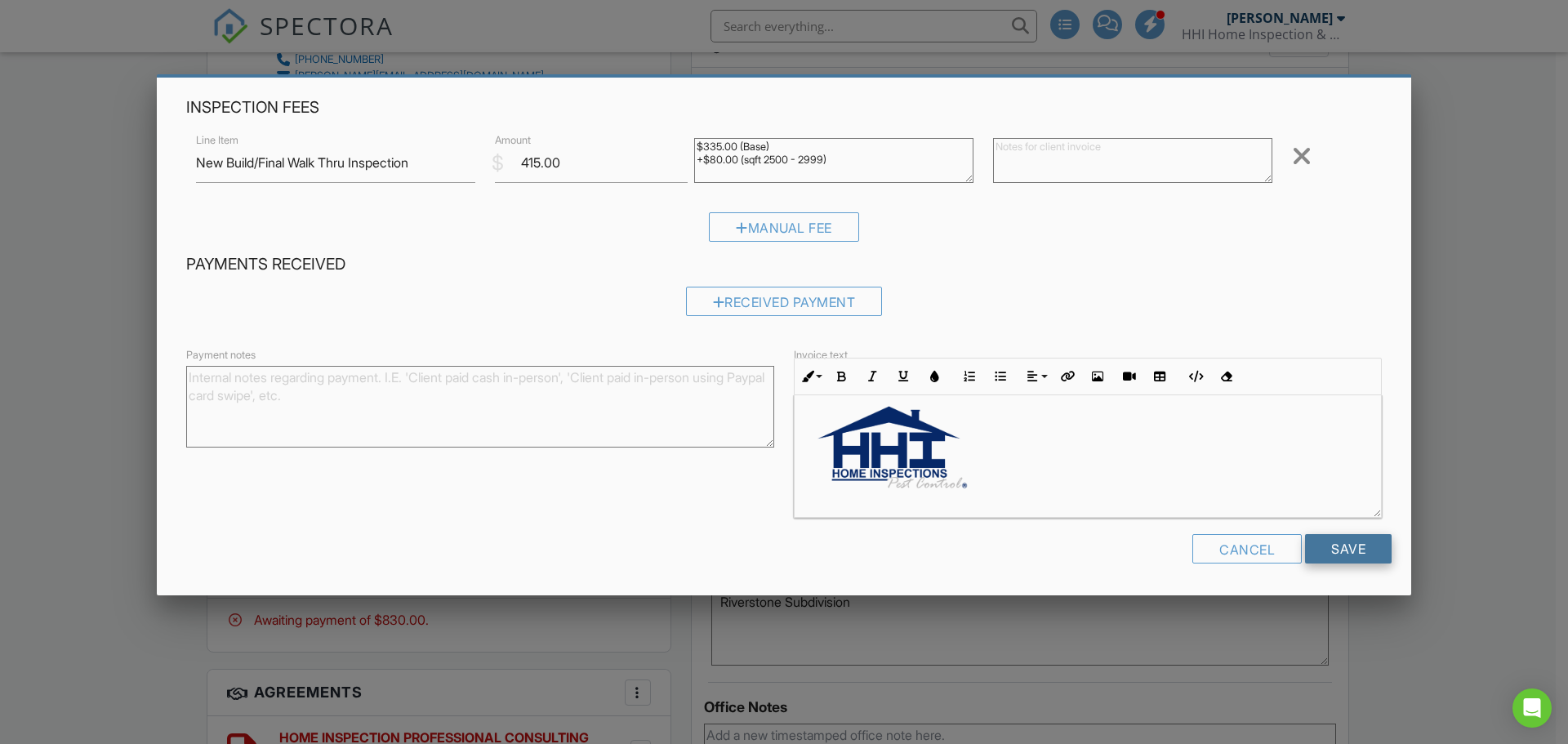
click at [1326, 544] on input "Save" at bounding box center [1348, 549] width 86 height 30
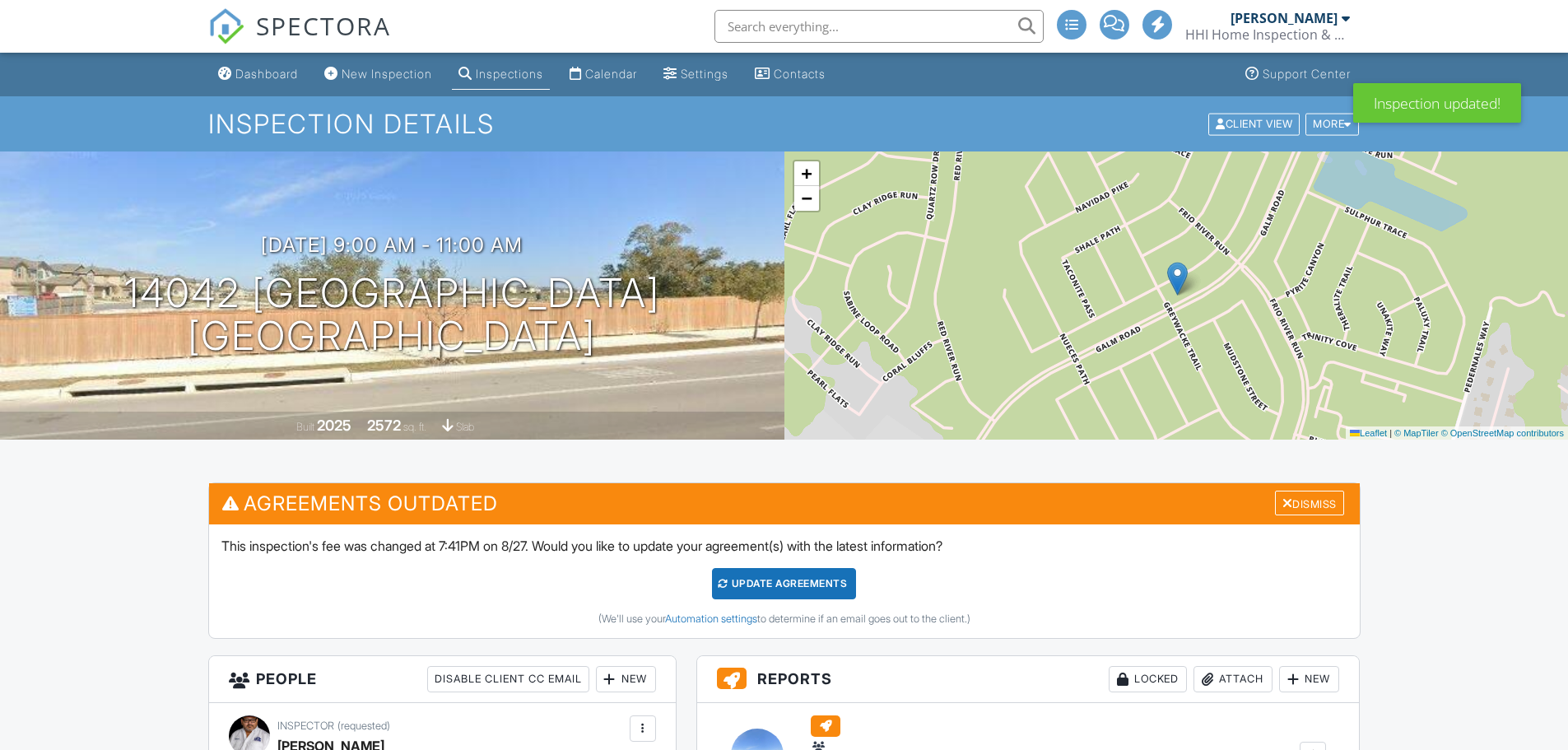
click at [808, 578] on div "Update Agreements" at bounding box center [784, 584] width 144 height 31
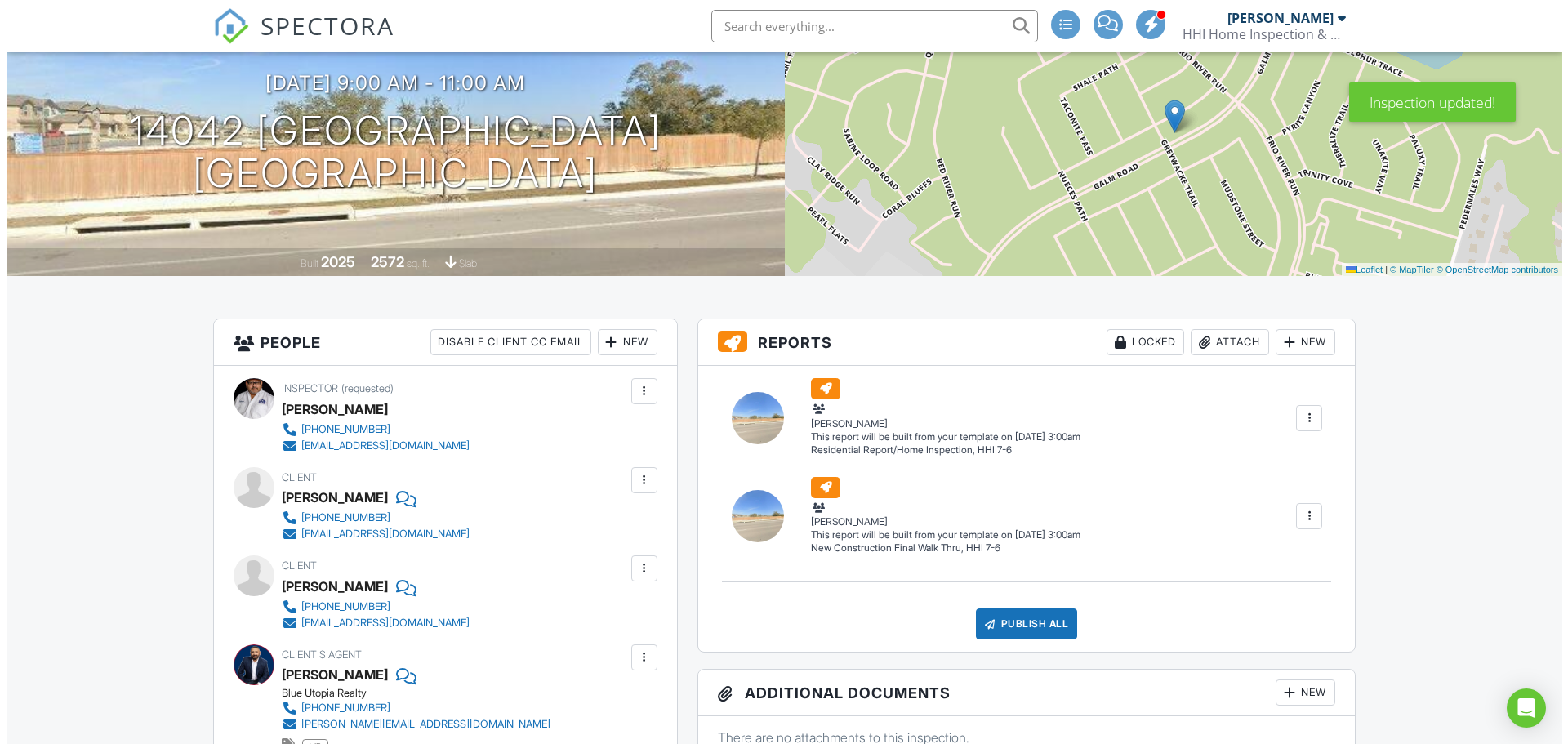
scroll to position [164, 0]
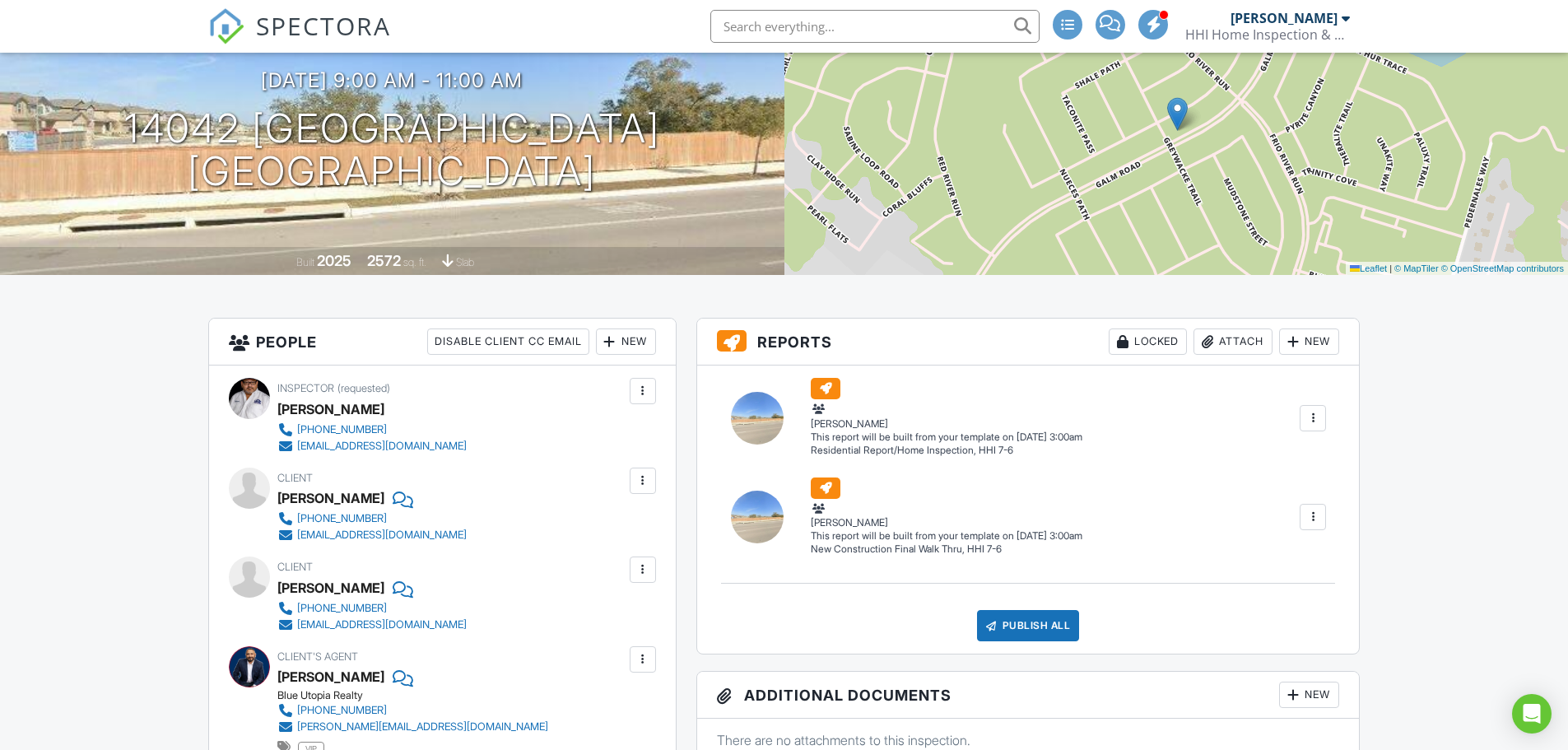
click at [1308, 410] on div at bounding box center [1313, 419] width 17 height 17
click at [1247, 533] on link "Delete" at bounding box center [1253, 532] width 132 height 18
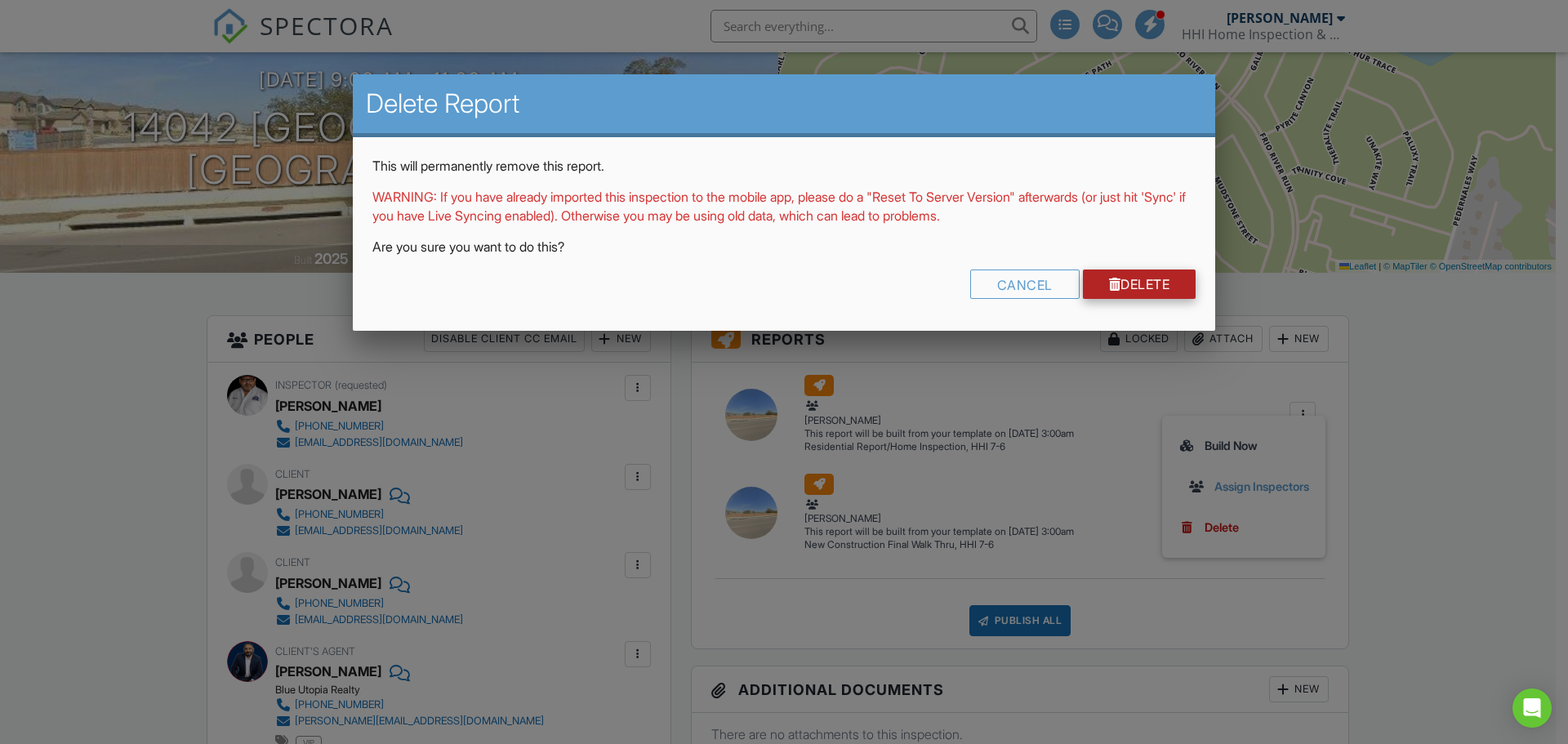
click at [1162, 280] on link "Delete" at bounding box center [1140, 284] width 113 height 30
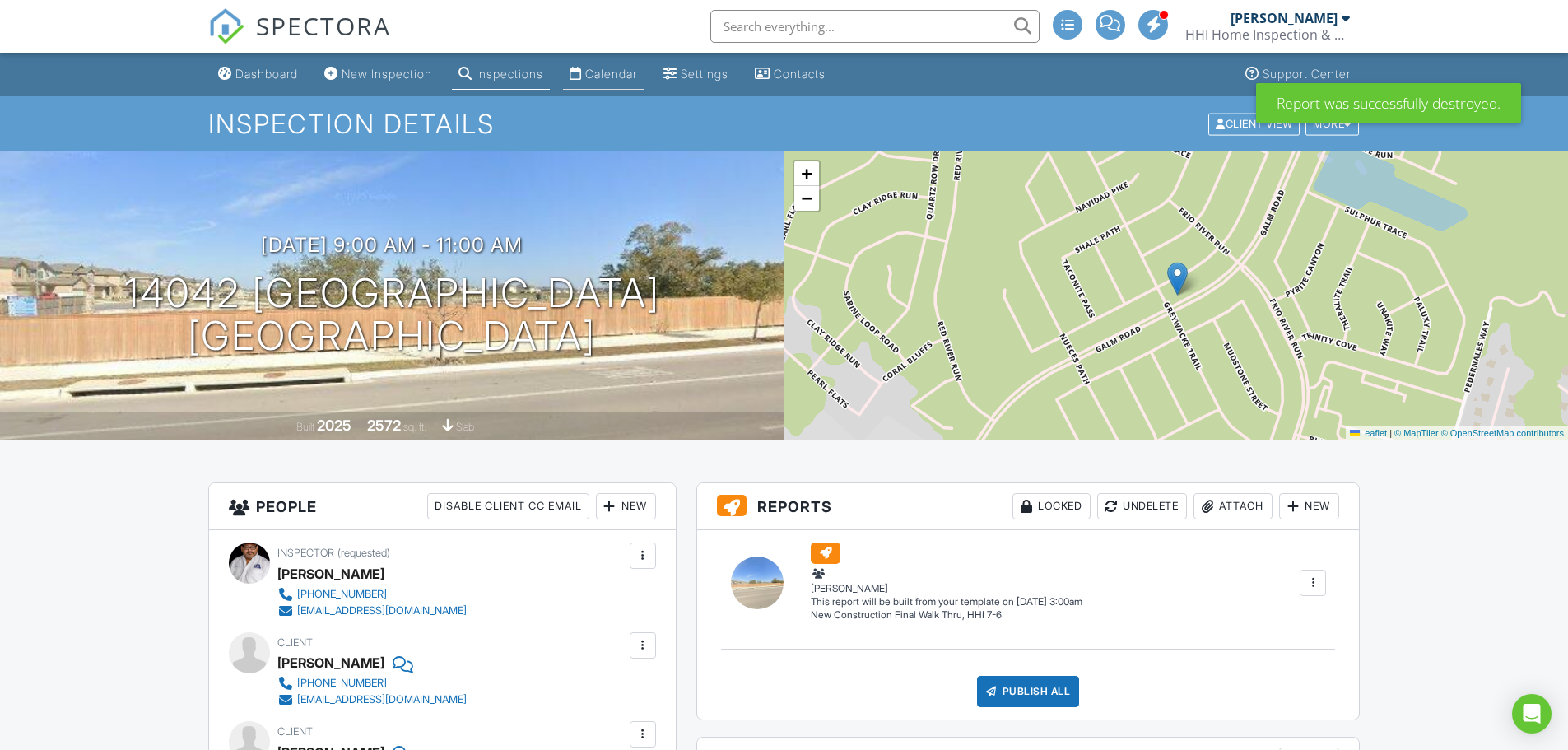
click at [634, 79] on div "Calendar" at bounding box center [610, 73] width 52 height 14
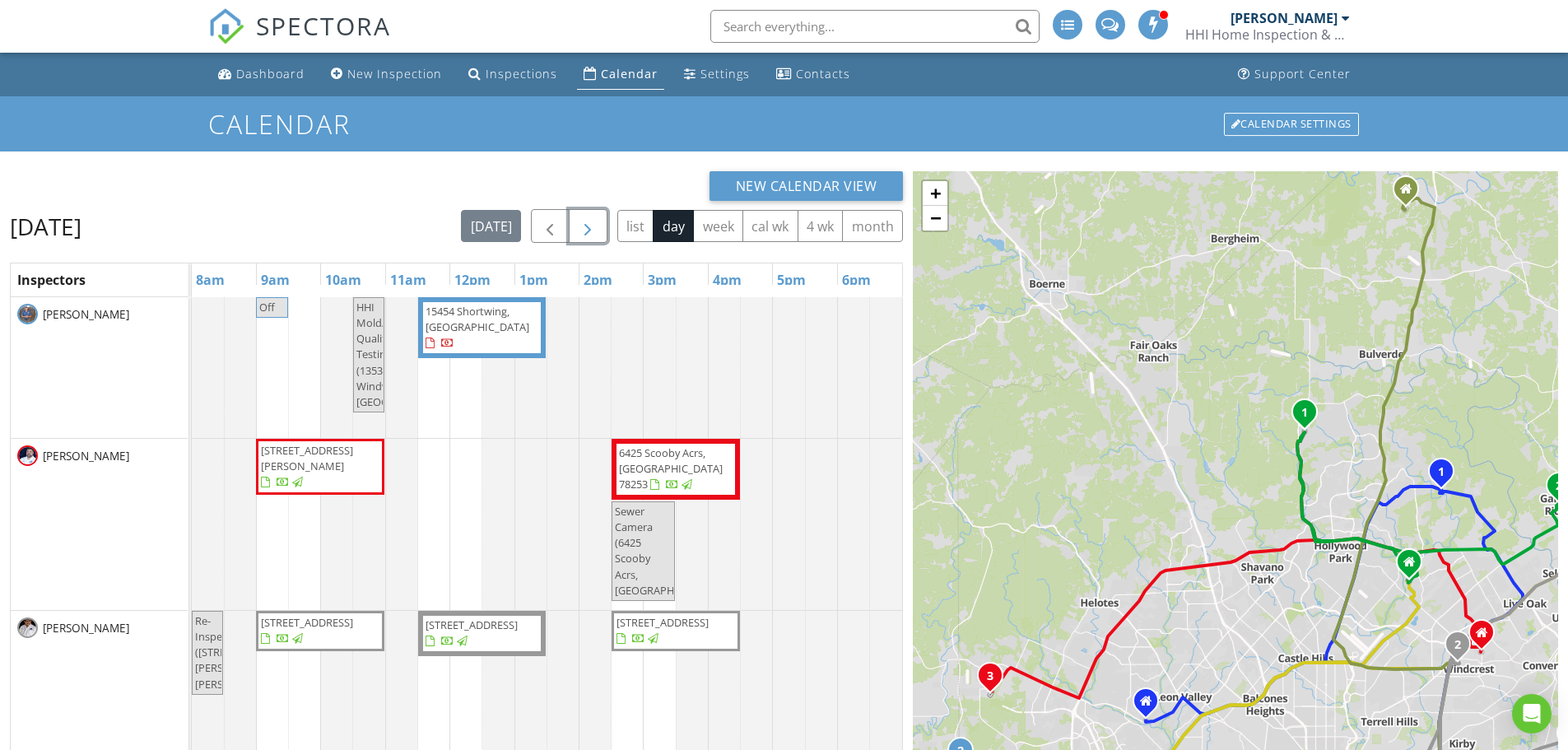
click at [592, 222] on span "button" at bounding box center [588, 226] width 20 height 20
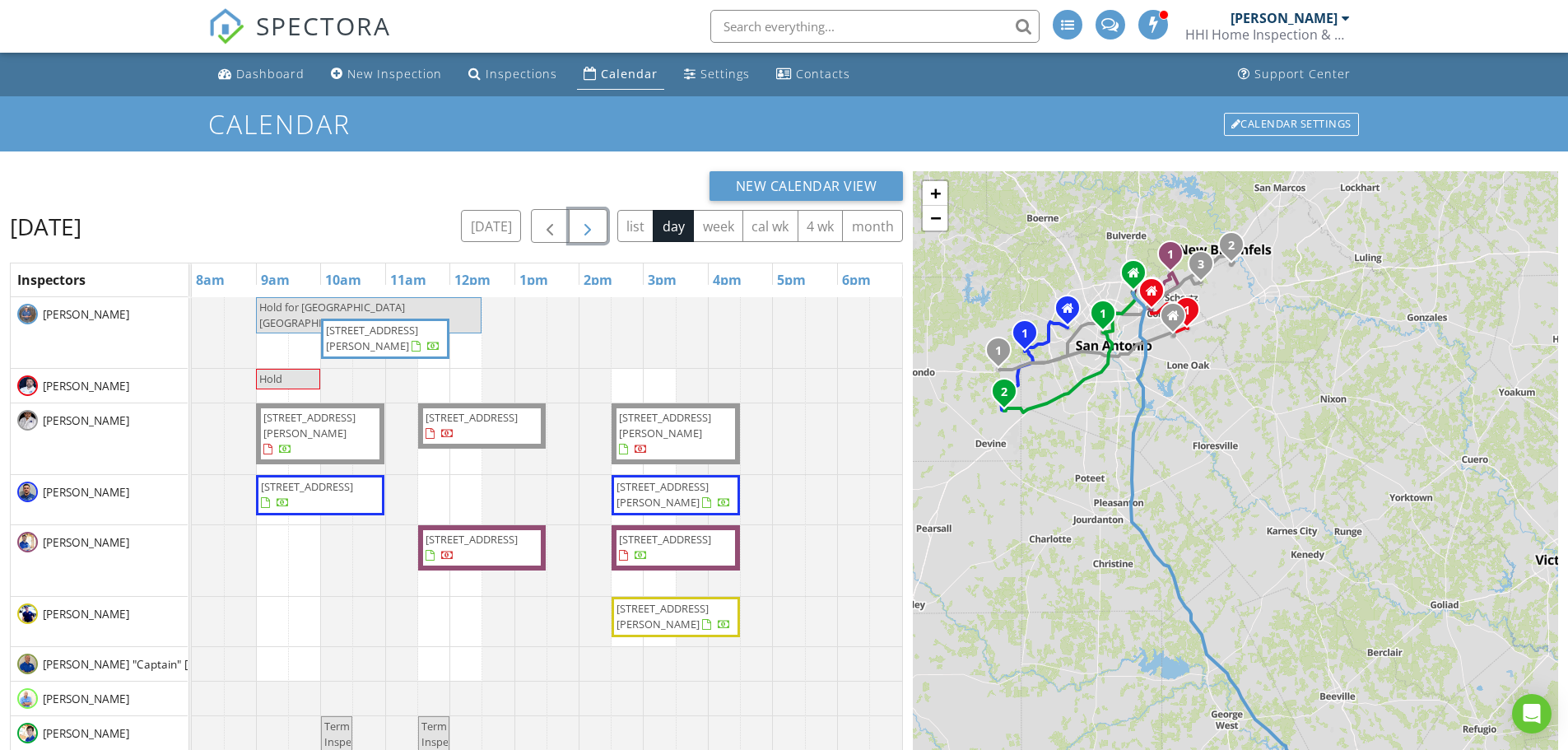
click at [592, 222] on span "button" at bounding box center [588, 226] width 20 height 20
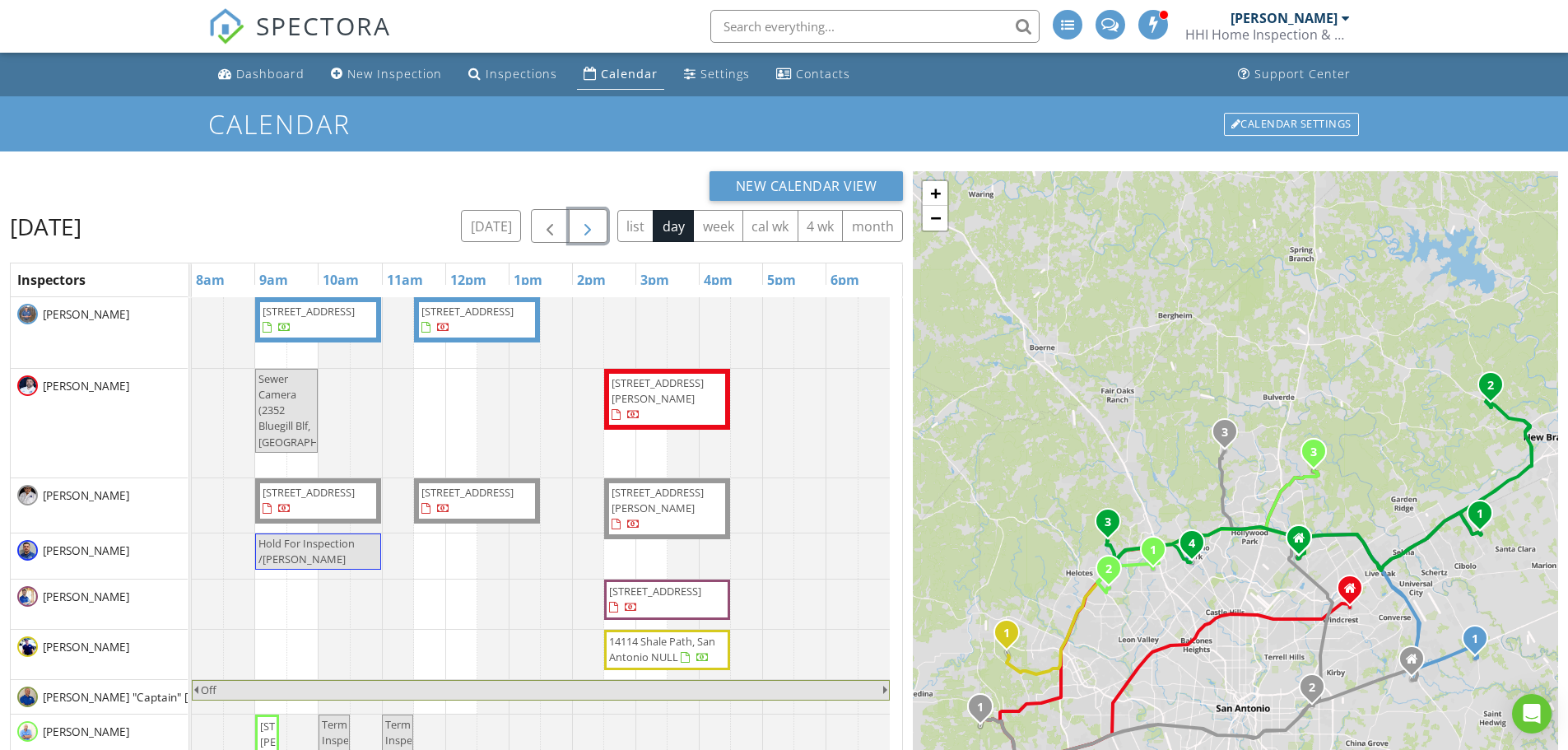
click at [592, 222] on span "button" at bounding box center [588, 226] width 20 height 20
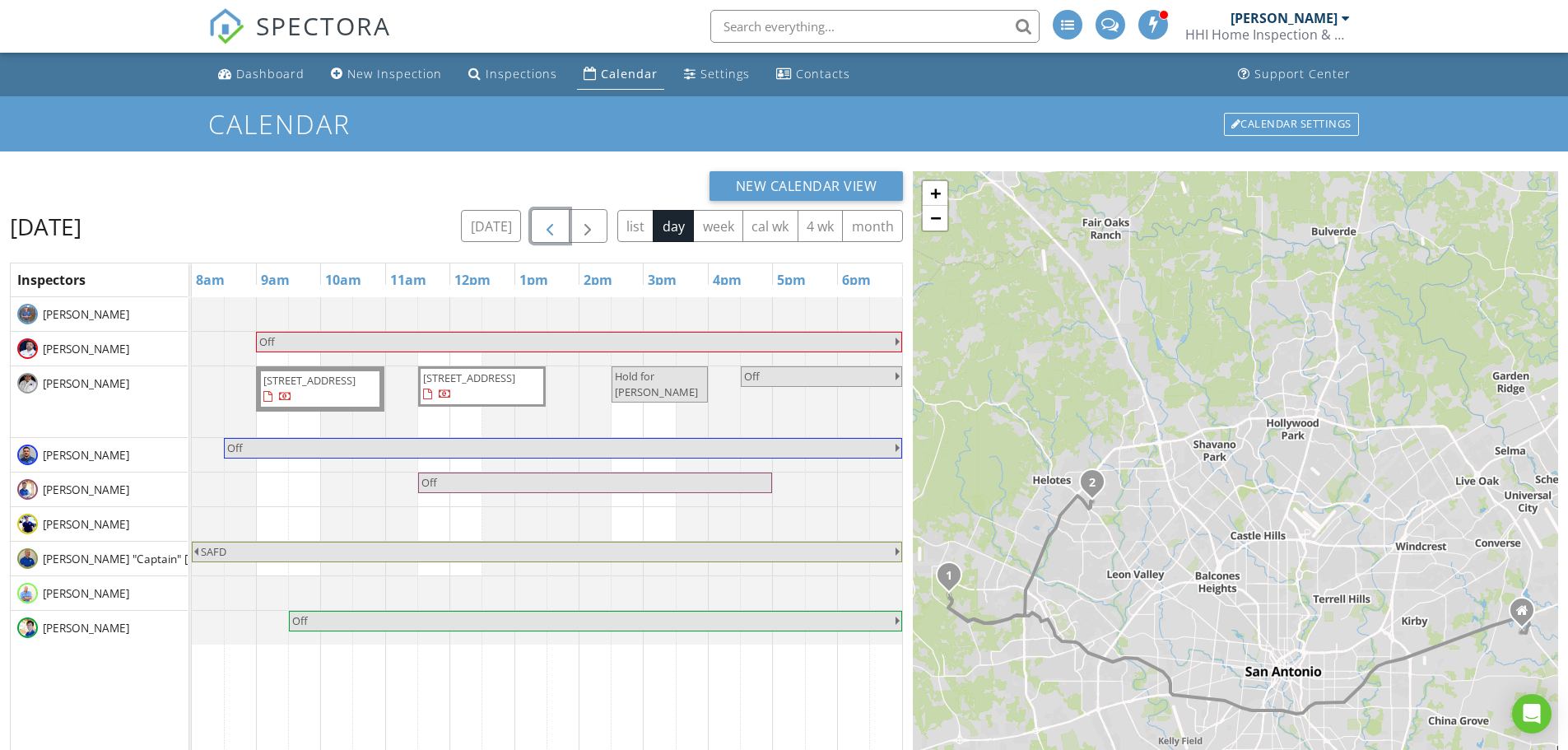
click at [546, 235] on span "button" at bounding box center [550, 226] width 20 height 20
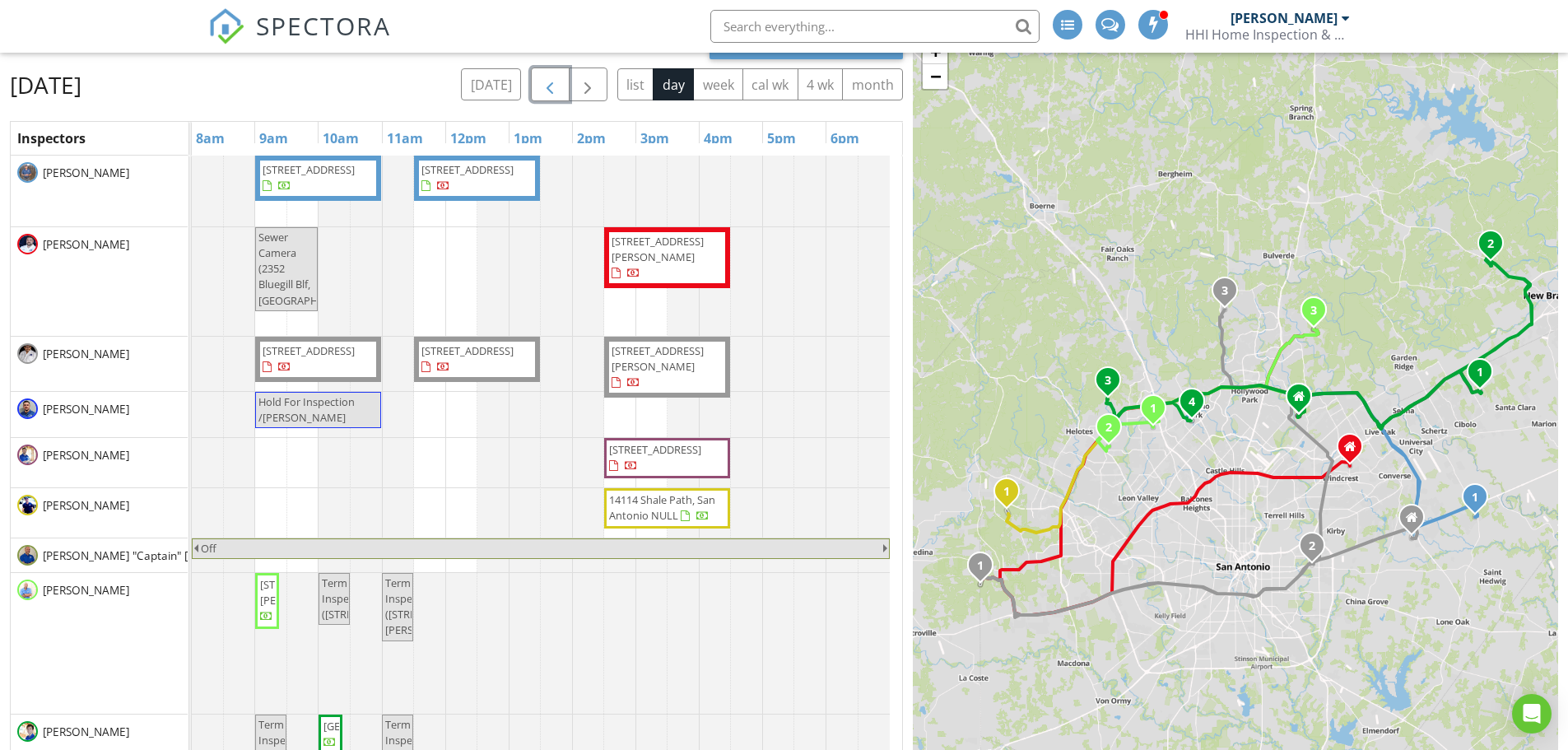
scroll to position [165, 0]
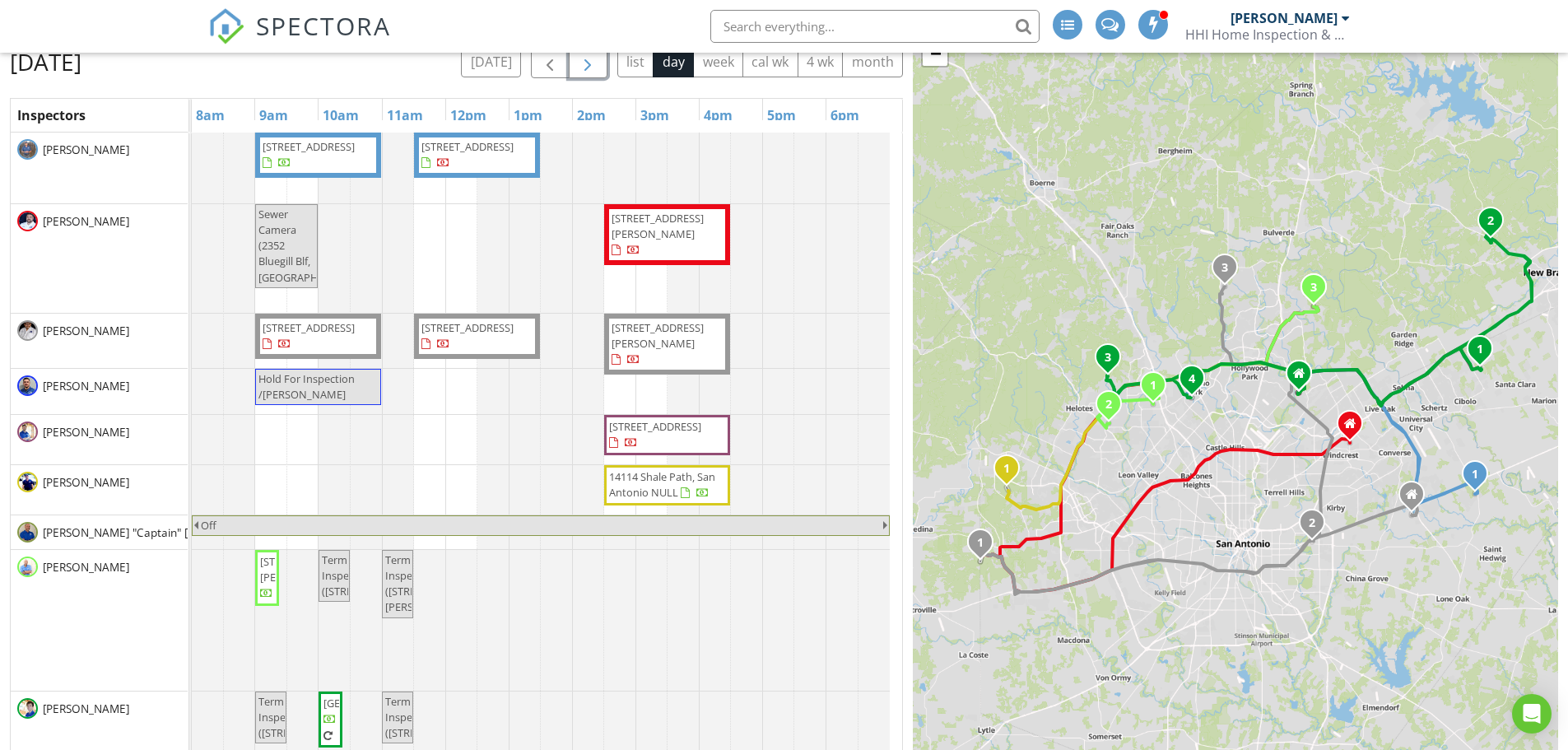
click at [584, 61] on span "button" at bounding box center [588, 62] width 20 height 20
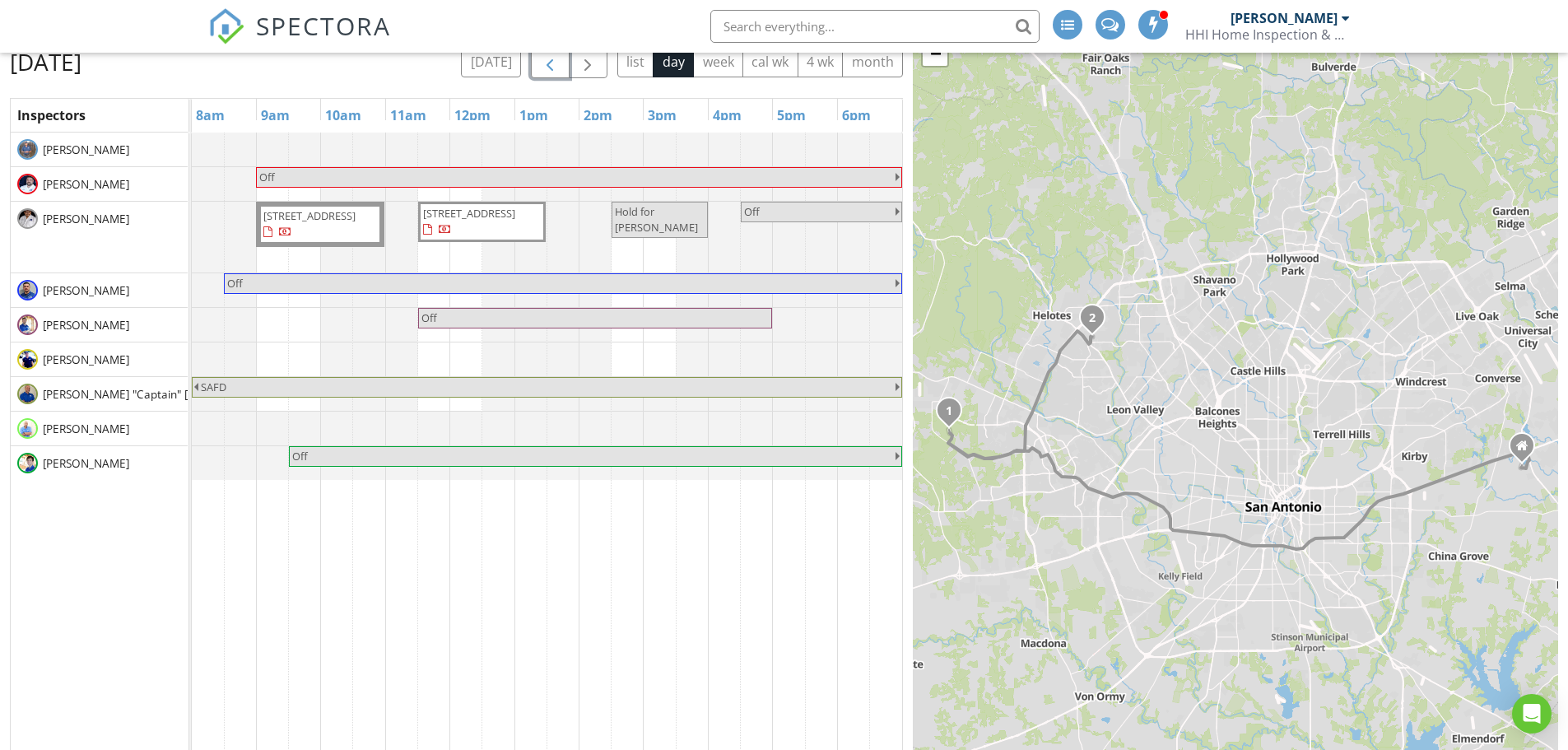
click at [554, 71] on span "button" at bounding box center [550, 62] width 20 height 20
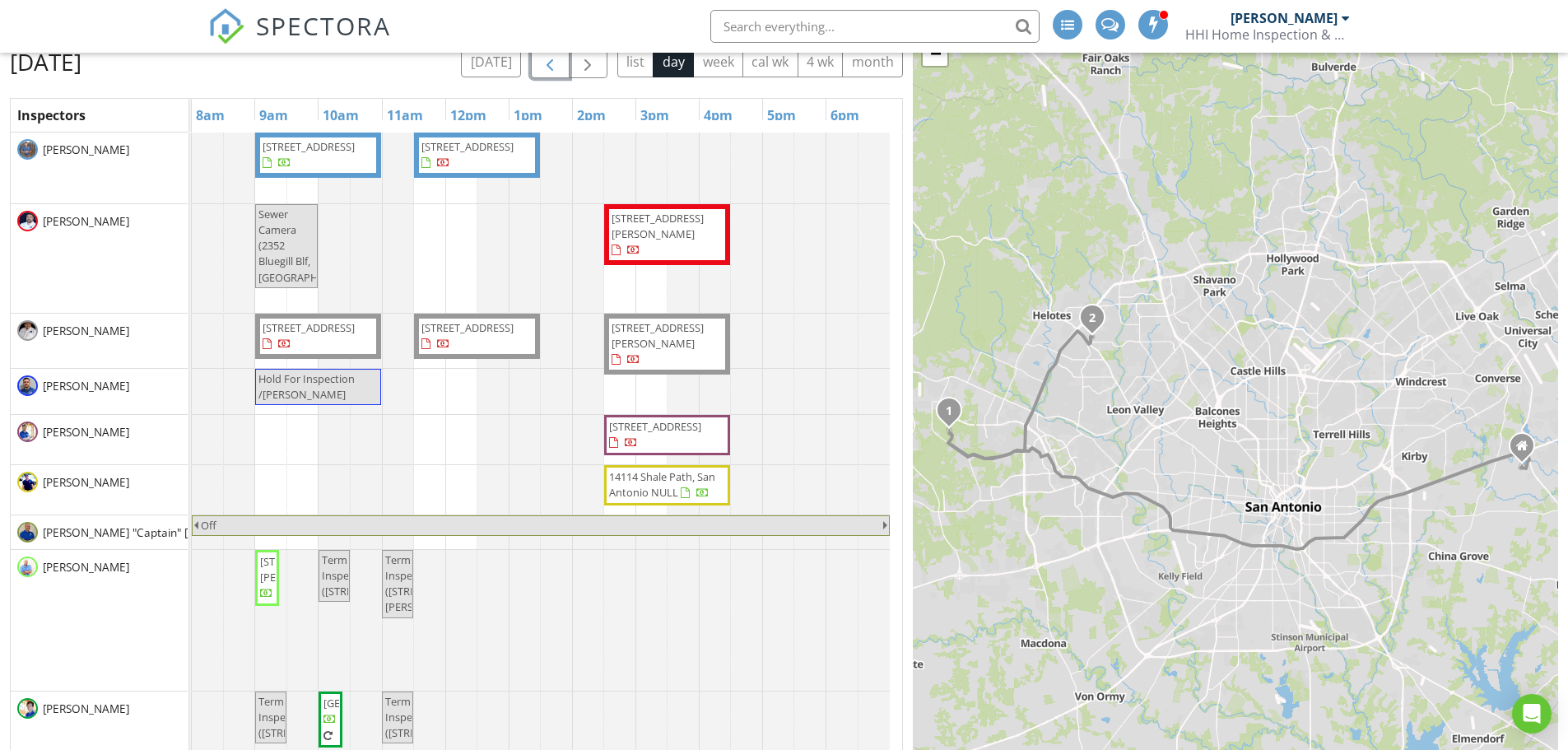
click at [554, 71] on span "button" at bounding box center [550, 62] width 20 height 20
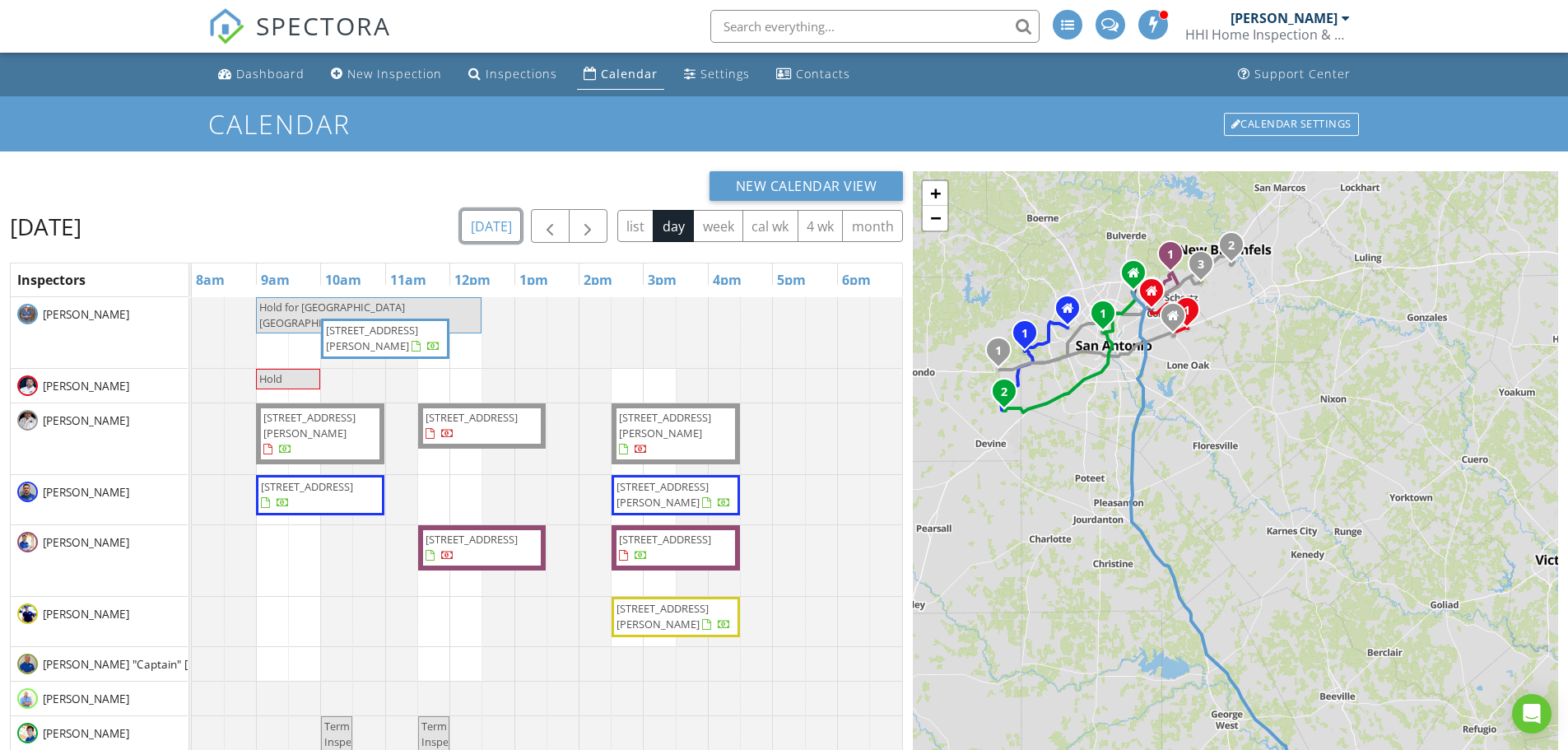
click at [490, 226] on button "today" at bounding box center [490, 225] width 60 height 32
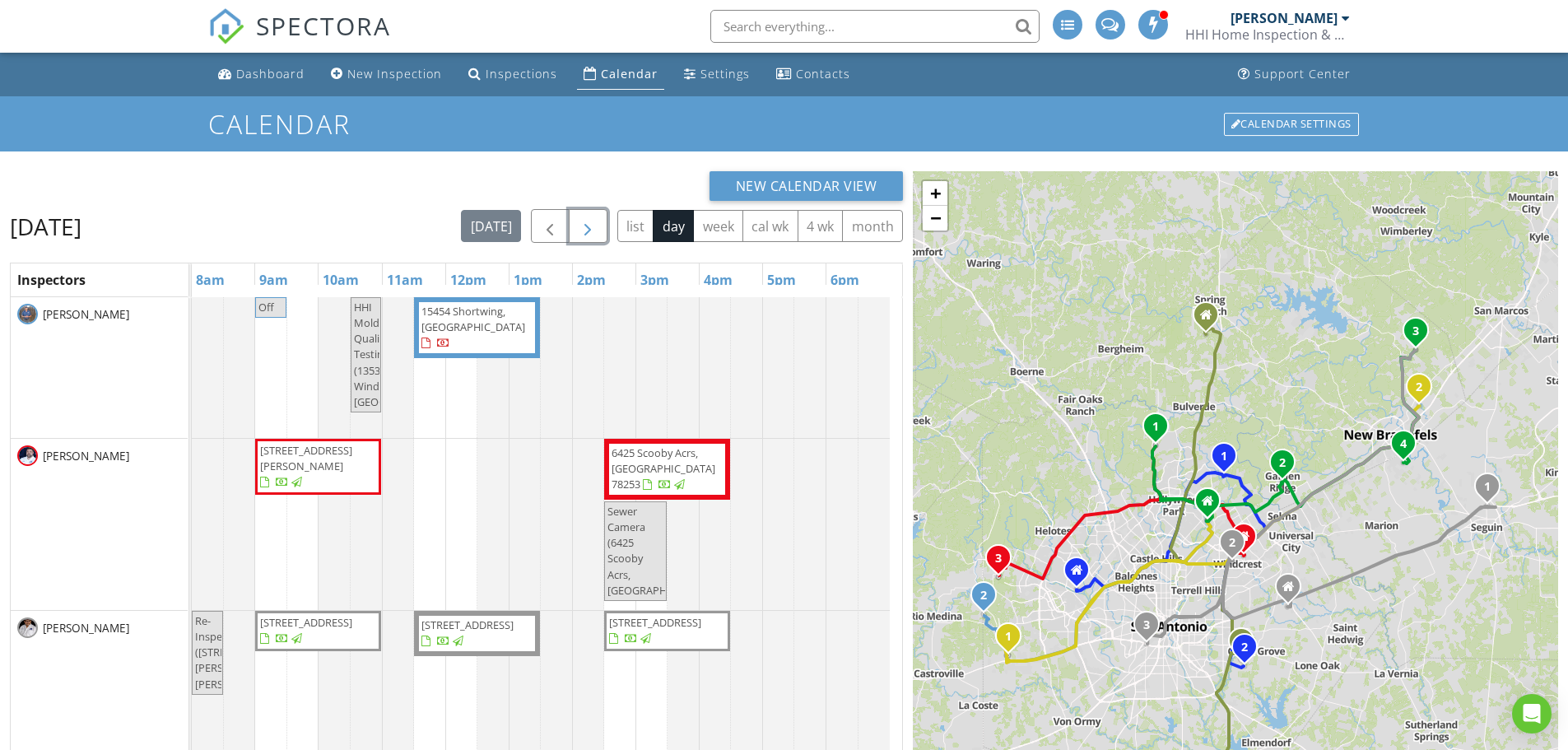
click at [584, 226] on span "button" at bounding box center [588, 226] width 20 height 20
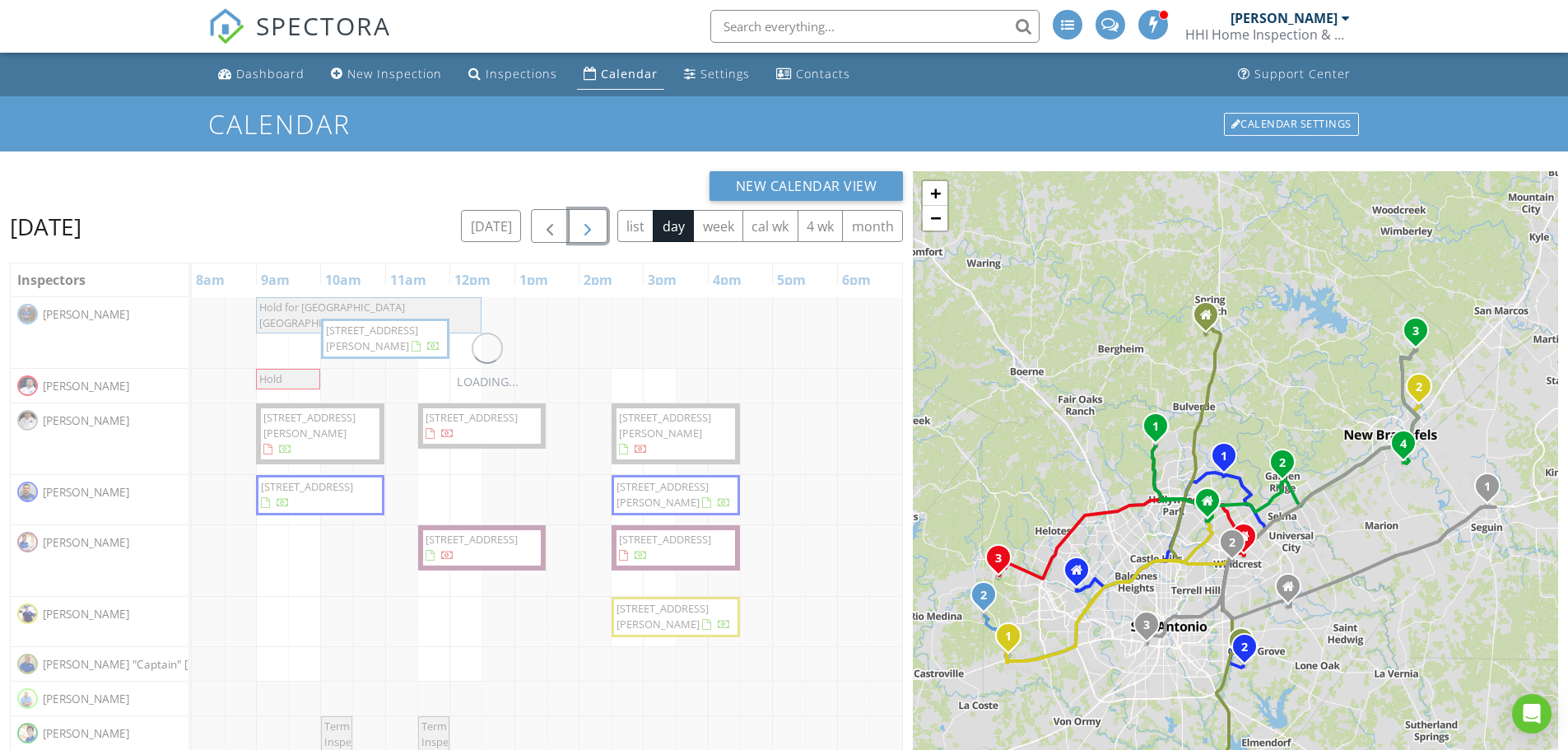
click at [584, 226] on span "button" at bounding box center [588, 226] width 20 height 20
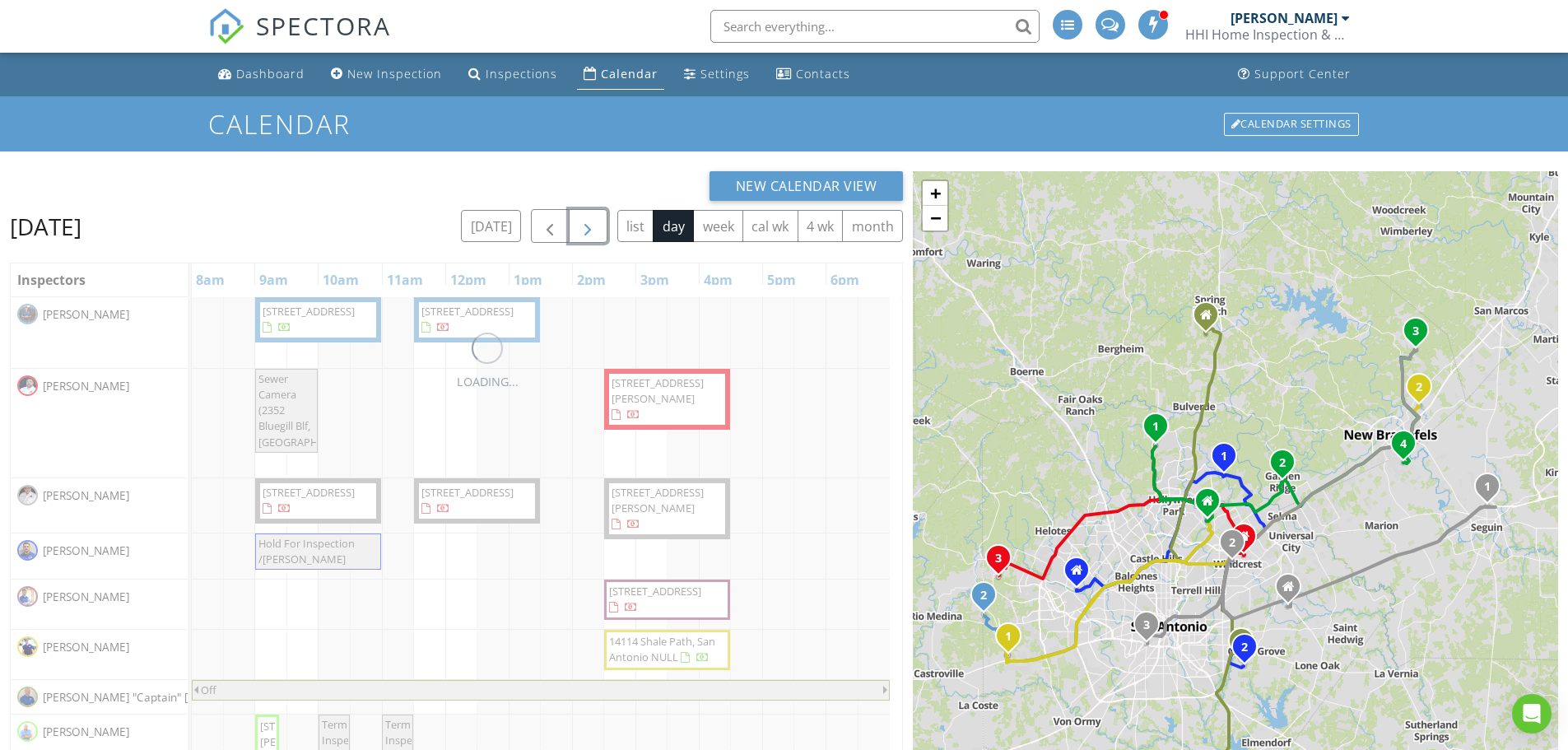
click at [584, 226] on span "button" at bounding box center [588, 226] width 20 height 20
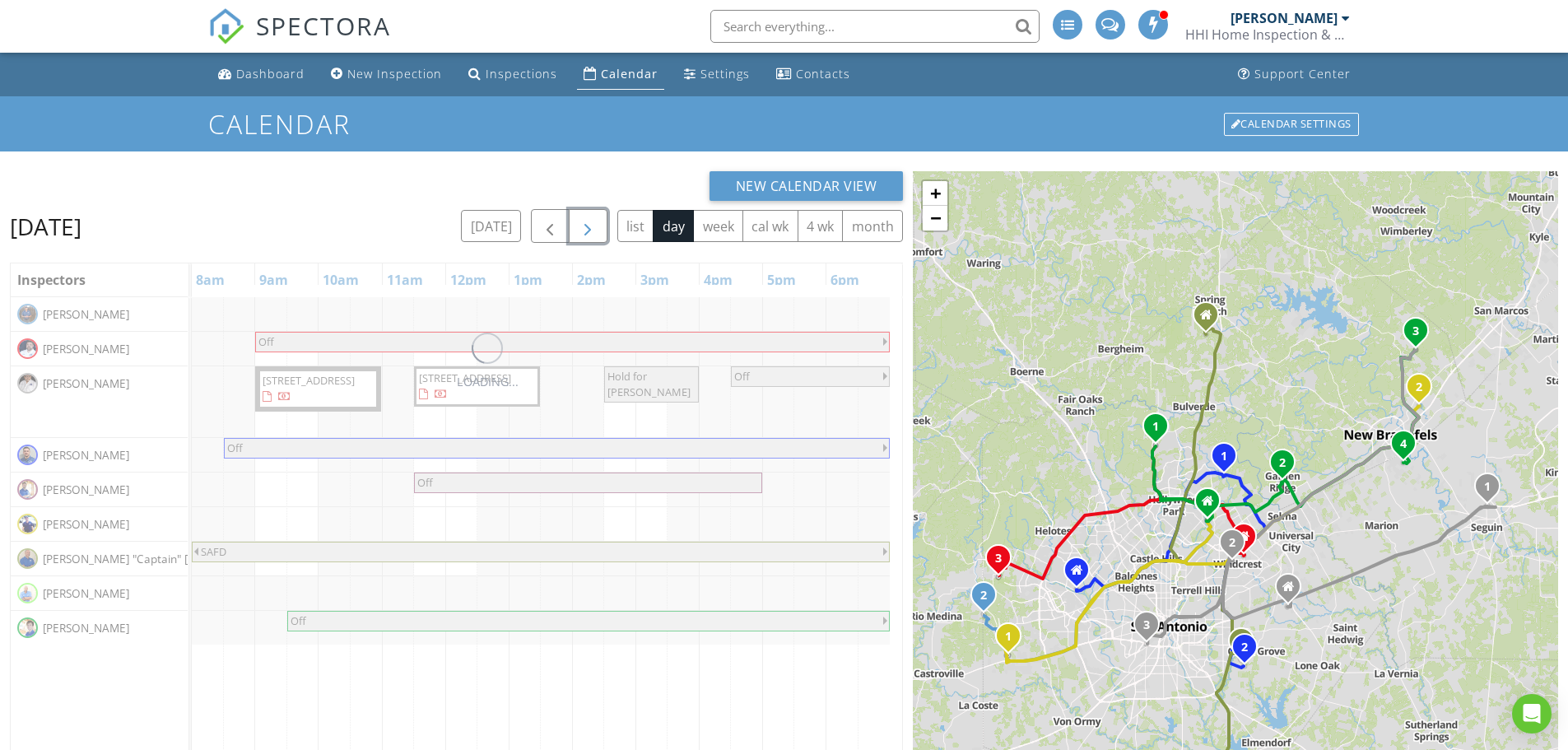
click at [584, 226] on span "button" at bounding box center [588, 226] width 20 height 20
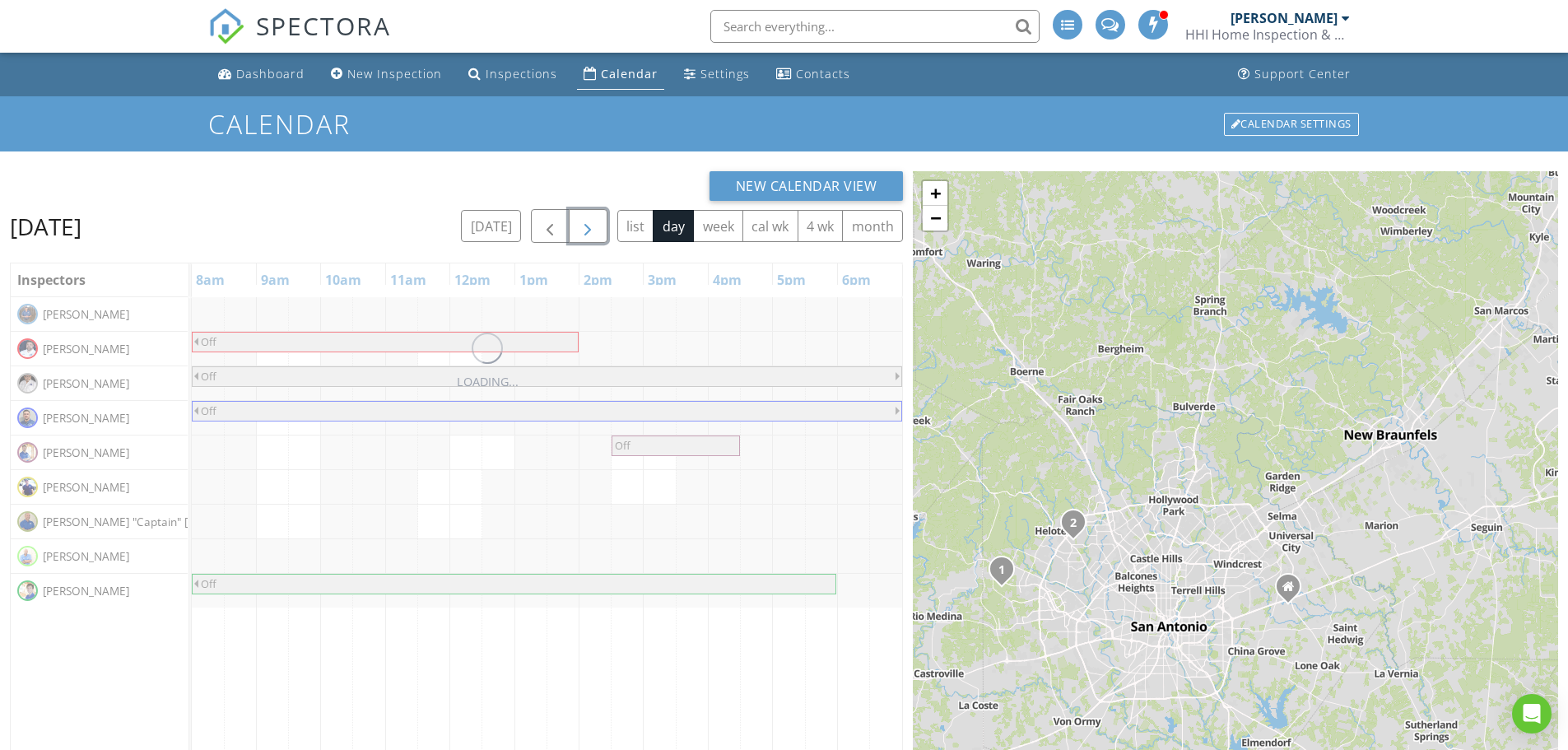
click at [584, 226] on span "button" at bounding box center [588, 226] width 20 height 20
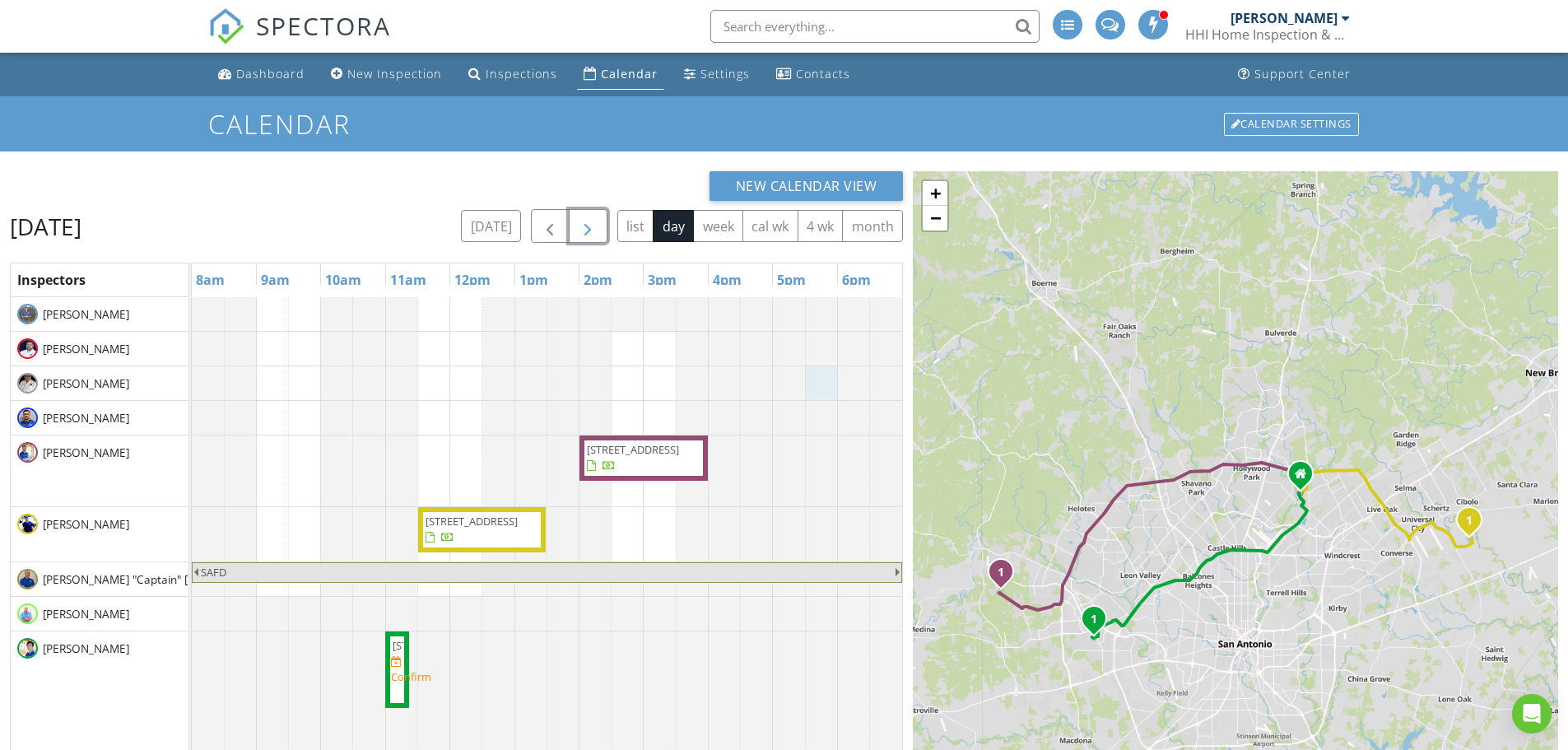
click at [192, 383] on div at bounding box center [192, 383] width 0 height 34
click at [813, 331] on link "Event" at bounding box center [819, 340] width 84 height 27
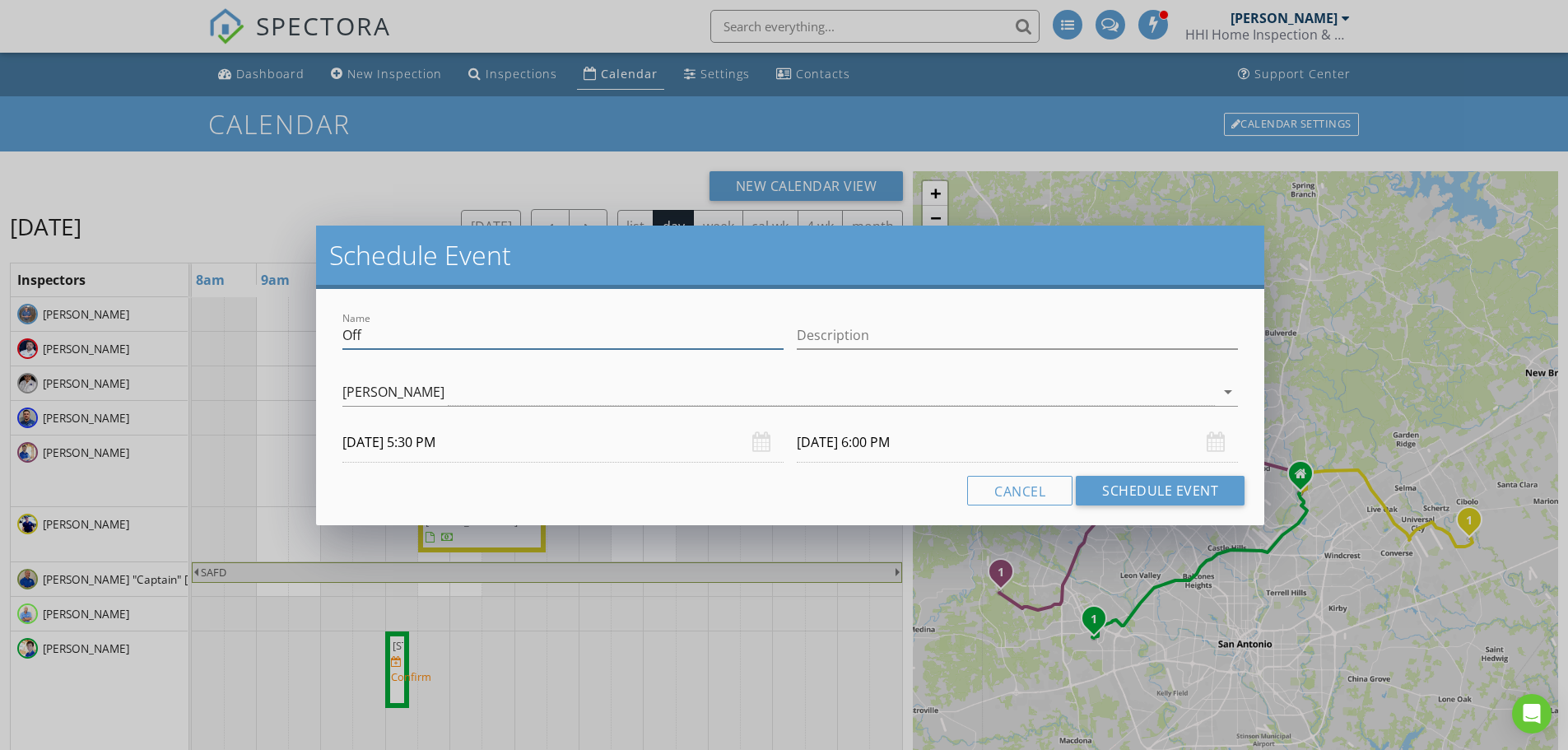
click at [558, 331] on input "Off" at bounding box center [562, 336] width 441 height 27
type input "O"
click at [513, 334] on input "Grandparents day at Rosies School" at bounding box center [562, 336] width 441 height 27
type input "Grandparents day at Rosie School"
click at [434, 438] on input "09/02/2025 5:30 PM" at bounding box center [562, 443] width 441 height 41
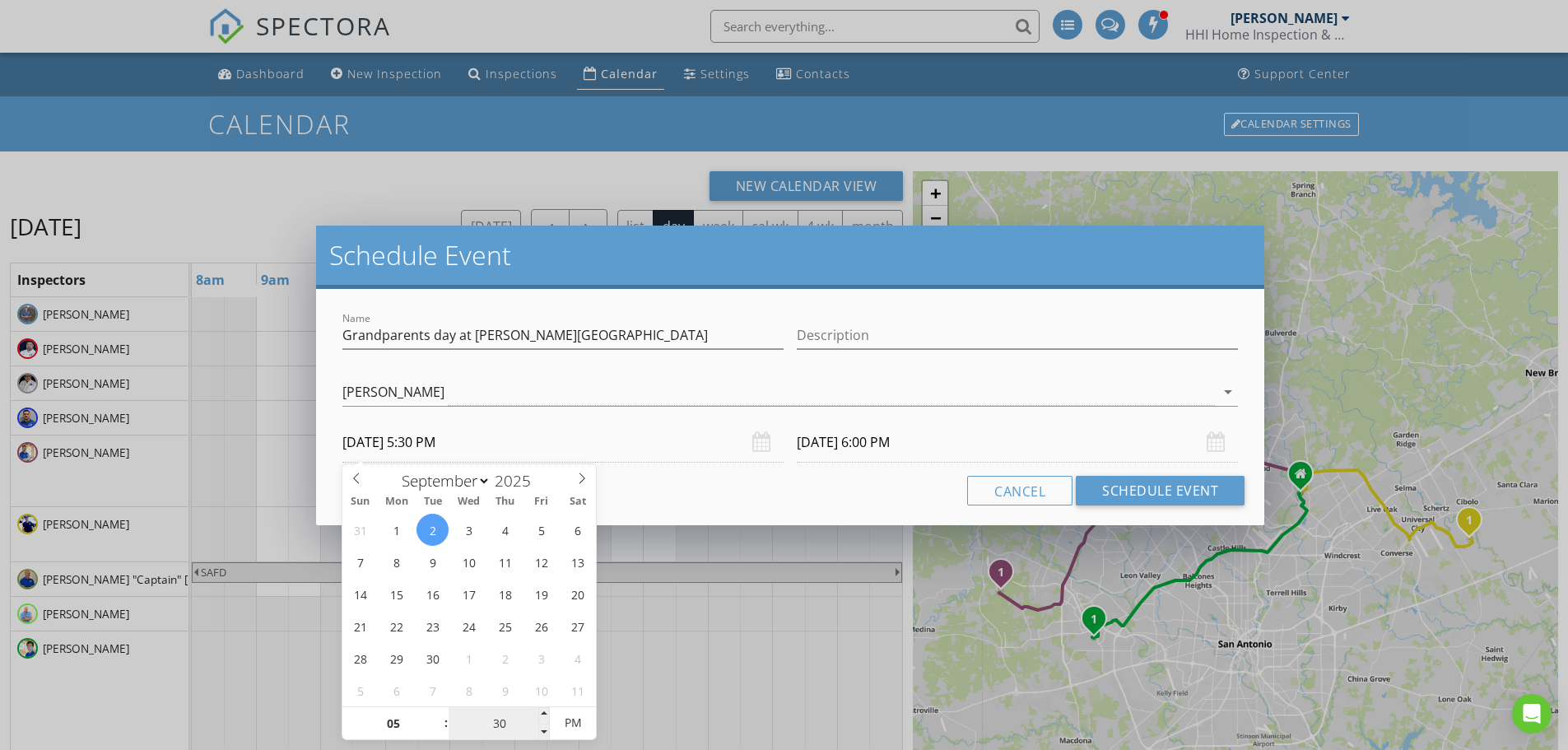
click at [494, 720] on input "30" at bounding box center [499, 724] width 101 height 33
type input "45"
type input "09/02/2025 5:45 PM"
click at [884, 435] on input "09/02/2025 6:00 PM" at bounding box center [1017, 443] width 441 height 41
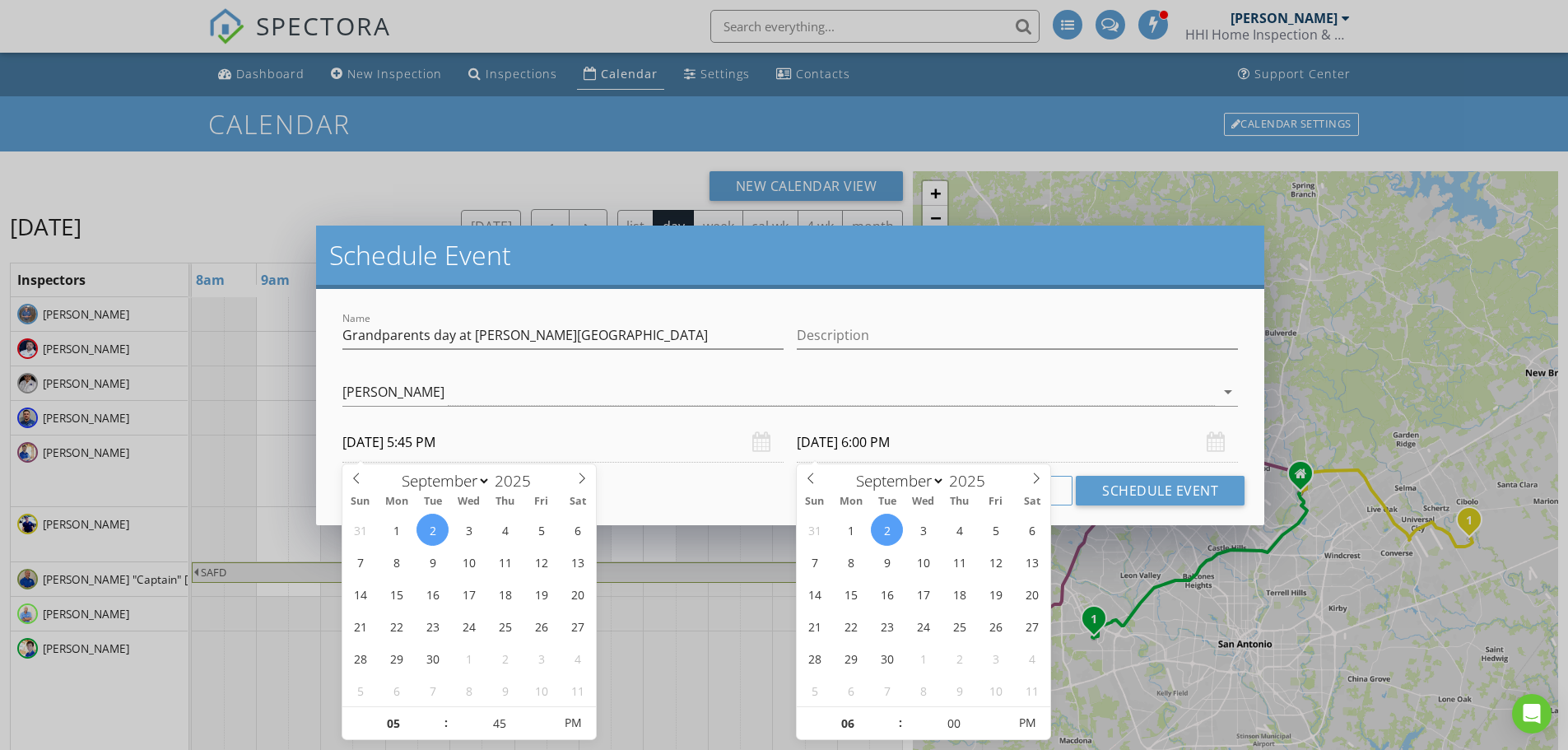
type input "15"
type input "09/02/2025 6:15 PM"
click at [963, 721] on input "15" at bounding box center [953, 724] width 101 height 33
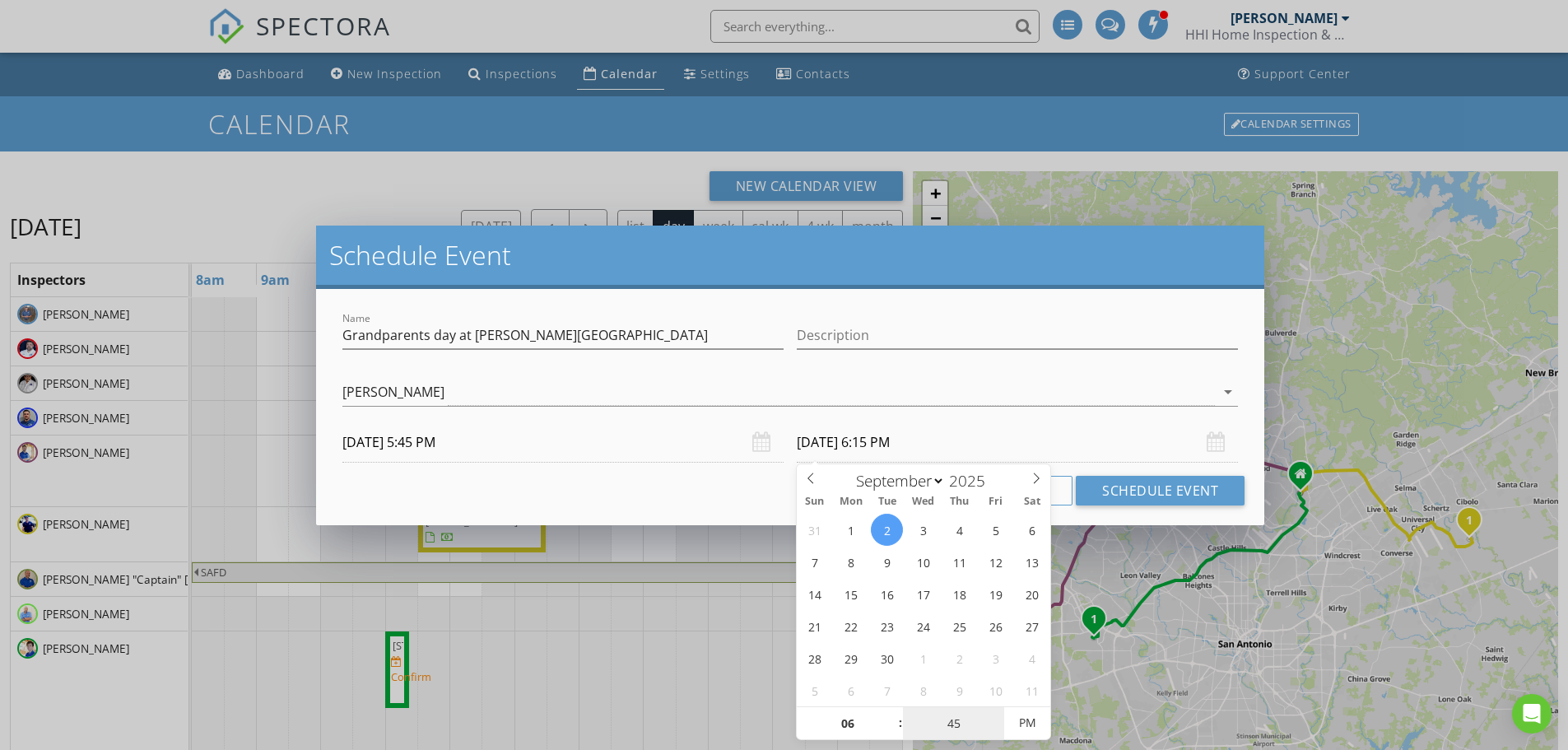
type input "45"
type input "09/02/2025 6:45 PM"
click at [973, 428] on input "09/02/2025 6:45 PM" at bounding box center [1017, 443] width 441 height 41
click at [1122, 495] on button "Schedule Event" at bounding box center [1160, 491] width 169 height 30
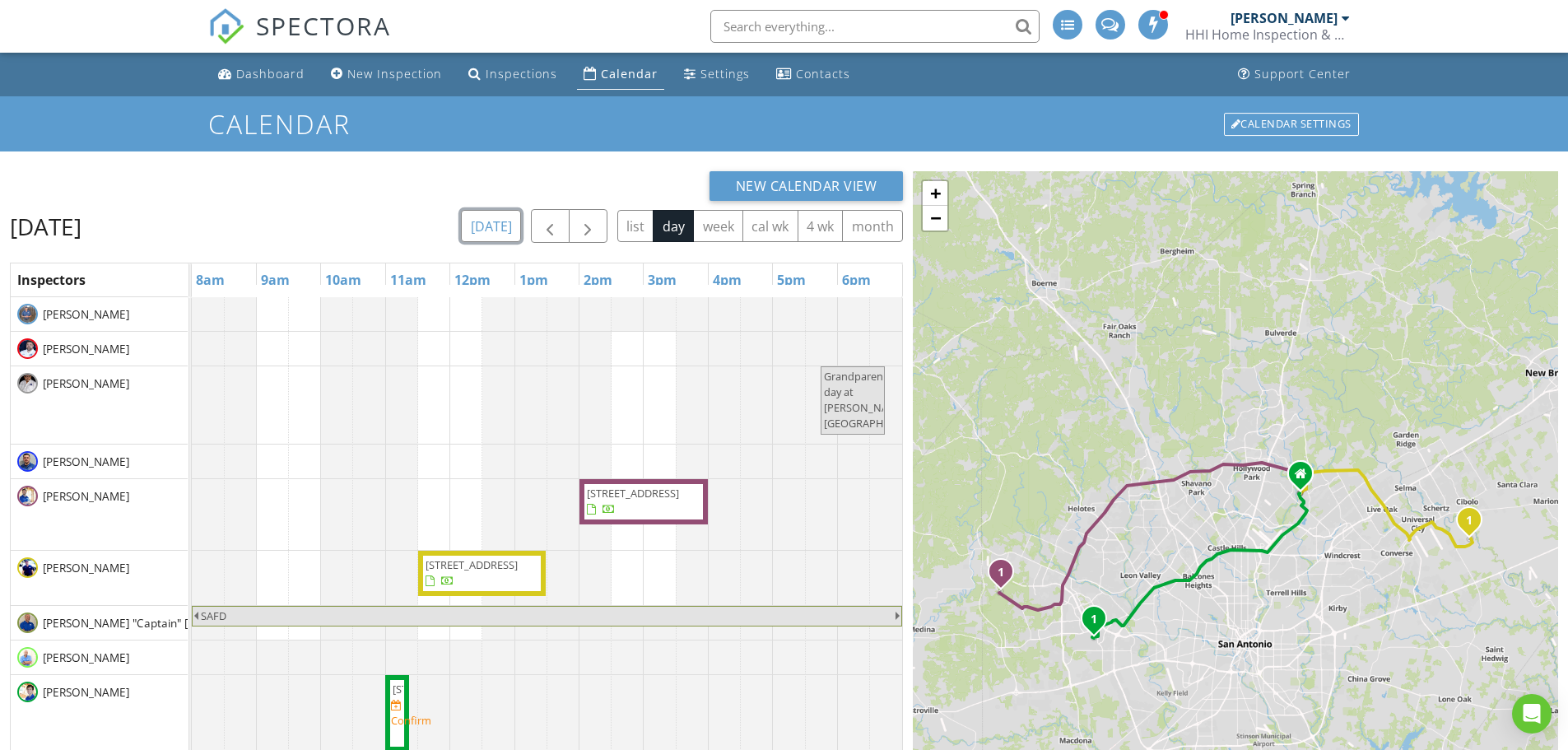
click at [473, 220] on button "today" at bounding box center [490, 225] width 60 height 32
